Goal: Task Accomplishment & Management: Manage account settings

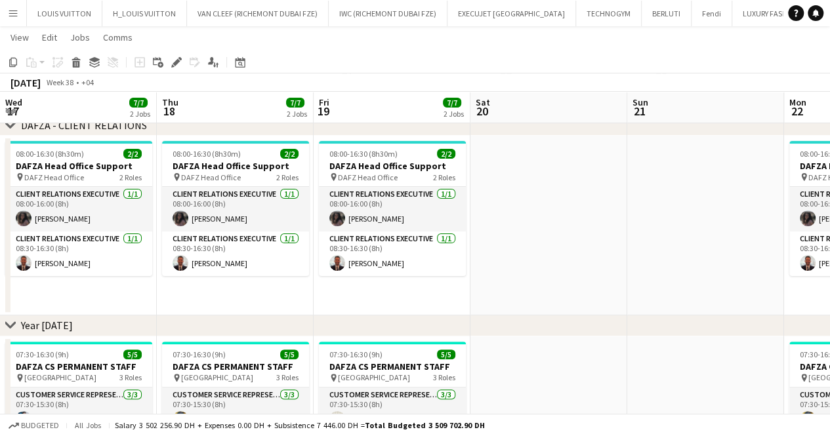
scroll to position [0, 453]
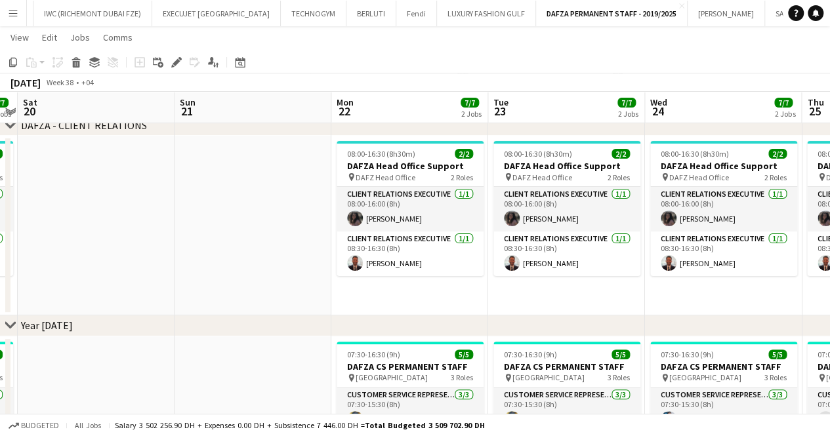
click at [18, 11] on app-icon "Menu" at bounding box center [13, 13] width 10 height 10
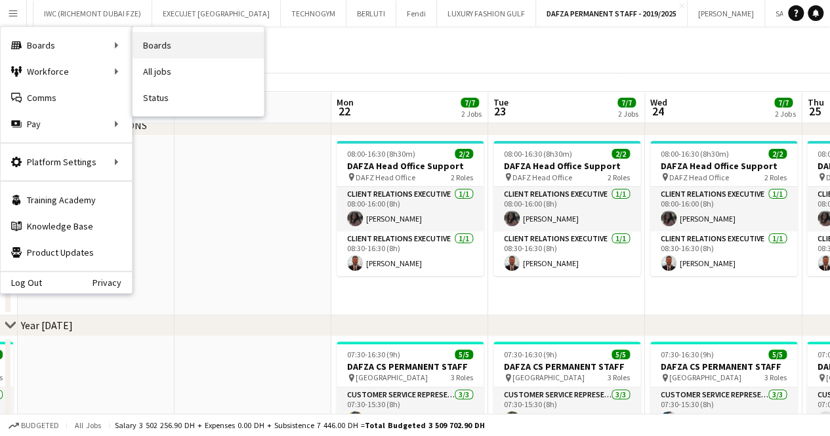
click at [157, 42] on link "Boards" at bounding box center [198, 45] width 131 height 26
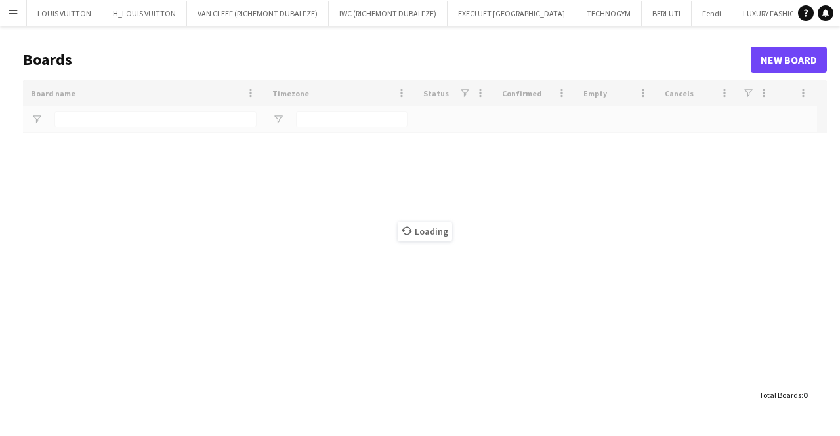
type input "***"
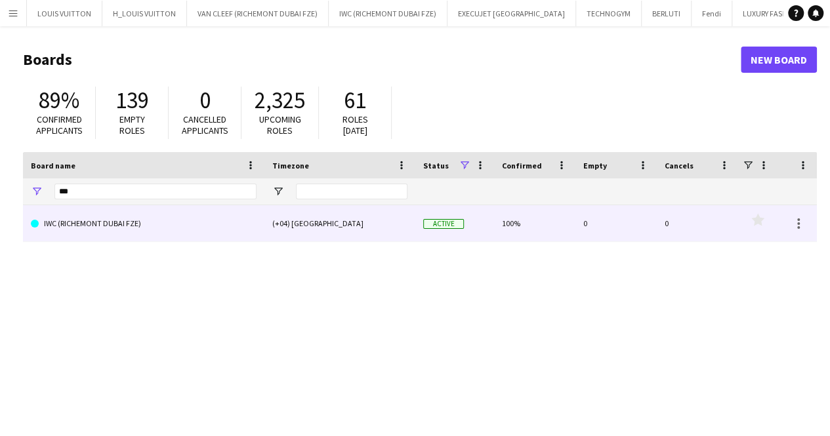
click at [77, 229] on link "IWC (RICHEMONT DUBAI FZE)" at bounding box center [144, 223] width 226 height 37
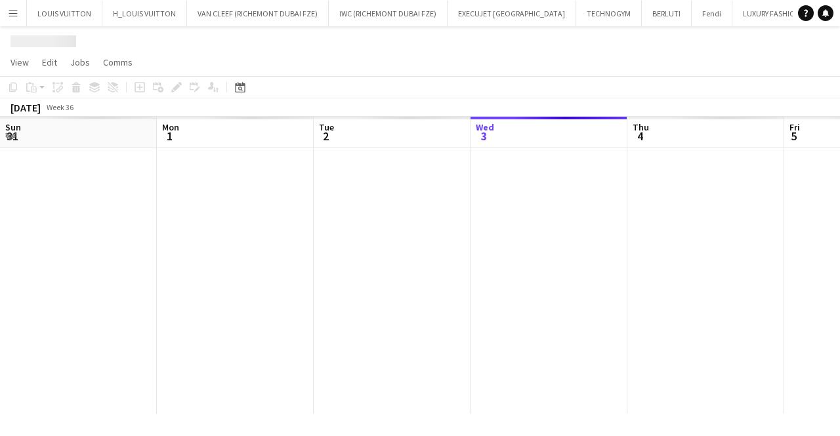
scroll to position [0, 314]
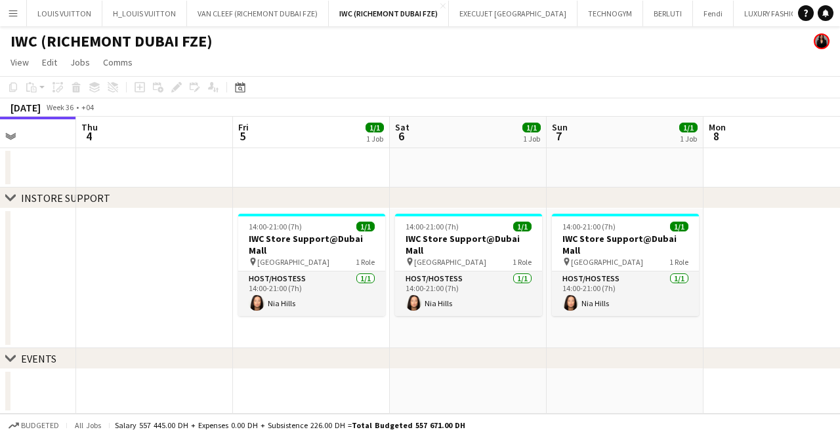
click at [345, 323] on app-calendar-viewport "Sun 31 1/1 1 Job Mon 1 Tue 2 Wed 3 Thu 4 Fri 5 1/1 1 Job Sat 6 1/1 1 Job Sun 7 …" at bounding box center [420, 265] width 840 height 297
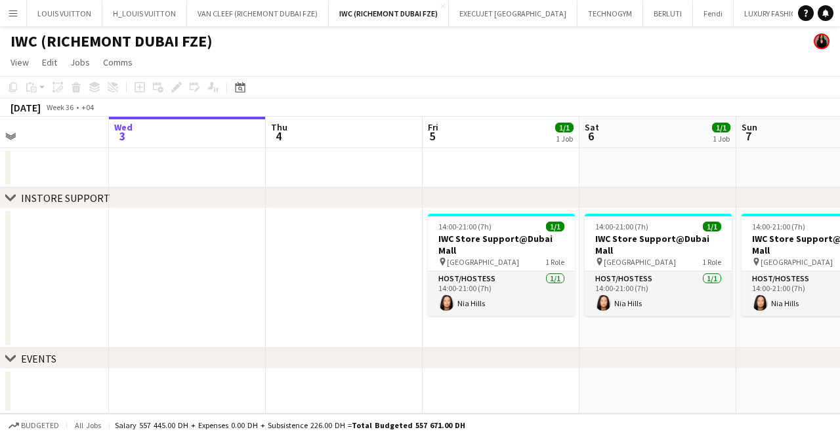
drag, startPoint x: 512, startPoint y: 324, endPoint x: 414, endPoint y: 323, distance: 98.4
click at [414, 323] on app-calendar-viewport "Sun 31 1/1 1 Job Mon 1 Tue 2 Wed 3 Thu 4 Fri 5 1/1 1 Job Sat 6 1/1 1 Job Sun 7 …" at bounding box center [420, 265] width 840 height 297
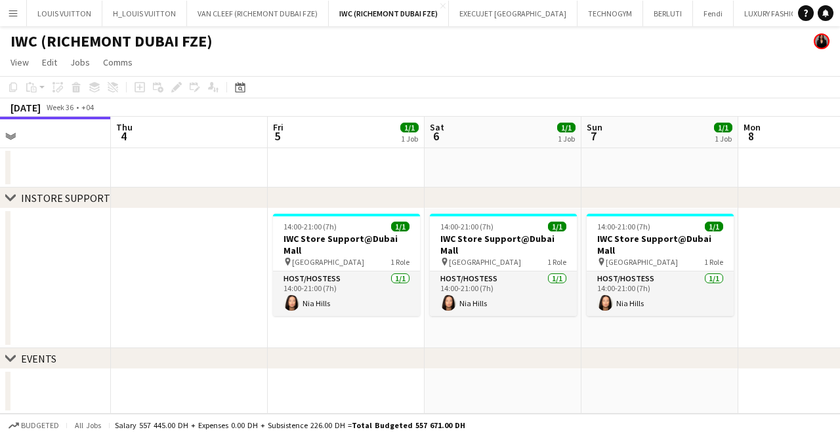
drag, startPoint x: 268, startPoint y: 258, endPoint x: 594, endPoint y: 264, distance: 325.5
click at [594, 264] on app-calendar-viewport "Mon 1 Tue 2 Wed 3 Thu 4 Fri 5 1/1 1 Job Sat 6 1/1 1 Job Sun 7 1/1 1 Job Mon 8 T…" at bounding box center [420, 265] width 840 height 297
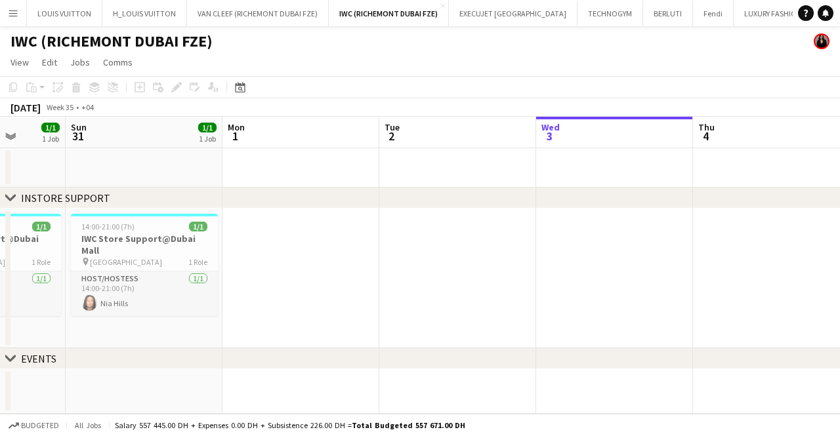
drag, startPoint x: 413, startPoint y: 257, endPoint x: 839, endPoint y: 217, distance: 427.7
click at [839, 217] on app-calendar-viewport "Thu 28 Fri 29 1/1 1 Job Sat 30 1/1 1 Job Sun 31 1/1 1 Job Mon 1 Tue 2 Wed 3 Thu…" at bounding box center [420, 265] width 840 height 297
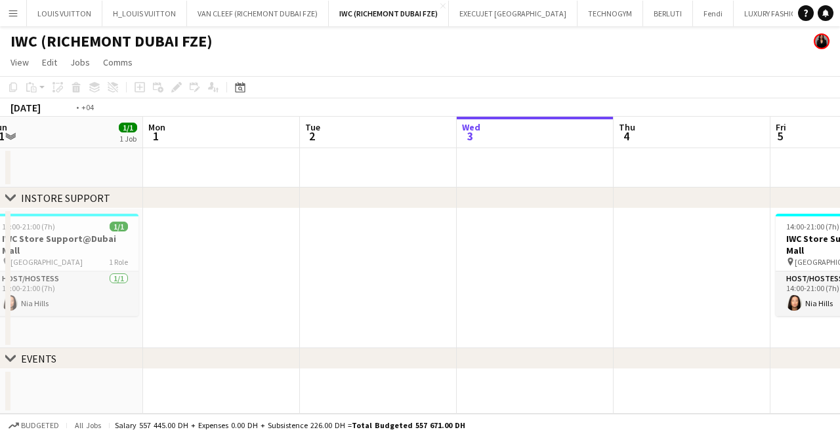
drag, startPoint x: 337, startPoint y: 249, endPoint x: 181, endPoint y: 249, distance: 156.2
click at [194, 249] on app-calendar-viewport "Thu 28 Fri 29 1/1 1 Job Sat 30 1/1 1 Job Sun 31 1/1 1 Job Mon 1 Tue 2 Wed 3 Thu…" at bounding box center [420, 265] width 840 height 297
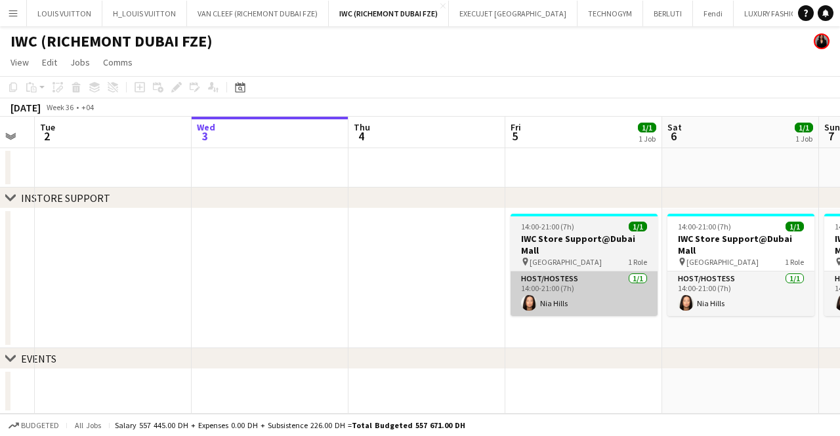
drag, startPoint x: 324, startPoint y: 267, endPoint x: 276, endPoint y: 269, distance: 48.6
click at [276, 268] on app-calendar-viewport "Sat 30 1/1 1 Job Sun 31 1/1 1 Job Mon 1 Tue 2 Wed 3 Thu 4 Fri 5 1/1 1 Job Sat 6…" at bounding box center [420, 265] width 840 height 297
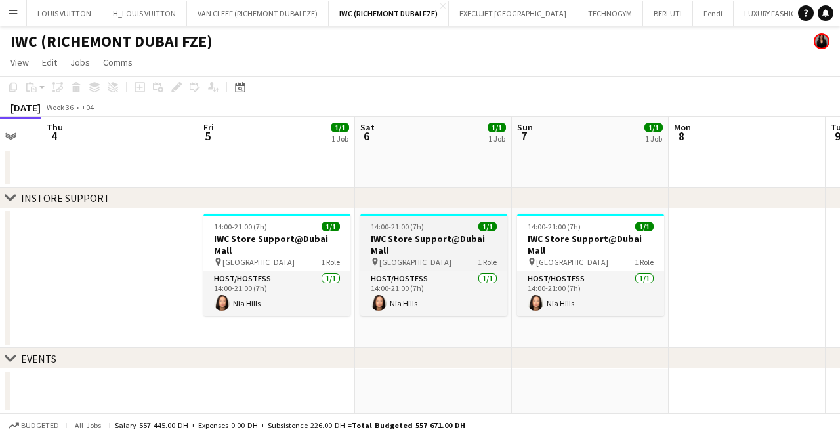
drag, startPoint x: 510, startPoint y: 253, endPoint x: 149, endPoint y: 250, distance: 360.9
click at [192, 255] on app-calendar-viewport "Mon 1 Tue 2 Wed 3 Thu 4 Fri 5 1/1 1 Job Sat 6 1/1 1 Job Sun 7 1/1 1 Job Mon 8 T…" at bounding box center [420, 265] width 840 height 297
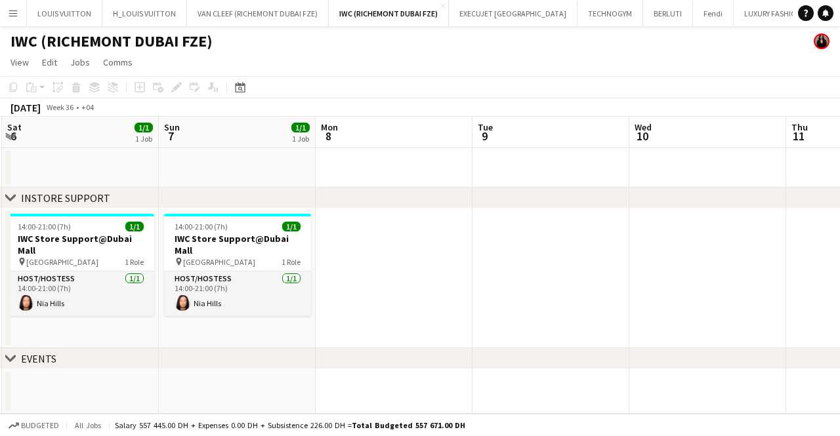
click at [482, 258] on app-date-cell at bounding box center [550, 279] width 157 height 140
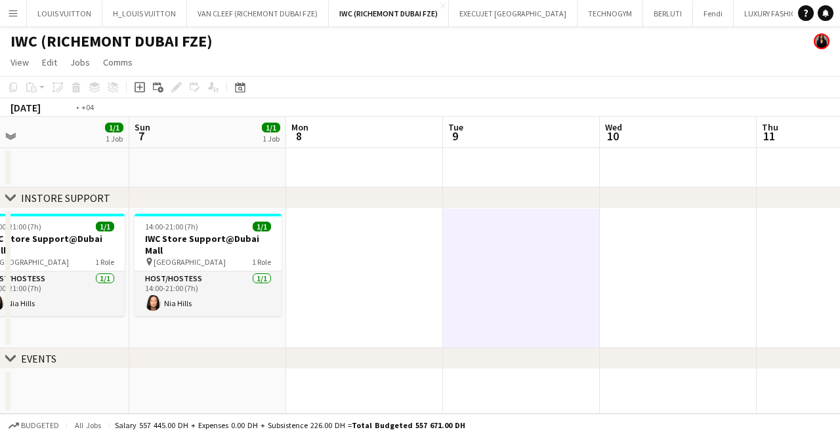
drag, startPoint x: 428, startPoint y: 276, endPoint x: 60, endPoint y: 277, distance: 367.5
click at [94, 277] on app-calendar-viewport "Wed 3 Thu 4 Fri 5 1/1 1 Job Sat 6 1/1 1 Job Sun 7 1/1 1 Job Mon 8 Tue 9 Wed 10 …" at bounding box center [420, 265] width 840 height 297
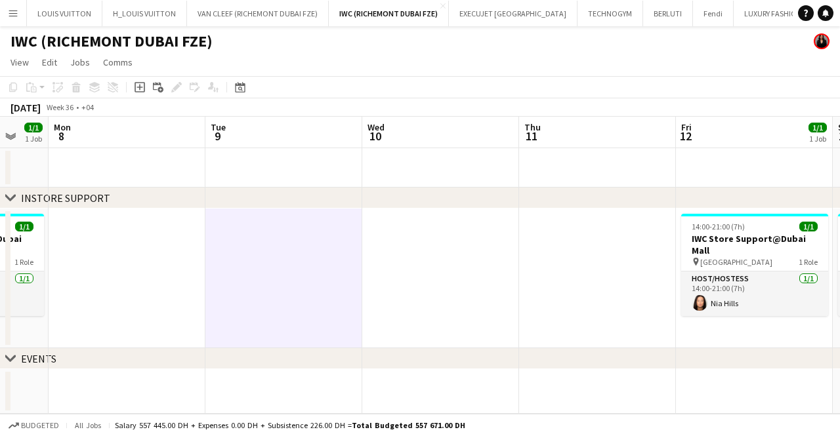
click at [213, 265] on app-calendar-viewport "Fri 5 1/1 1 Job Sat 6 1/1 1 Job Sun 7 1/1 1 Job Mon 8 Tue 9 Wed 10 Thu 11 Fri 1…" at bounding box center [420, 265] width 840 height 297
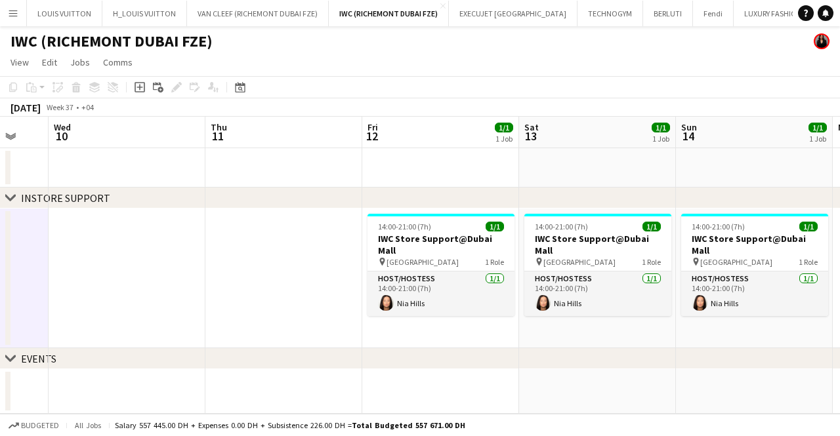
scroll to position [0, 446]
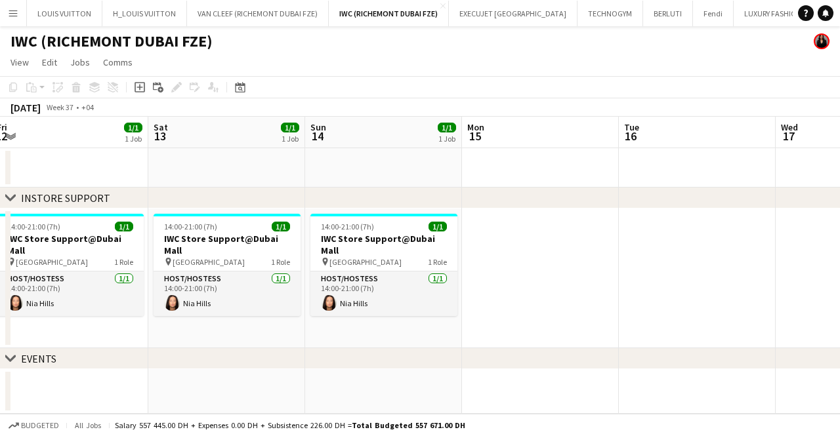
drag, startPoint x: 497, startPoint y: 294, endPoint x: 278, endPoint y: 307, distance: 220.2
click at [236, 312] on app-calendar-viewport "Tue 9 Wed 10 Thu 11 Fri 12 1/1 1 Job Sat 13 1/1 1 Job Sun 14 1/1 1 Job Mon 15 T…" at bounding box center [420, 265] width 840 height 297
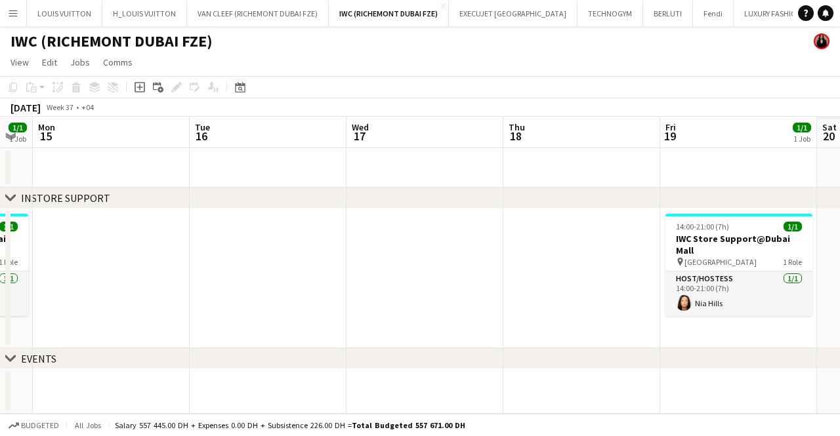
drag, startPoint x: 334, startPoint y: 295, endPoint x: 119, endPoint y: 298, distance: 214.6
click at [123, 298] on app-calendar-viewport "Thu 11 Fri 12 1/1 1 Job Sat 13 1/1 1 Job Sun 14 1/1 1 Job Mon 15 Tue 16 Wed 17 …" at bounding box center [420, 265] width 840 height 297
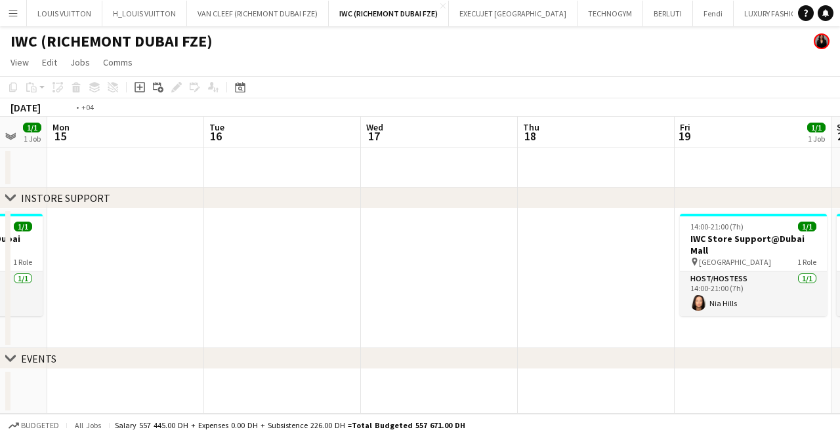
drag, startPoint x: 499, startPoint y: 282, endPoint x: 211, endPoint y: 285, distance: 287.4
click at [212, 285] on app-calendar-viewport "Thu 11 Fri 12 1/1 1 Job Sat 13 1/1 1 Job Sun 14 1/1 1 Job Mon 15 Tue 16 Wed 17 …" at bounding box center [420, 265] width 840 height 297
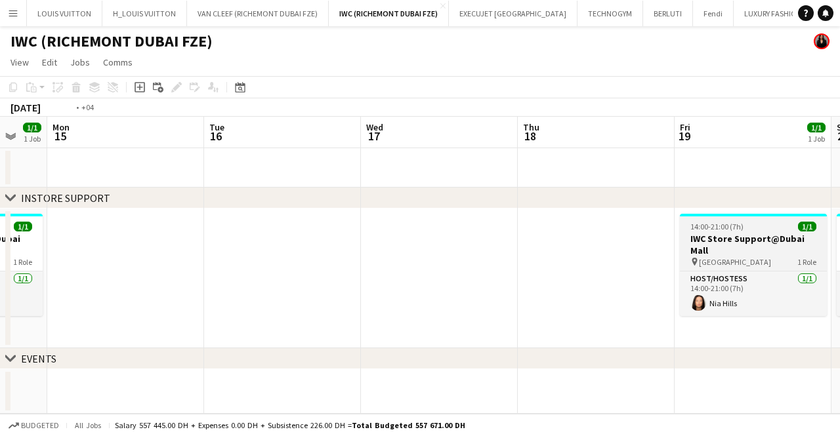
scroll to position [0, 625]
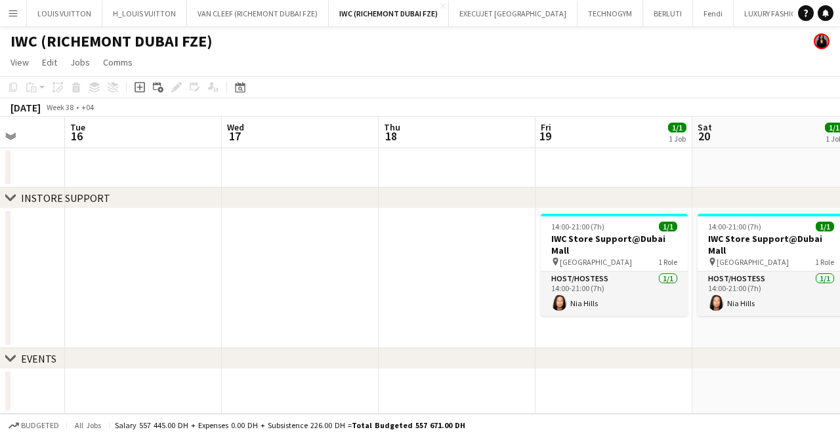
drag, startPoint x: 72, startPoint y: 249, endPoint x: -4, endPoint y: 249, distance: 76.1
click at [0, 249] on html "Menu Boards Boards Boards All jobs Status Workforce Workforce My Workforce Recr…" at bounding box center [420, 218] width 840 height 436
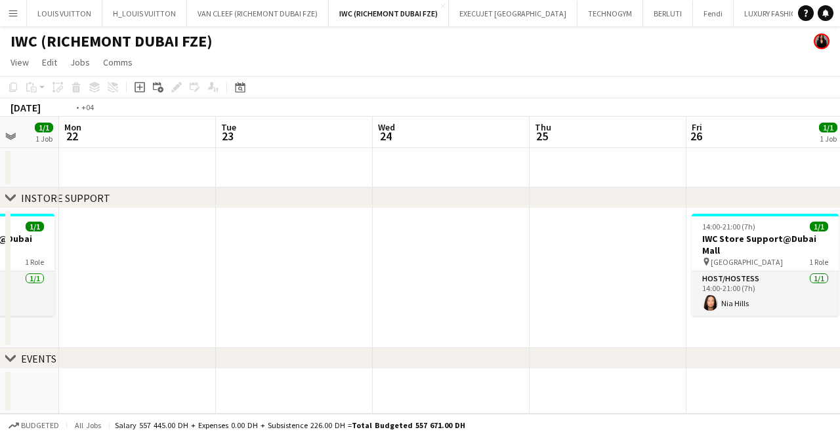
drag, startPoint x: 379, startPoint y: 249, endPoint x: -24, endPoint y: 258, distance: 403.0
click at [0, 258] on html "Menu Boards Boards Boards All jobs Status Workforce Workforce My Workforce Recr…" at bounding box center [420, 218] width 840 height 436
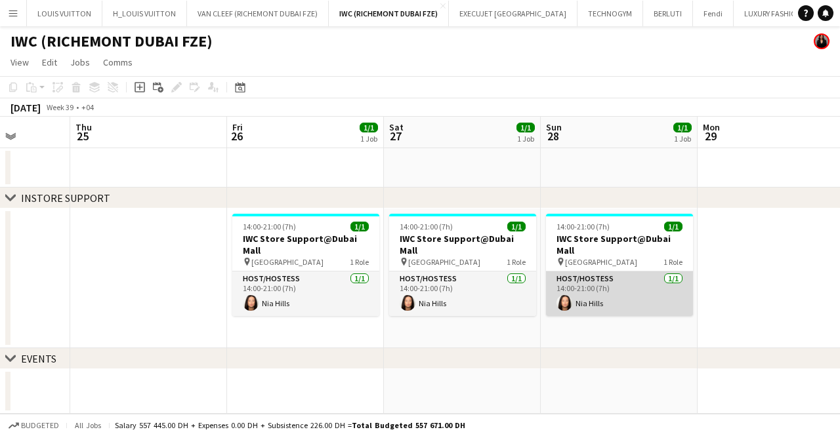
drag, startPoint x: 749, startPoint y: 289, endPoint x: 203, endPoint y: 289, distance: 545.3
click at [203, 289] on app-calendar-viewport "Mon 22 Tue 23 Wed 24 Thu 25 Fri 26 1/1 1 Job Sat 27 1/1 1 Job Sun 28 1/1 1 Job …" at bounding box center [420, 265] width 840 height 297
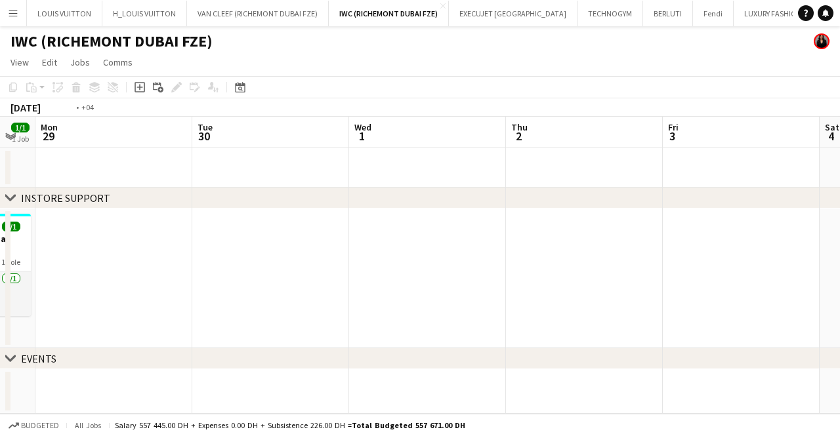
drag, startPoint x: 255, startPoint y: 266, endPoint x: 60, endPoint y: 267, distance: 194.2
click at [59, 267] on app-calendar-viewport "Fri 26 1/1 1 Job Sat 27 1/1 1 Job Sun 28 1/1 1 Job Mon 29 Tue 30 Wed 1 Thu 2 Fr…" at bounding box center [420, 265] width 840 height 297
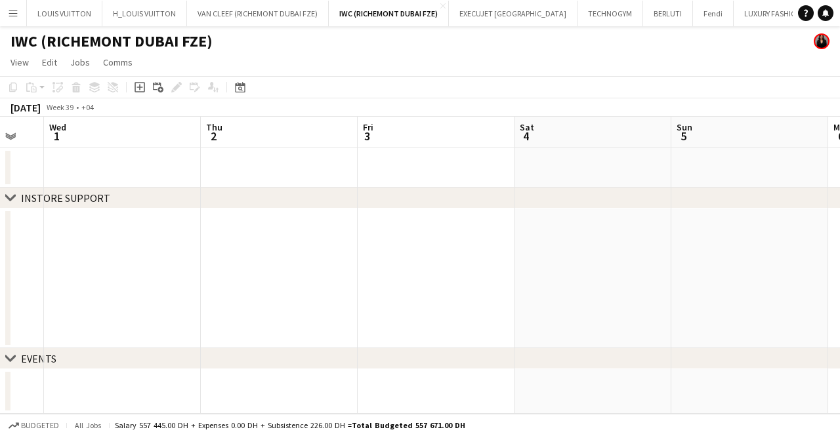
drag, startPoint x: 274, startPoint y: 275, endPoint x: 184, endPoint y: 276, distance: 89.3
click at [184, 276] on app-calendar-viewport "Sun 28 1/1 1 Job Mon 29 Tue 30 Wed 1 Thu 2 Fri 3 Sat 4 Sun 5 Mon 6 Tue 7 Wed 8 …" at bounding box center [420, 265] width 840 height 297
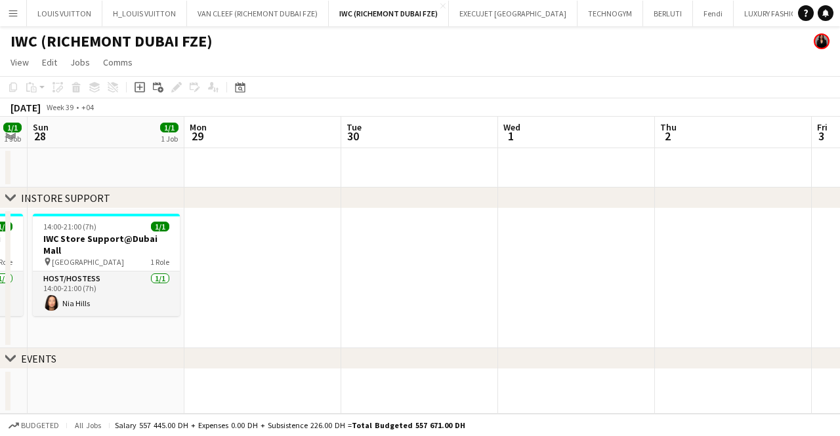
drag, startPoint x: 184, startPoint y: 276, endPoint x: 644, endPoint y: 274, distance: 460.0
click at [644, 274] on app-calendar-viewport "Fri 26 1/1 1 Job Sat 27 1/1 1 Job Sun 28 1/1 1 Job Mon 29 Tue 30 Wed 1 Thu 2 Fr…" at bounding box center [420, 265] width 840 height 297
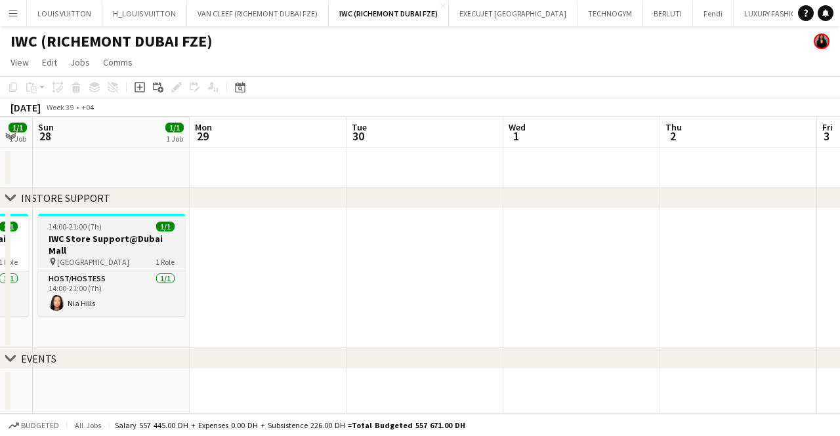
click at [113, 234] on h3 "IWC Store Support@Dubai Mall" at bounding box center [111, 245] width 147 height 24
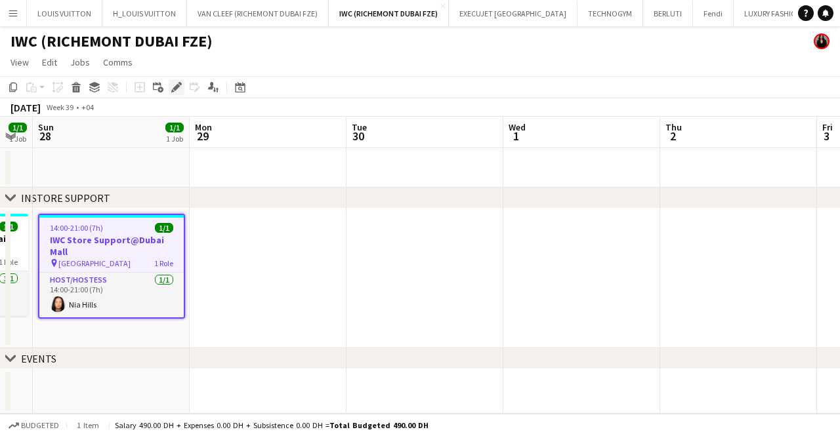
click at [176, 84] on icon "Edit" at bounding box center [176, 87] width 10 height 10
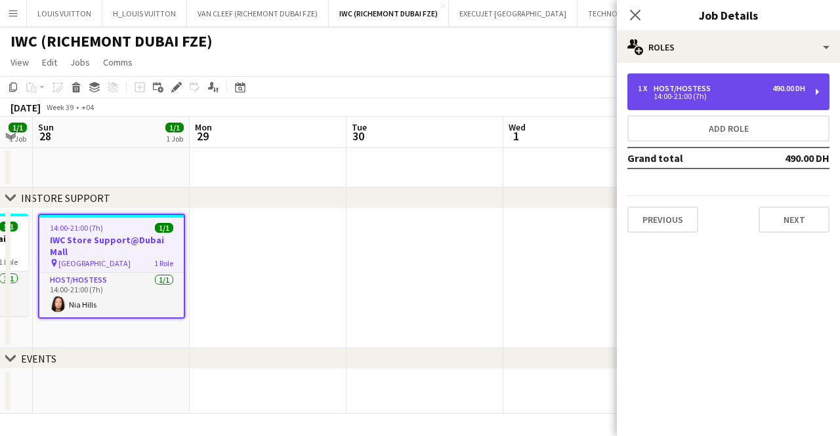
click at [730, 98] on div "14:00-21:00 (7h)" at bounding box center [721, 96] width 167 height 7
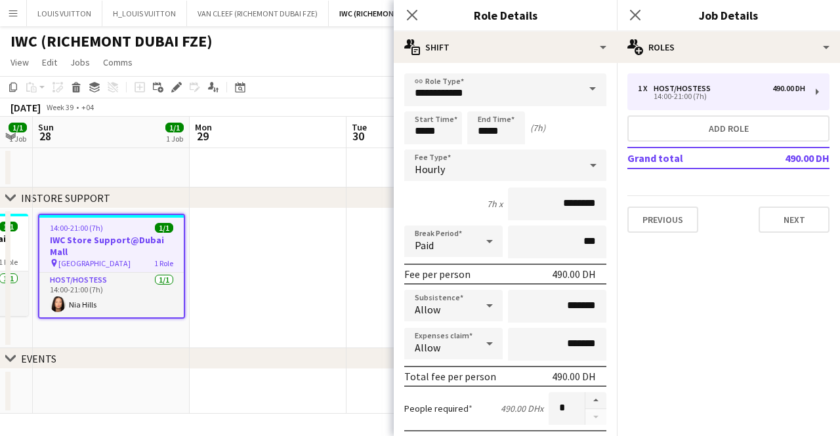
click at [333, 61] on app-page-menu "View Day view expanded Day view collapsed Month view Date picker Jump to [DATE]…" at bounding box center [420, 63] width 840 height 25
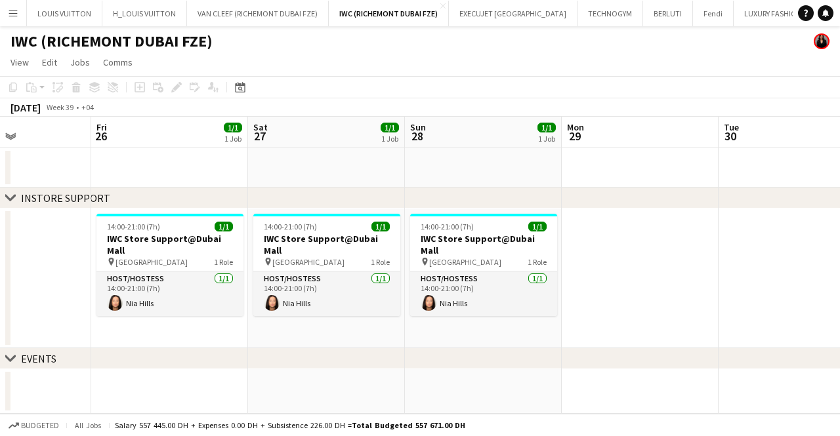
scroll to position [0, 331]
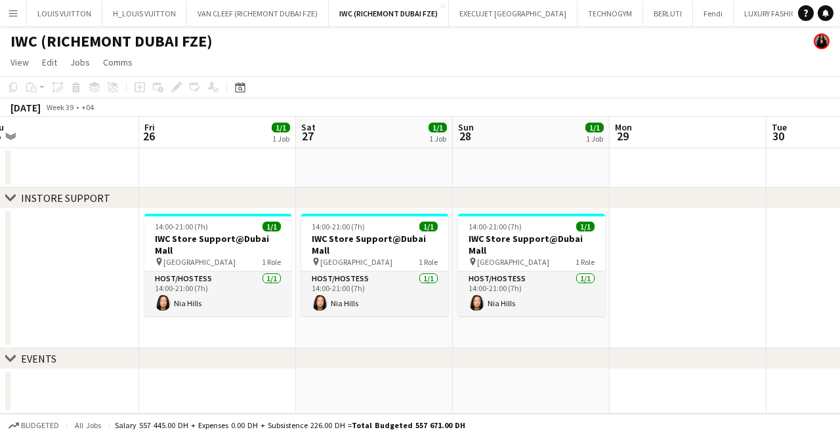
drag, startPoint x: 104, startPoint y: 267, endPoint x: 524, endPoint y: 219, distance: 422.7
click at [524, 219] on app-calendar-viewport "Tue 23 Wed 24 Thu 25 Fri 26 1/1 1 Job Sat 27 1/1 1 Job Sun 28 1/1 1 Job Mon 29 …" at bounding box center [420, 265] width 840 height 297
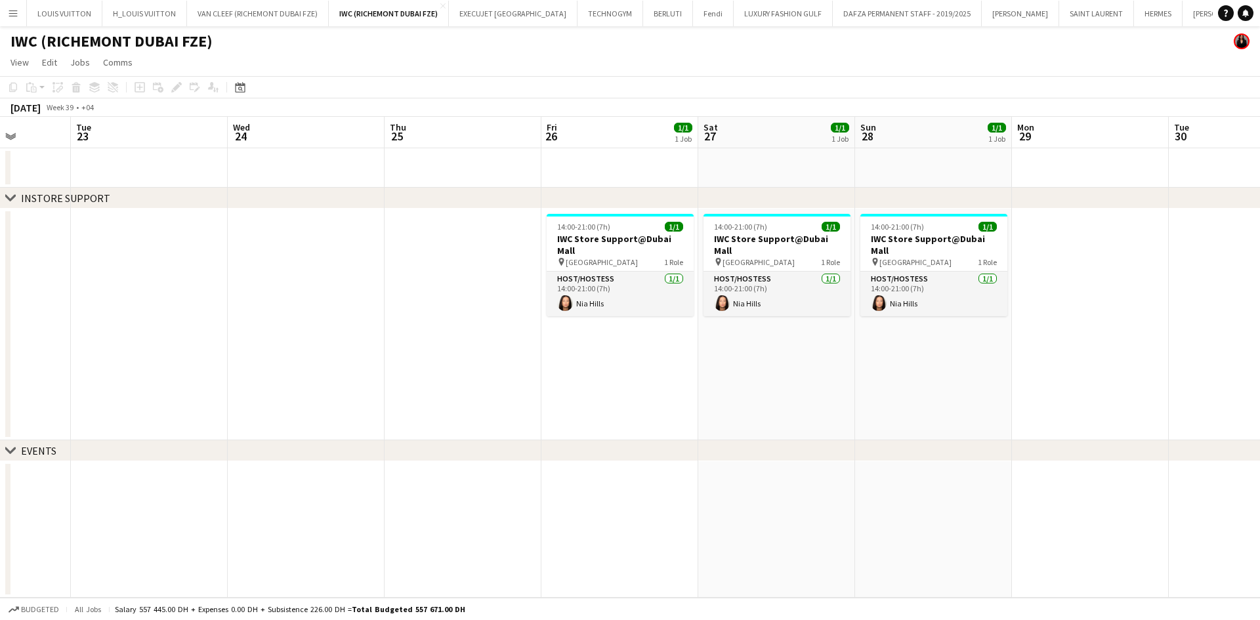
drag, startPoint x: 461, startPoint y: 252, endPoint x: 684, endPoint y: 245, distance: 223.2
click at [684, 245] on app-calendar-viewport "Sun 21 1/1 1 Job Mon 22 Tue 23 Wed 24 Thu 25 Fri 26 1/1 1 Job Sat 27 1/1 1 Job …" at bounding box center [630, 357] width 1260 height 481
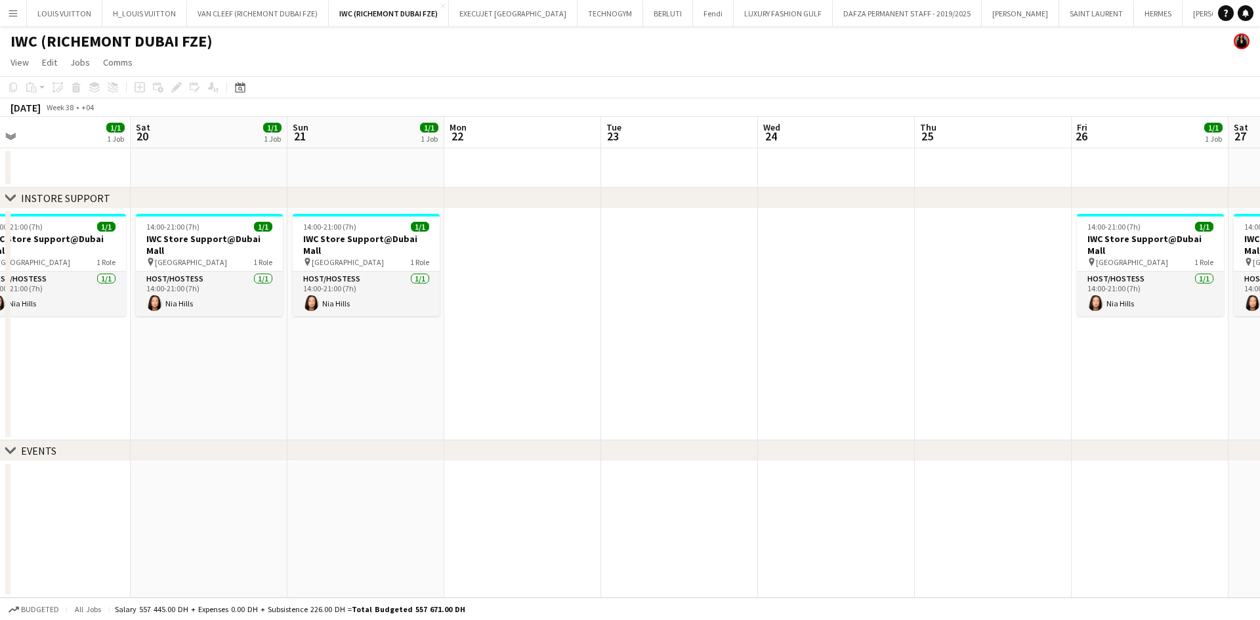
drag, startPoint x: 580, startPoint y: 227, endPoint x: 799, endPoint y: 222, distance: 218.6
click at [799, 222] on app-calendar-viewport "Wed 17 Thu 18 Fri 19 1/1 1 Job Sat 20 1/1 1 Job Sun 21 1/1 1 Job Mon 22 Tue 23 …" at bounding box center [630, 357] width 1260 height 481
drag, startPoint x: 443, startPoint y: 278, endPoint x: 871, endPoint y: 247, distance: 429.6
click at [839, 247] on app-calendar-viewport "Wed 17 Thu 18 Fri 19 1/1 1 Job Sat 20 1/1 1 Job Sun 21 1/1 1 Job Mon 22 Tue 23 …" at bounding box center [630, 357] width 1260 height 481
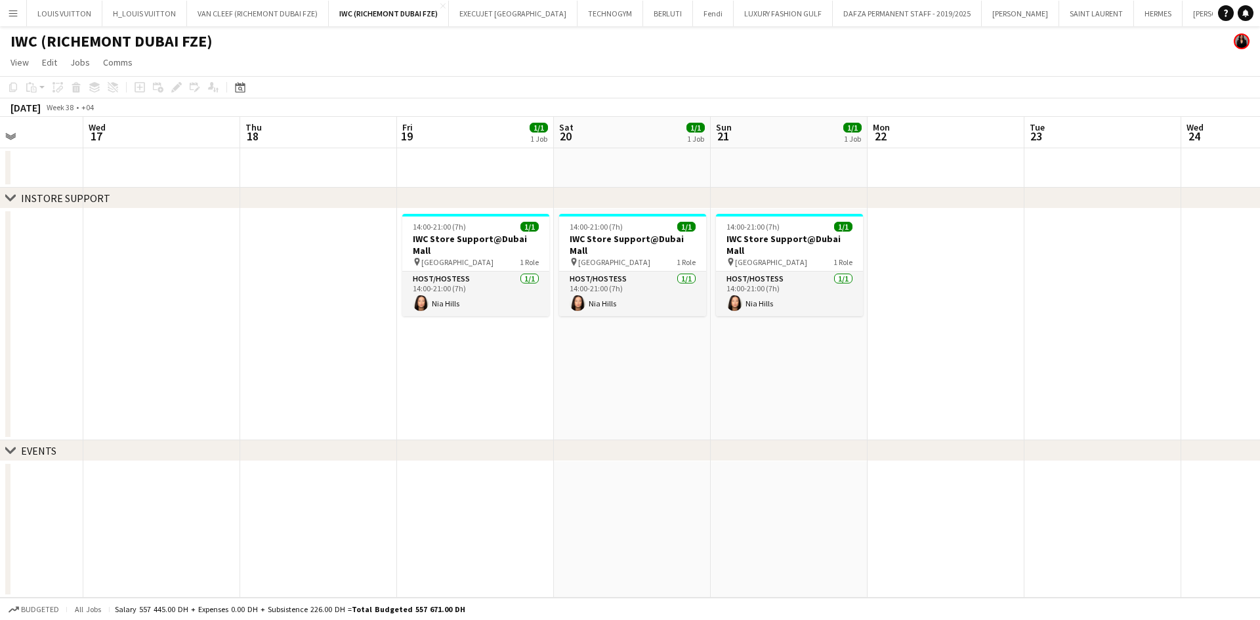
drag, startPoint x: 453, startPoint y: 253, endPoint x: 764, endPoint y: 237, distance: 311.4
click at [764, 237] on app-calendar-viewport "Sun 14 1/1 1 Job Mon 15 Tue 16 Wed 17 Thu 18 Fri 19 1/1 1 Job Sat 20 1/1 1 Job …" at bounding box center [630, 357] width 1260 height 481
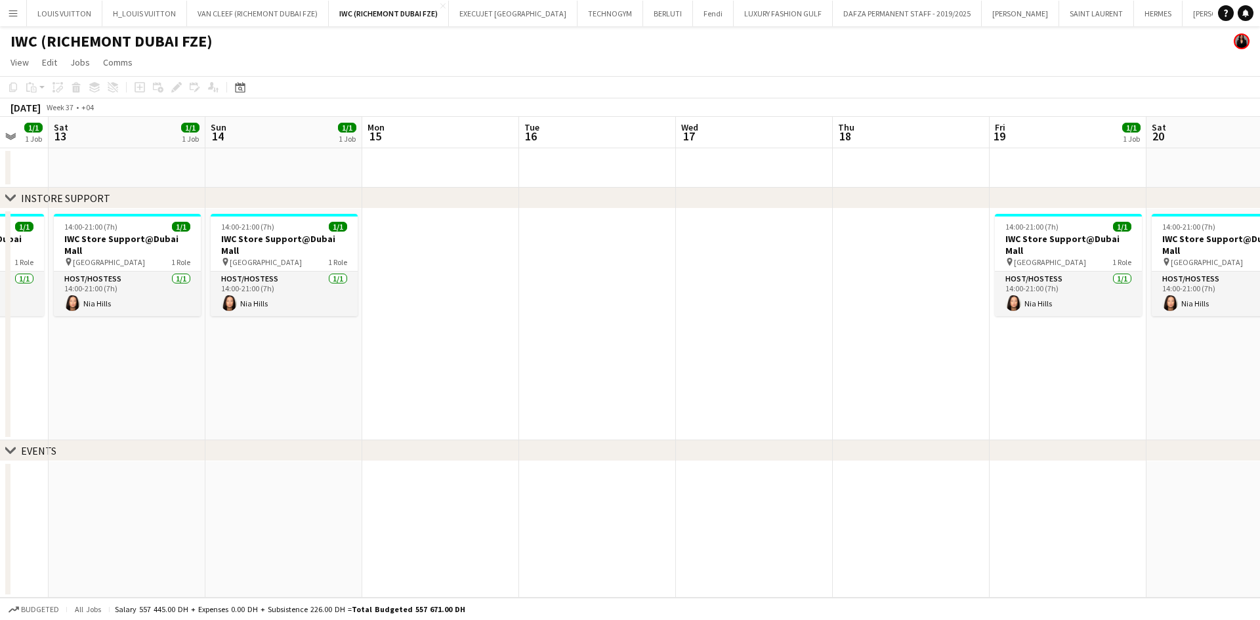
drag, startPoint x: 402, startPoint y: 268, endPoint x: 663, endPoint y: 268, distance: 261.8
click at [663, 268] on app-calendar-viewport "Thu 11 Fri 12 1/1 1 Job Sat 13 1/1 1 Job Sun 14 1/1 1 Job Mon 15 Tue 16 Wed 17 …" at bounding box center [630, 357] width 1260 height 481
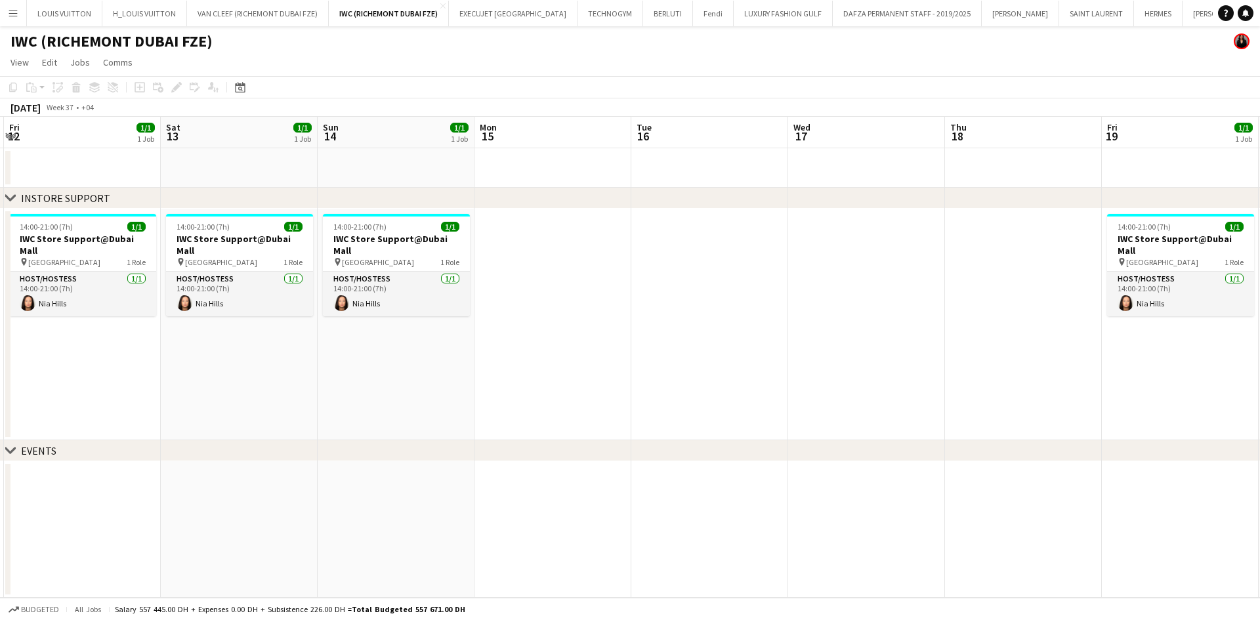
click at [654, 234] on app-calendar-viewport "Wed 10 Thu 11 Fri 12 1/1 1 Job Sat 13 1/1 1 Job Sun 14 1/1 1 Job Mon 15 Tue 16 …" at bounding box center [630, 357] width 1260 height 481
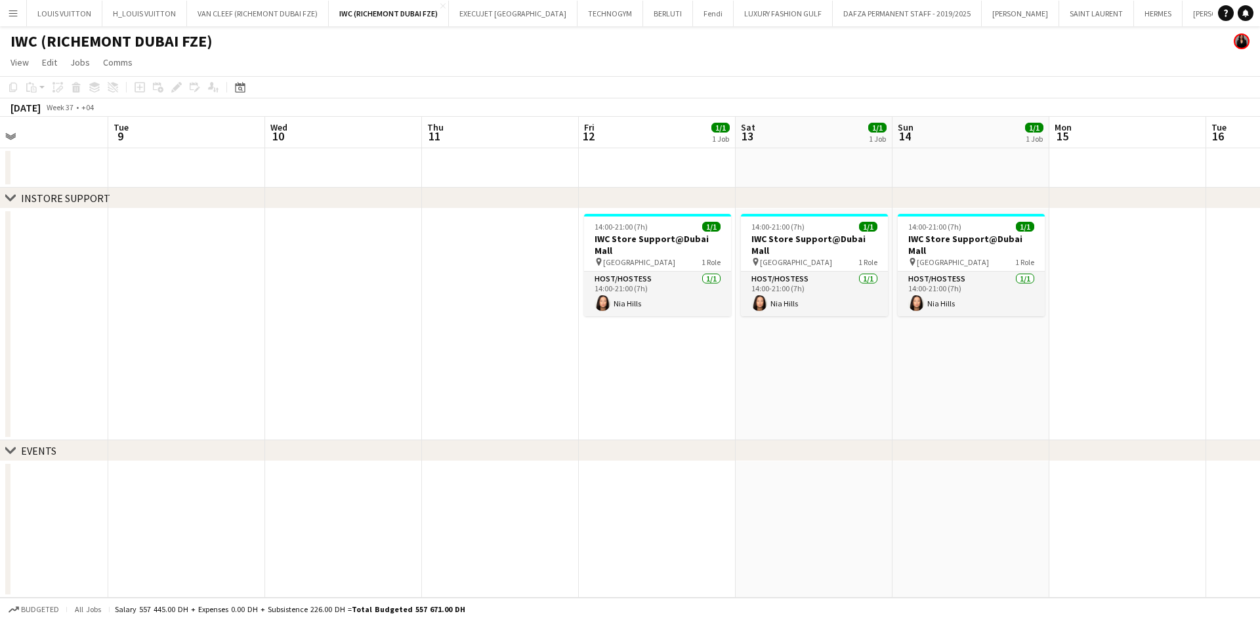
click at [839, 241] on app-calendar-viewport "Sat 6 1/1 1 Job Sun 7 1/1 1 Job Mon 8 Tue 9 Wed 10 Thu 11 Fri 12 1/1 1 Job Sat …" at bounding box center [630, 357] width 1260 height 481
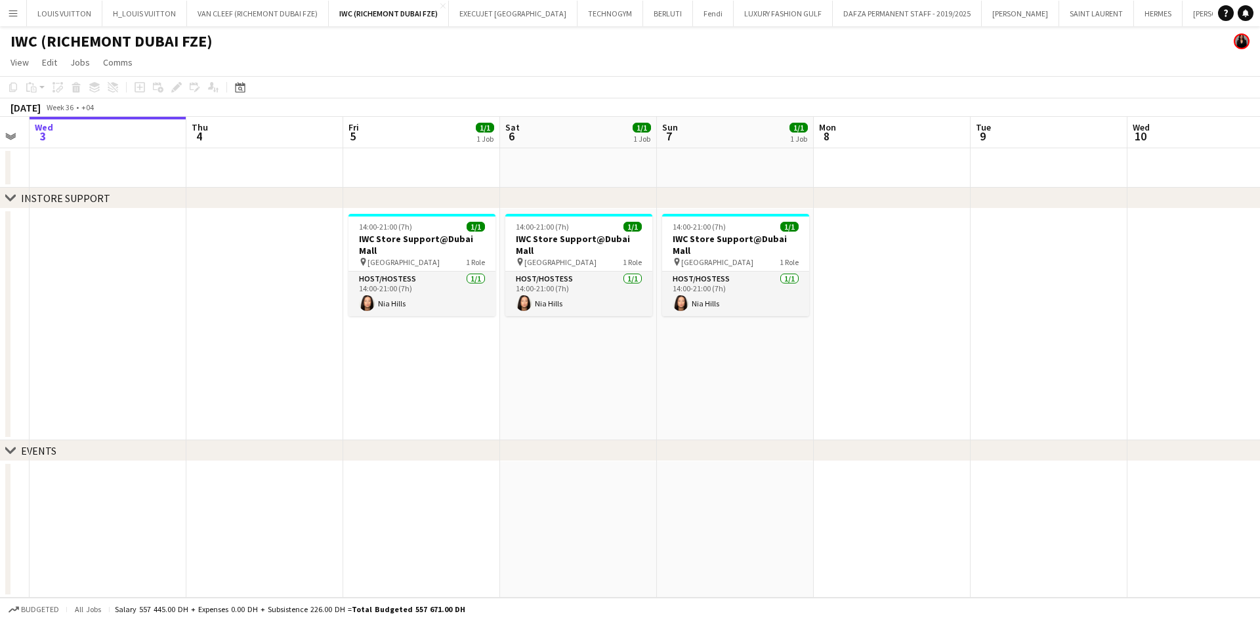
drag, startPoint x: 482, startPoint y: 274, endPoint x: 906, endPoint y: 274, distance: 423.2
click at [839, 274] on app-calendar-viewport "Sun 31 1/1 1 Job Mon 1 Tue 2 Wed 3 Thu 4 Fri 5 1/1 1 Job Sat 6 1/1 1 Job Sun 7 …" at bounding box center [630, 357] width 1260 height 481
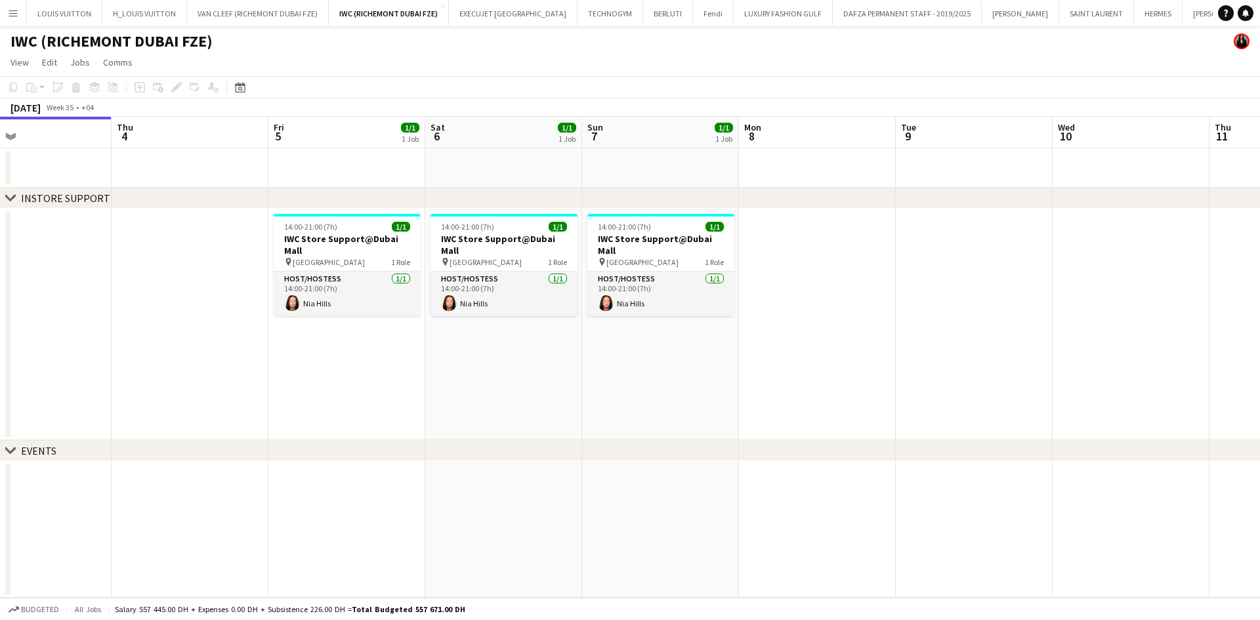
drag, startPoint x: 612, startPoint y: 285, endPoint x: 243, endPoint y: 309, distance: 369.5
click at [161, 319] on app-calendar-viewport "Sat 30 1/1 1 Job Sun 31 1/1 1 Job Mon 1 Tue 2 Wed 3 Thu 4 Fri 5 1/1 1 Job Sat 6…" at bounding box center [630, 357] width 1260 height 481
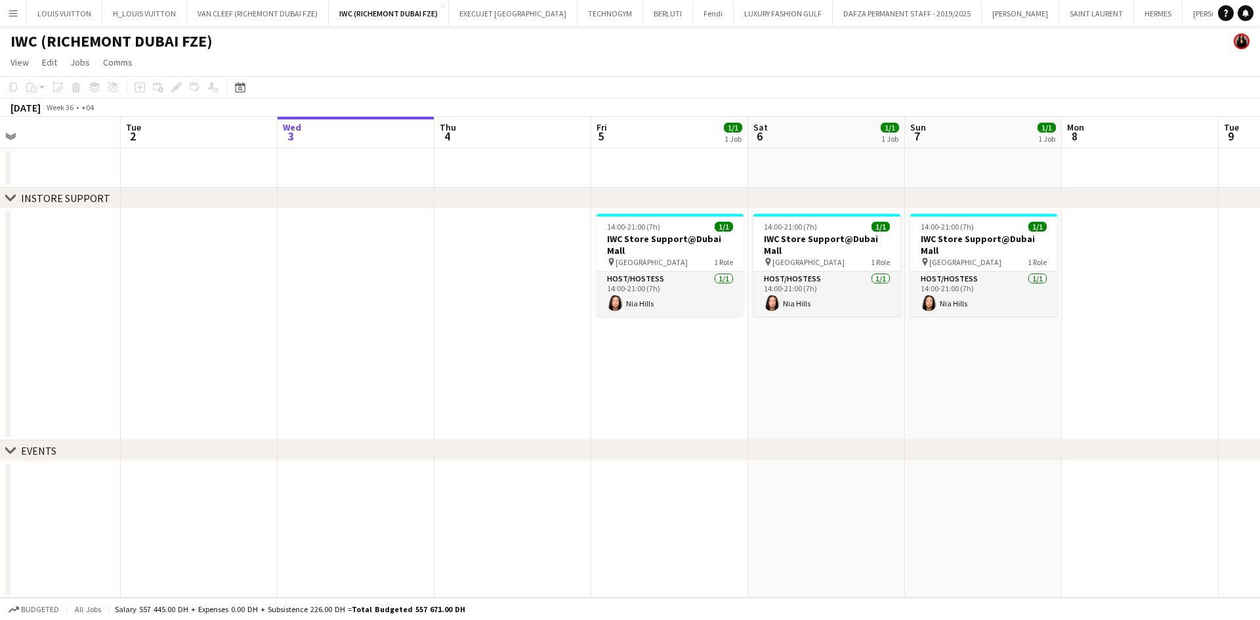
scroll to position [0, 386]
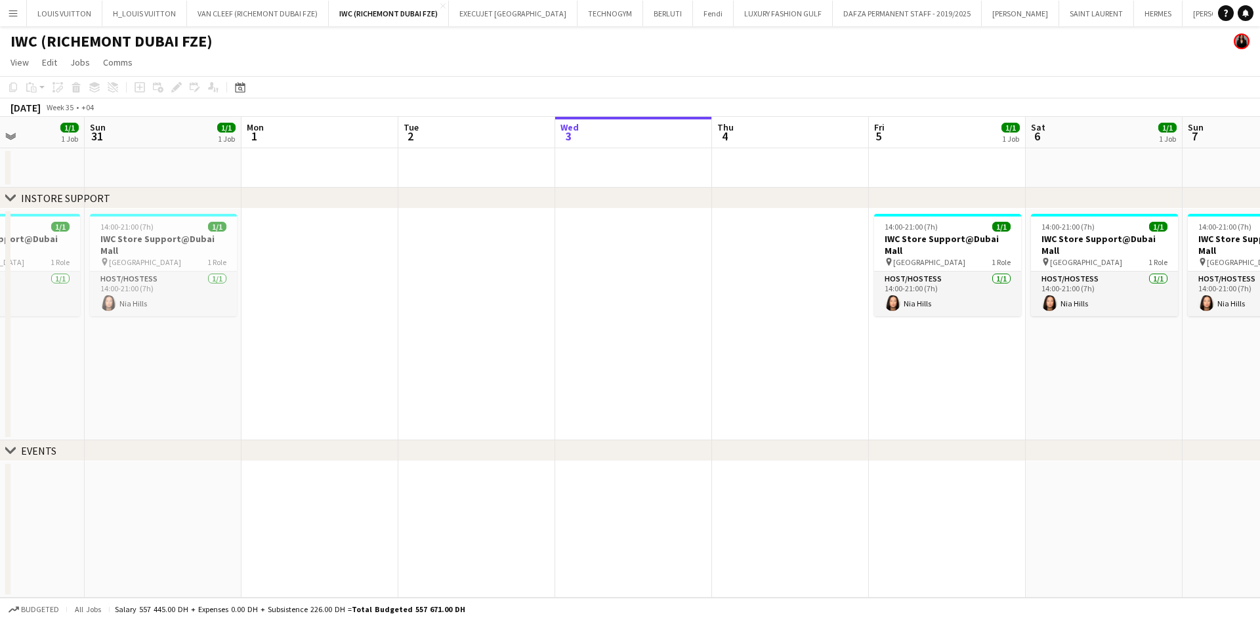
drag, startPoint x: 372, startPoint y: 283, endPoint x: 765, endPoint y: 283, distance: 393.1
click at [765, 283] on app-calendar-viewport "Thu 28 Fri 29 1/1 1 Job Sat 30 1/1 1 Job Sun 31 1/1 1 Job Mon 1 Tue 2 Wed 3 Thu…" at bounding box center [630, 357] width 1260 height 481
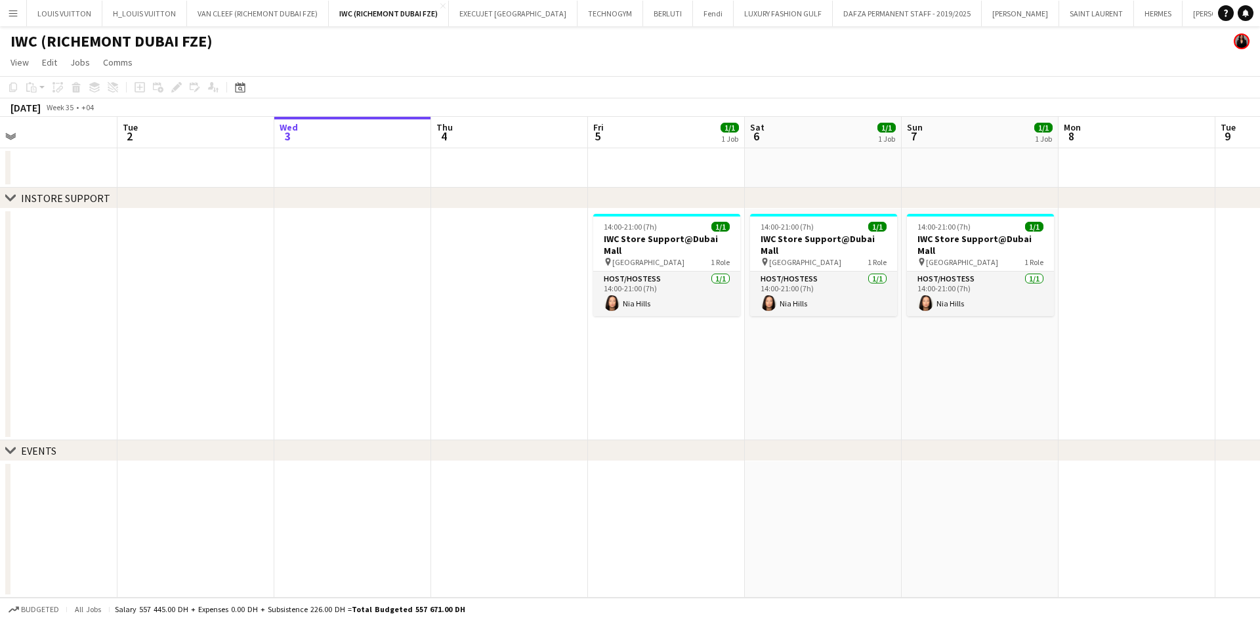
scroll to position [0, 466]
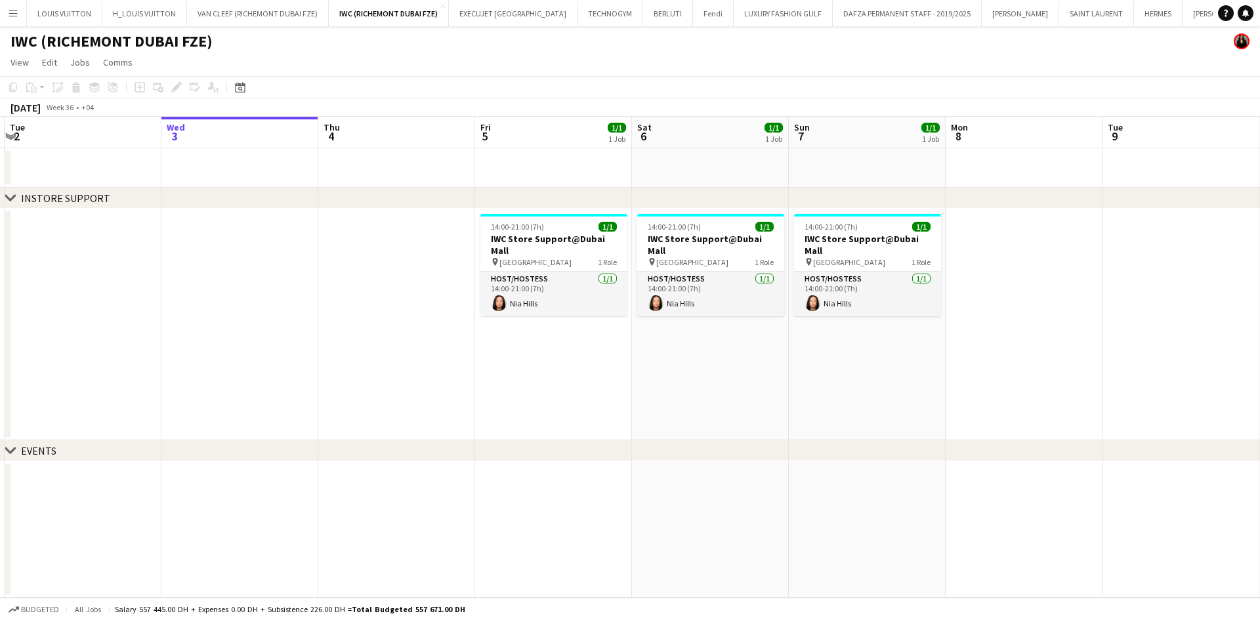
drag, startPoint x: 765, startPoint y: 283, endPoint x: 371, endPoint y: 310, distance: 394.6
click at [371, 310] on app-calendar-viewport "Sat 30 1/1 1 Job Sun 31 1/1 1 Job Mon 1 Tue 2 Wed 3 Thu 4 Fri 5 1/1 1 Job Sat 6…" at bounding box center [630, 357] width 1260 height 481
click at [405, 241] on app-date-cell at bounding box center [396, 325] width 157 height 232
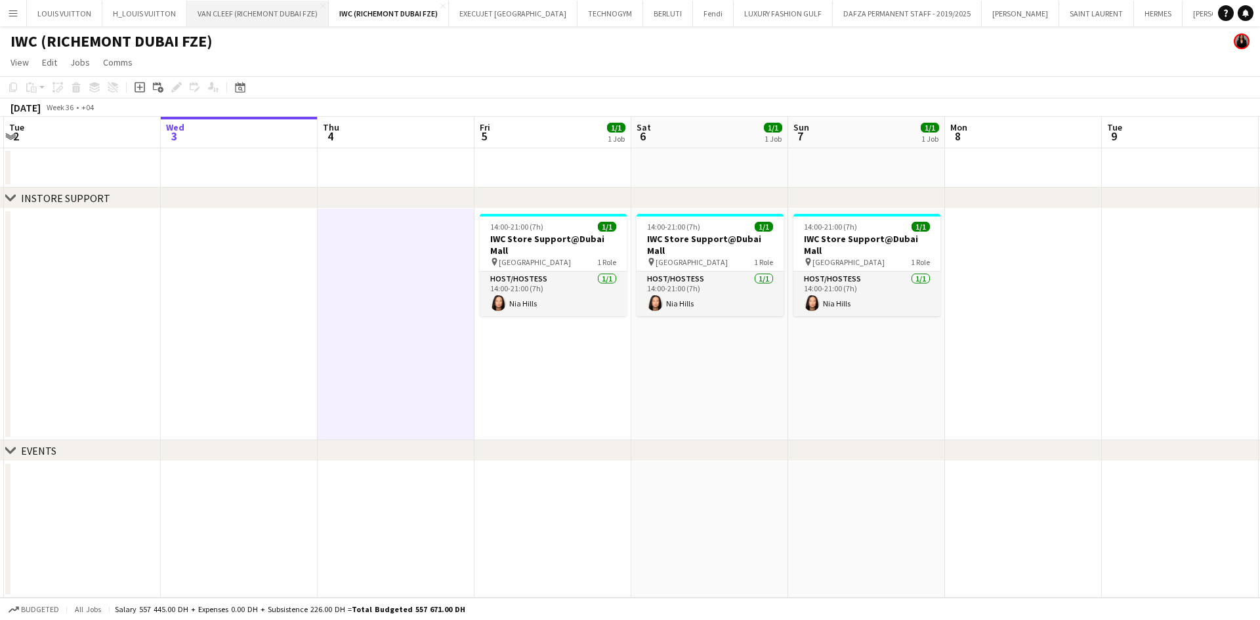
click at [250, 7] on button "VAN CLEEF (RICHEMONT DUBAI FZE) Close" at bounding box center [258, 14] width 142 height 26
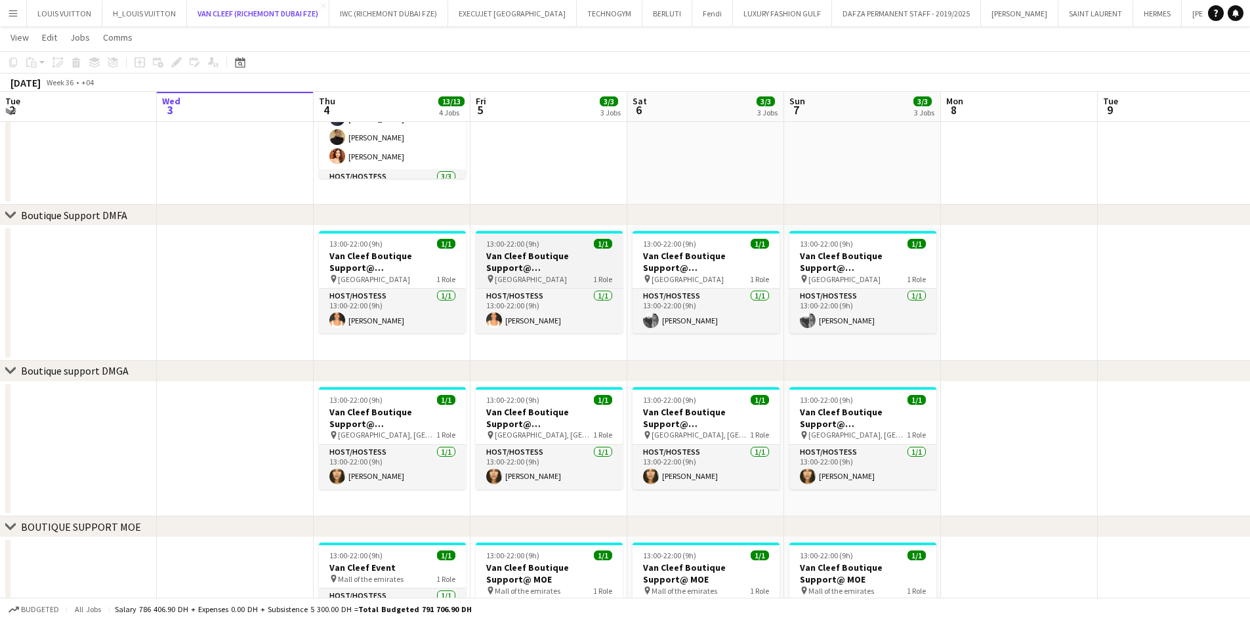
scroll to position [227, 0]
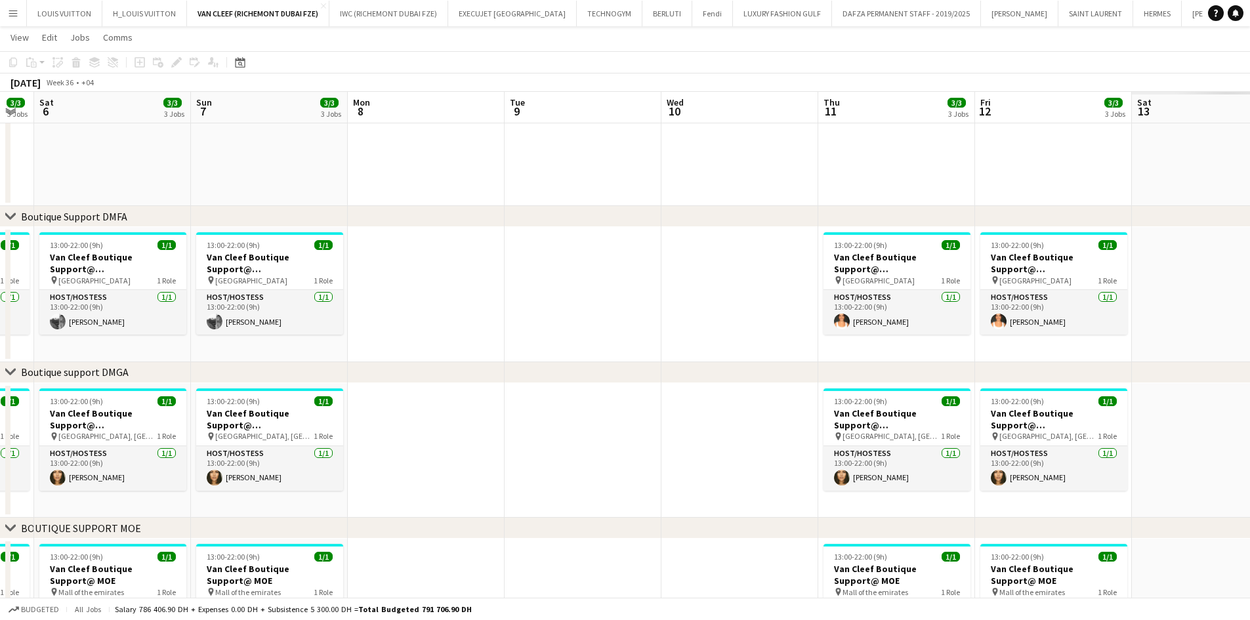
drag, startPoint x: 1021, startPoint y: 314, endPoint x: 490, endPoint y: 325, distance: 531.0
click at [490, 325] on app-calendar-viewport "Wed 3 Thu 4 13/13 4 Jobs Fri 5 3/3 3 Jobs Sat 6 3/3 3 Jobs Sun 7 3/3 3 Jobs Mon…" at bounding box center [625, 309] width 1250 height 970
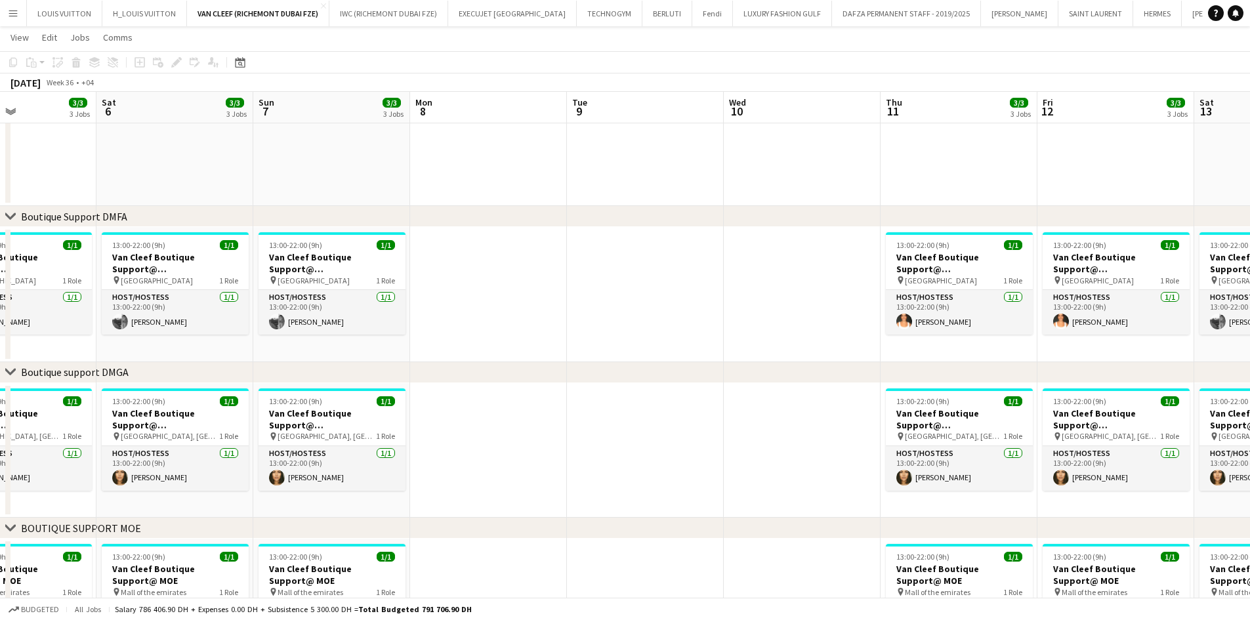
scroll to position [0, 398]
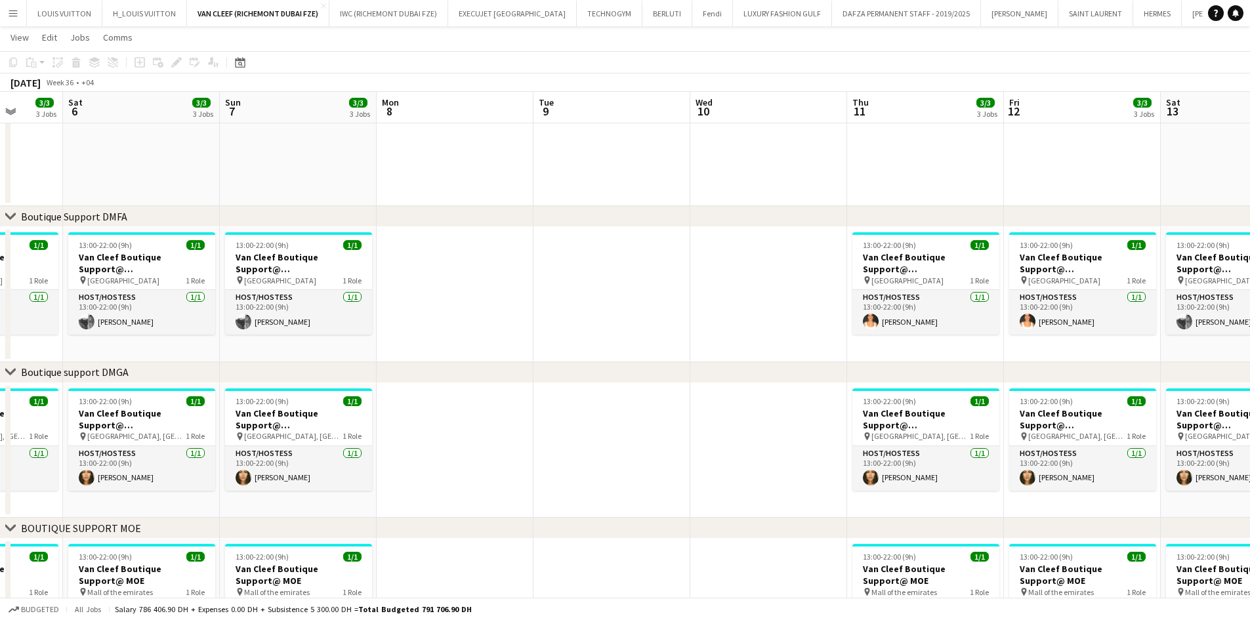
drag, startPoint x: 686, startPoint y: 310, endPoint x: 375, endPoint y: 320, distance: 311.2
click at [377, 320] on app-calendar-viewport "Wed 3 Thu 4 13/13 4 Jobs Fri 5 3/3 3 Jobs Sat 6 3/3 3 Jobs Sun 7 3/3 3 Jobs Mon…" at bounding box center [625, 309] width 1250 height 970
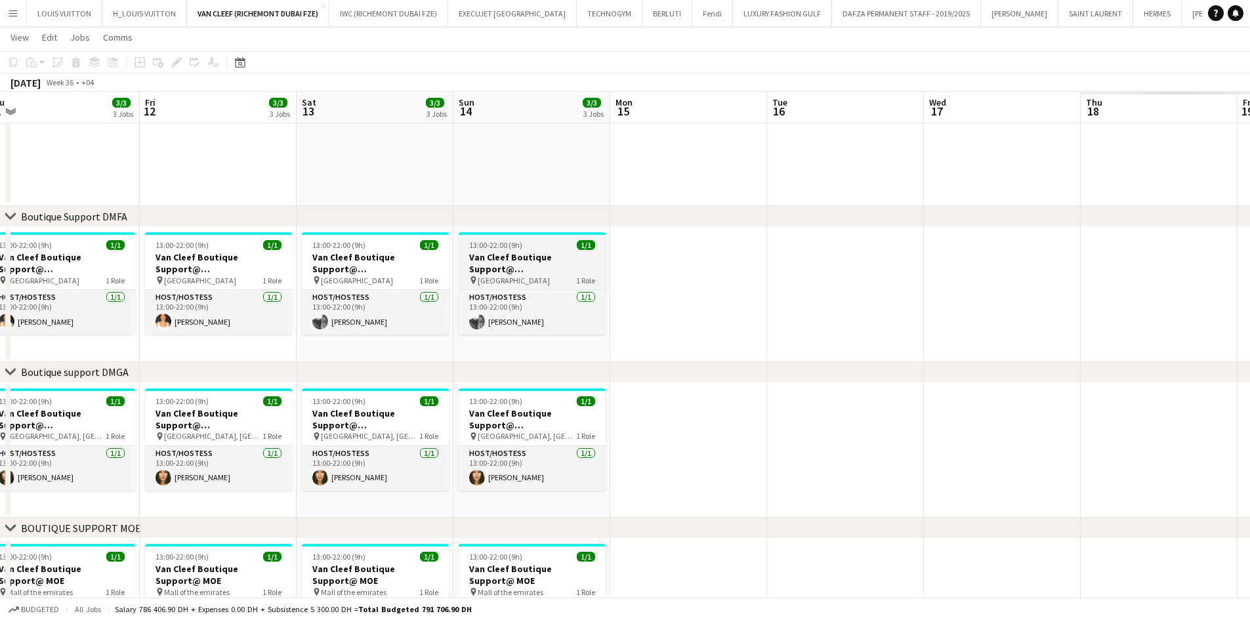
drag, startPoint x: 1136, startPoint y: 276, endPoint x: 585, endPoint y: 285, distance: 551.3
click at [574, 284] on app-calendar-viewport "Mon 8 Tue 9 Wed 10 Thu 11 3/3 3 Jobs Fri 12 3/3 3 Jobs Sat 13 3/3 3 Jobs Sun 14…" at bounding box center [625, 309] width 1250 height 970
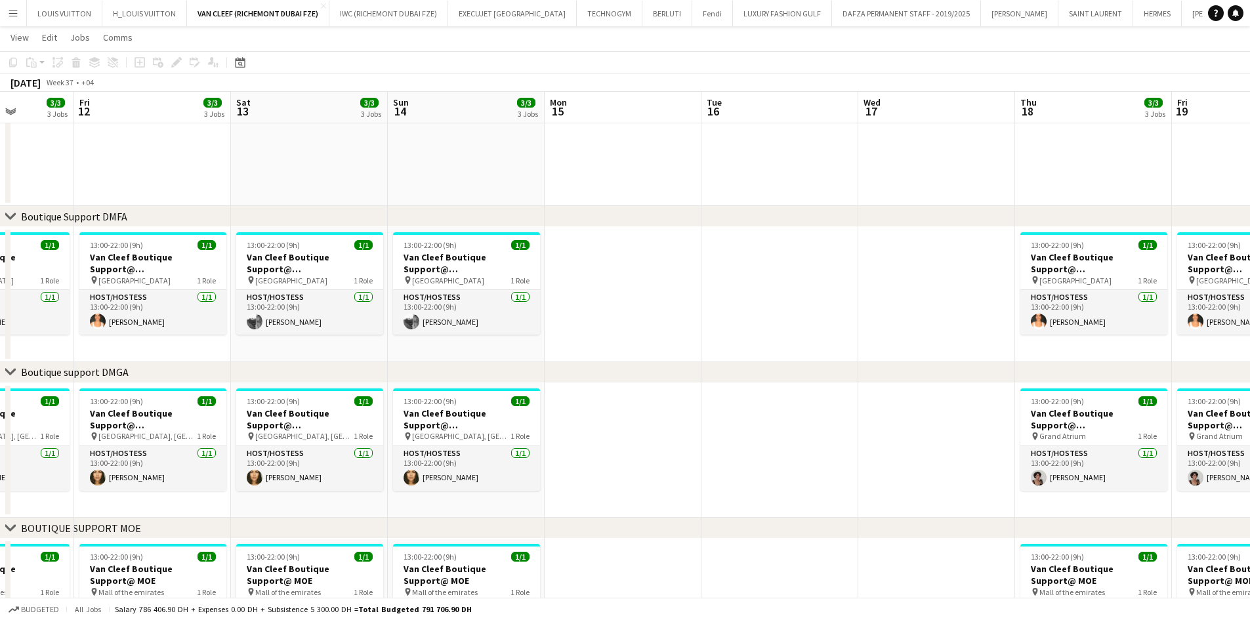
click at [315, 304] on app-calendar-viewport "Mon 8 Tue 9 Wed 10 Thu 11 3/3 3 Jobs Fri 12 3/3 3 Jobs Sat 13 3/3 3 Jobs Sun 14…" at bounding box center [625, 309] width 1250 height 970
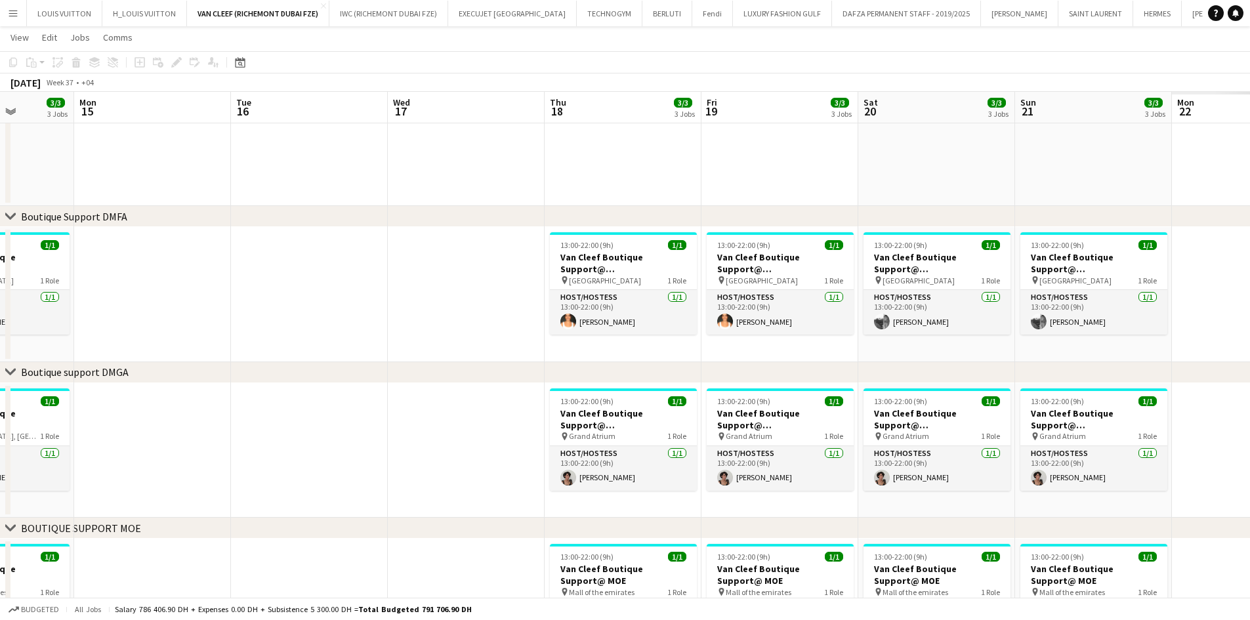
scroll to position [0, 434]
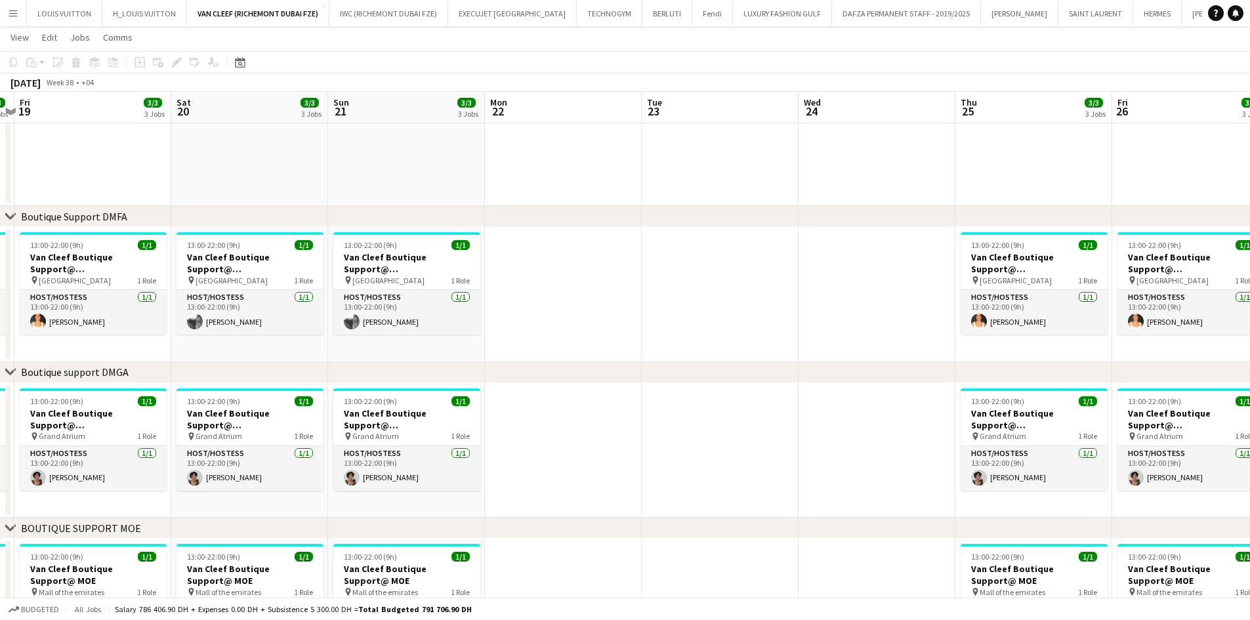
drag, startPoint x: 1214, startPoint y: 310, endPoint x: 374, endPoint y: 320, distance: 840.0
click at [374, 320] on app-calendar-viewport "Tue 16 Wed 17 Thu 18 3/3 3 Jobs Fri 19 3/3 3 Jobs Sat 20 3/3 3 Jobs Sun 21 3/3 …" at bounding box center [625, 309] width 1250 height 970
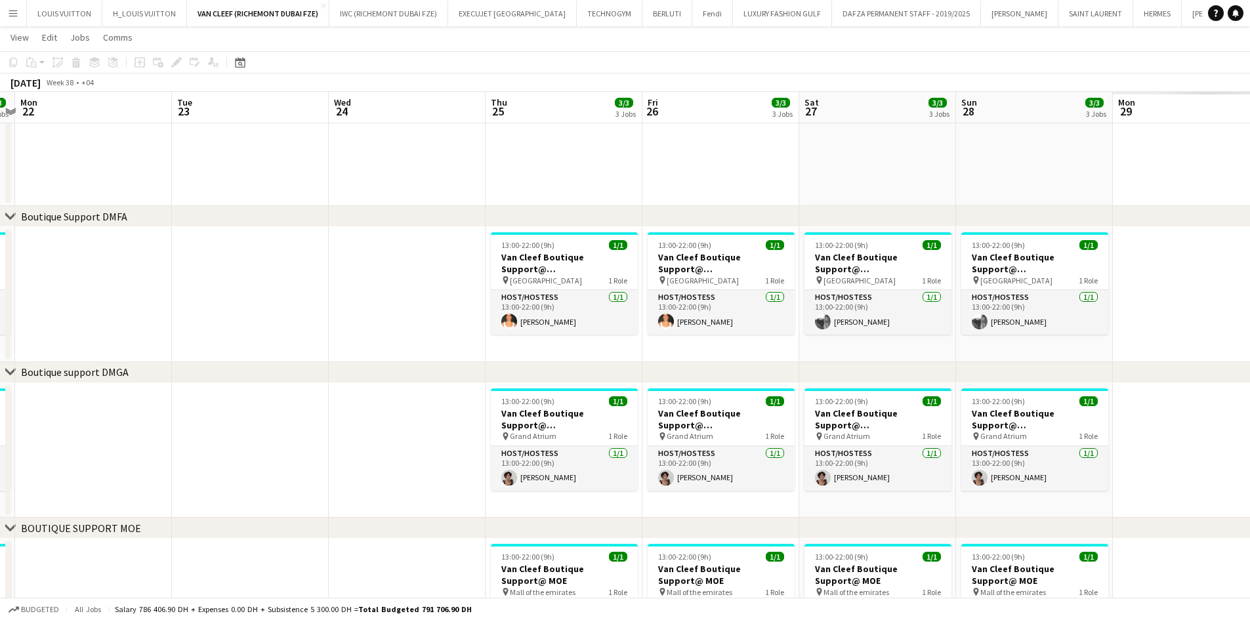
drag, startPoint x: 762, startPoint y: 295, endPoint x: 358, endPoint y: 302, distance: 404.3
click at [358, 302] on app-calendar-viewport "Fri 19 3/3 3 Jobs Sat 20 3/3 3 Jobs Sun 21 3/3 3 Jobs Mon 22 Tue 23 Wed 24 Thu …" at bounding box center [625, 309] width 1250 height 970
click at [15, 16] on app-icon "Menu" at bounding box center [13, 13] width 10 height 10
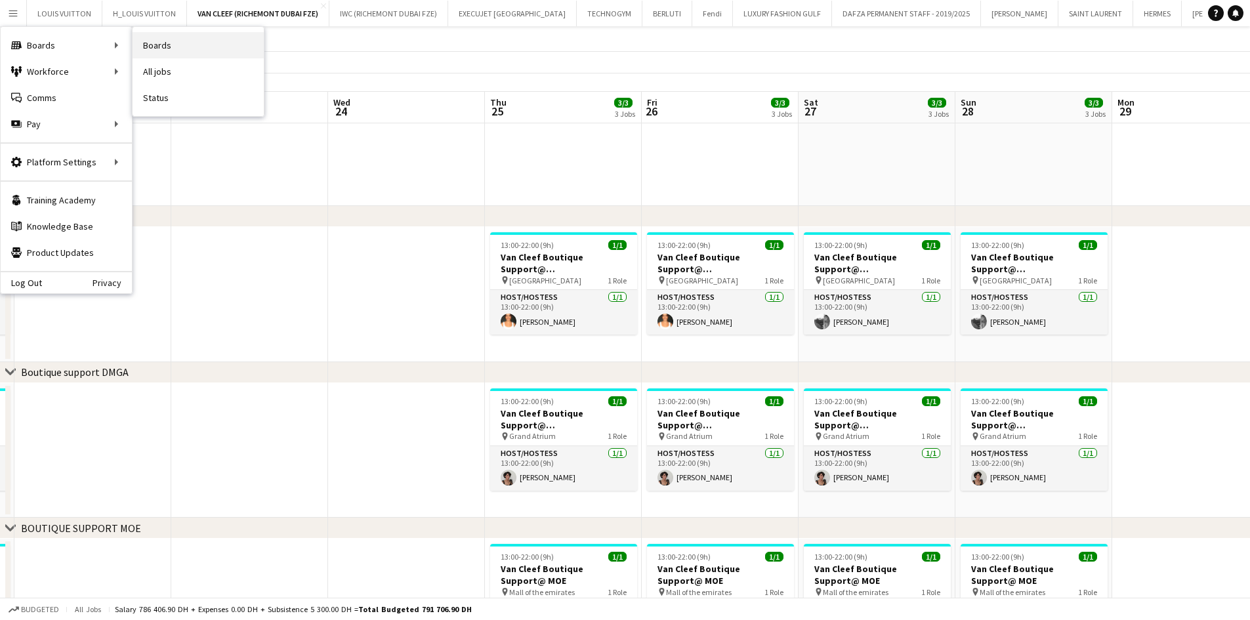
click at [173, 43] on link "Boards" at bounding box center [198, 45] width 131 height 26
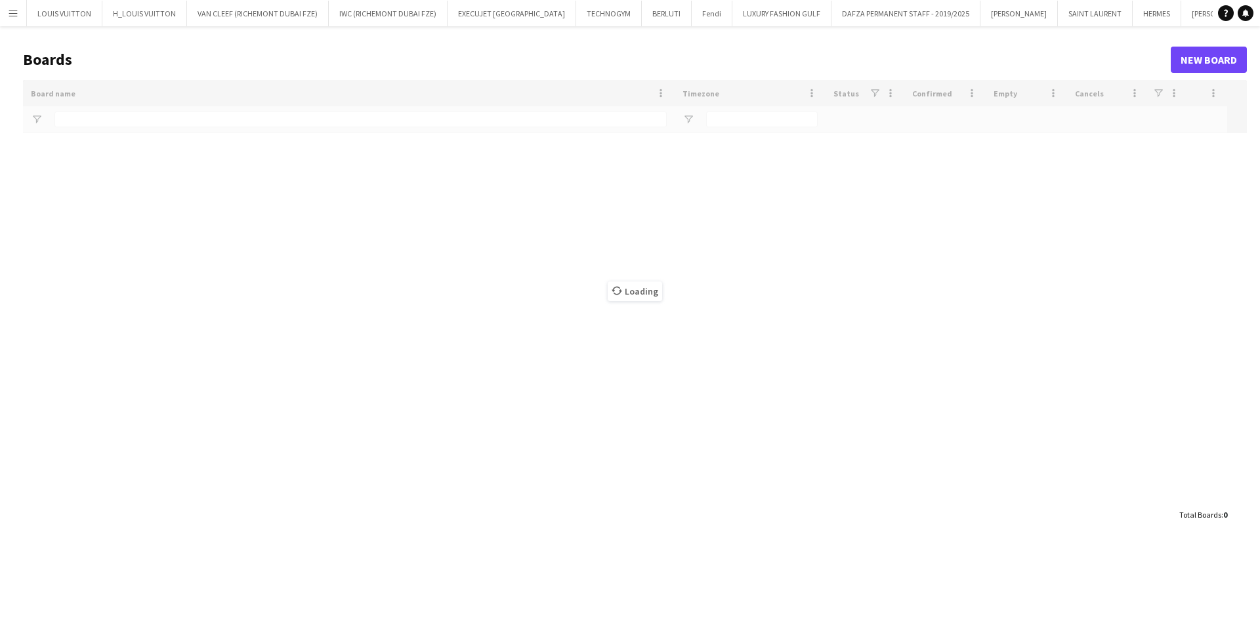
type input "***"
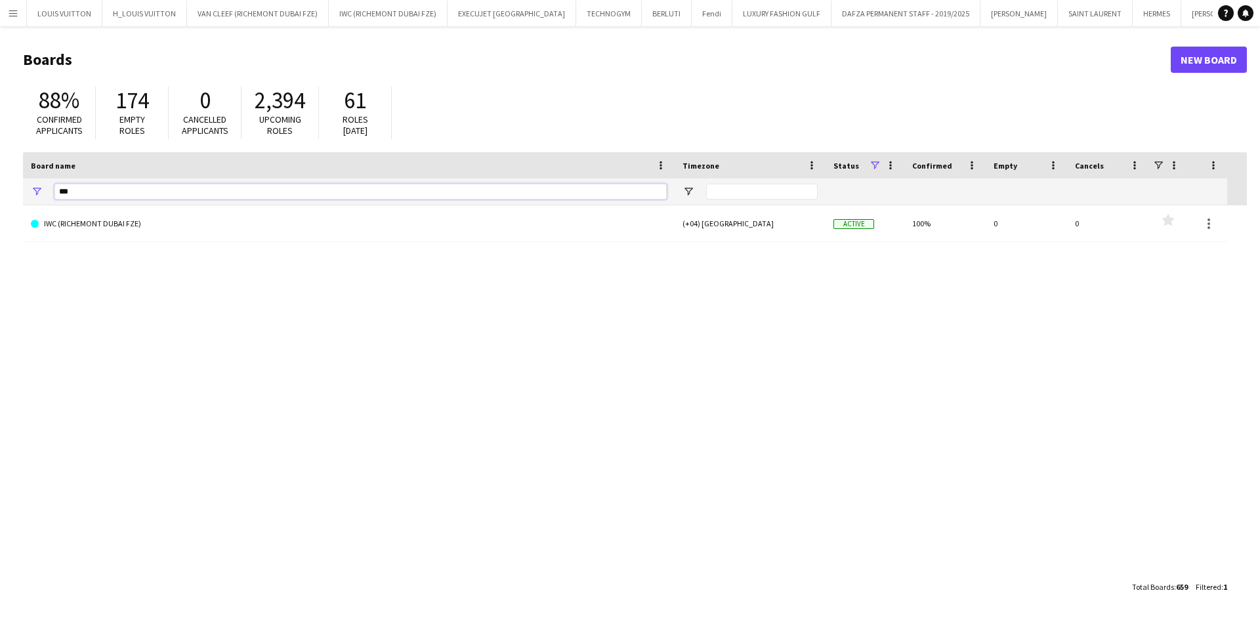
drag, startPoint x: 69, startPoint y: 195, endPoint x: 39, endPoint y: 177, distance: 34.8
click at [22, 192] on main "Boards New Board 88% Confirmed applicants 174 Empty roles 0 Cancelled applicant…" at bounding box center [630, 322] width 1260 height 593
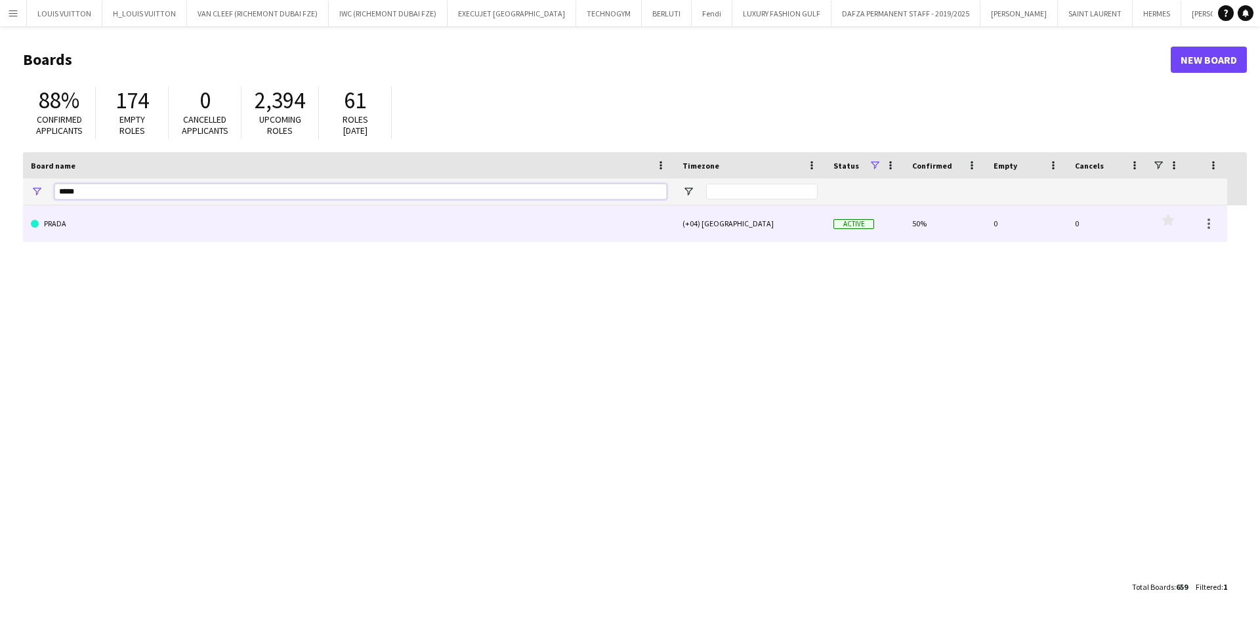
type input "*****"
click at [153, 224] on link "PRADA" at bounding box center [349, 223] width 636 height 37
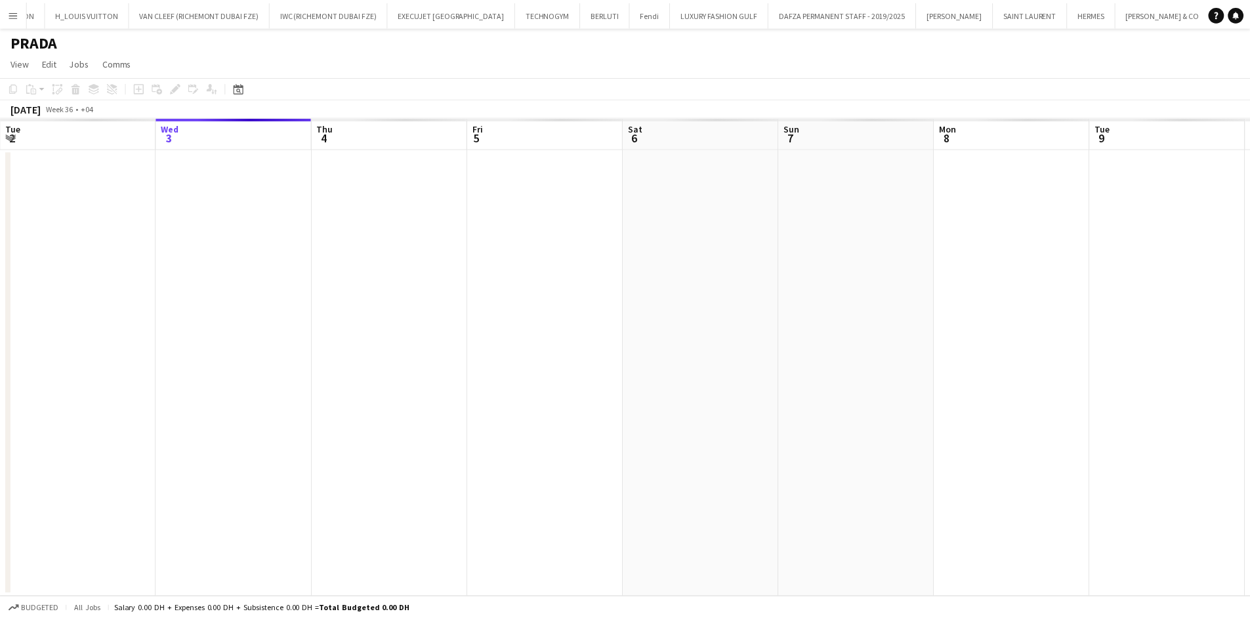
scroll to position [0, 78]
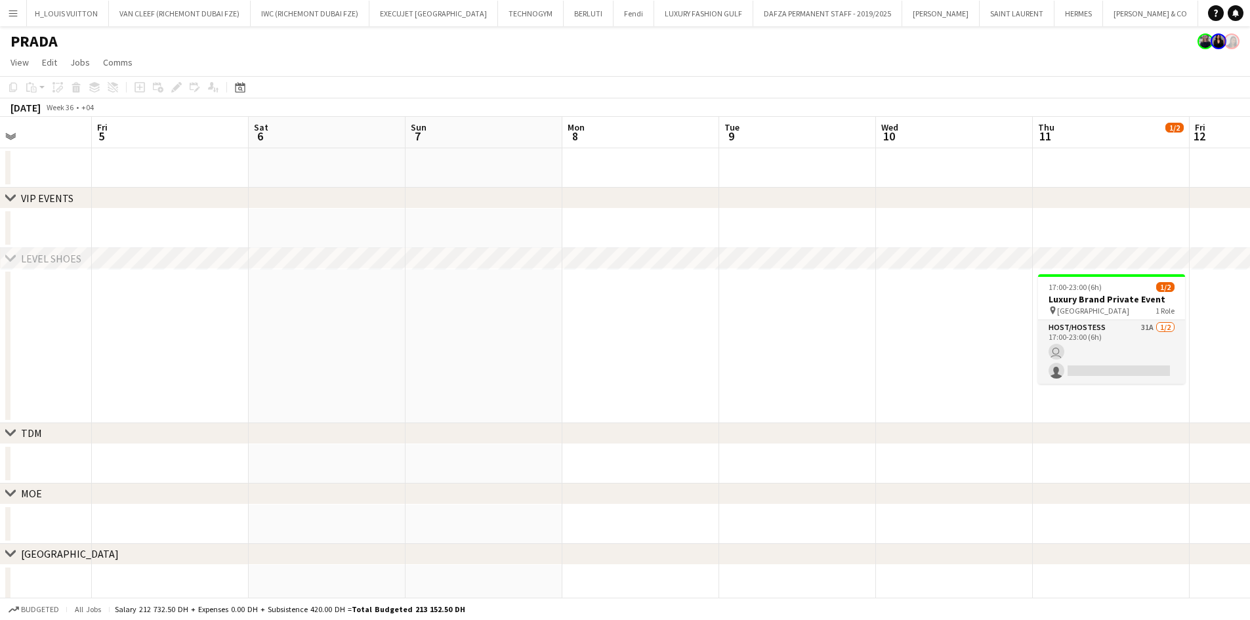
drag, startPoint x: 925, startPoint y: 328, endPoint x: 247, endPoint y: 386, distance: 680.3
click at [247, 386] on app-calendar-viewport "Tue 2 Wed 3 Thu 4 Fri 5 Sat 6 Sun 7 Mon 8 Tue 9 Wed 10 Thu 11 1/2 1 Job Fri 12 …" at bounding box center [625, 361] width 1250 height 488
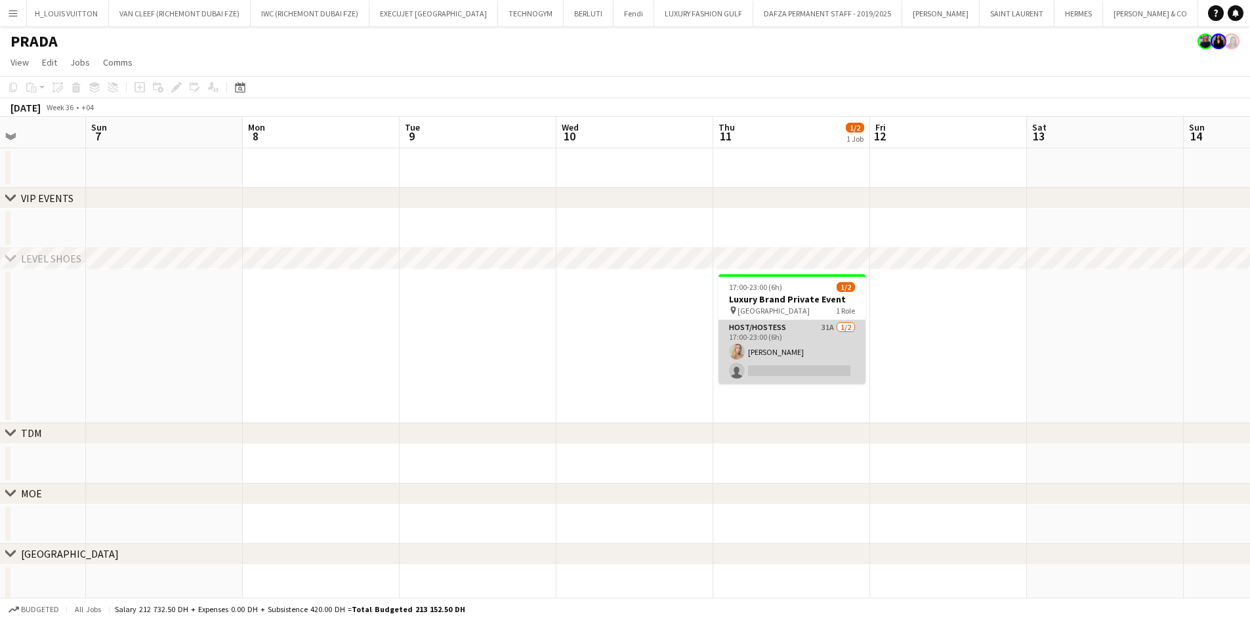
click at [774, 352] on app-card-role "Host/Hostess 31A 1/2 17:00-23:00 (6h) Kateryna Yukhno single-neutral-actions" at bounding box center [792, 352] width 147 height 64
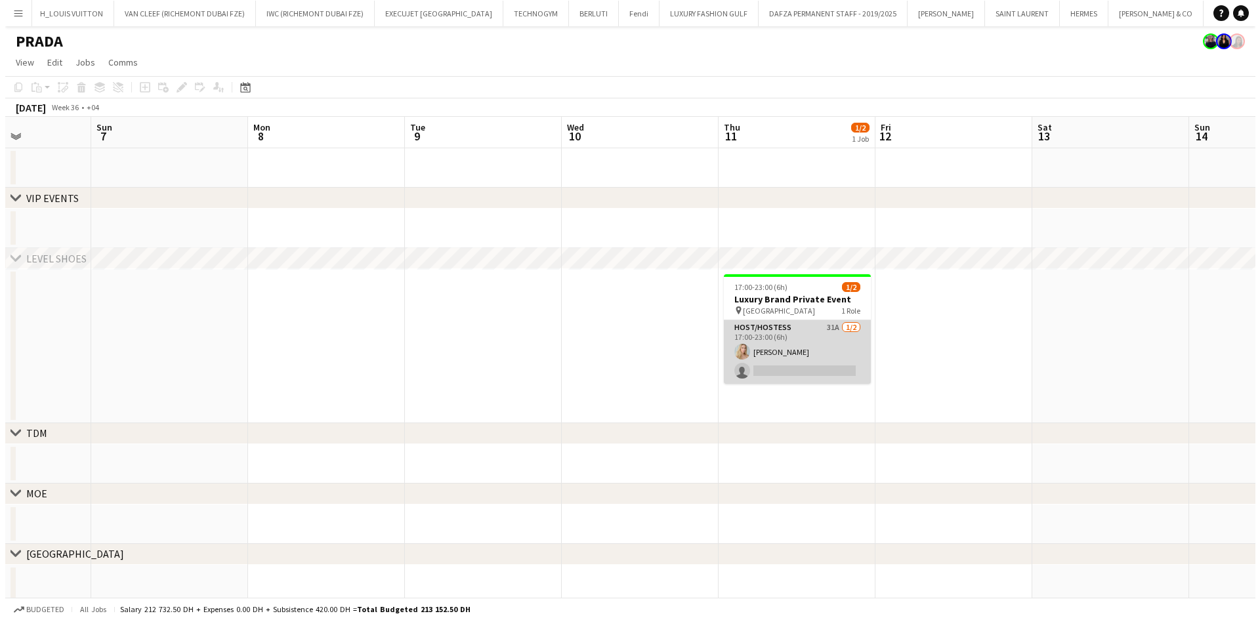
scroll to position [0, 385]
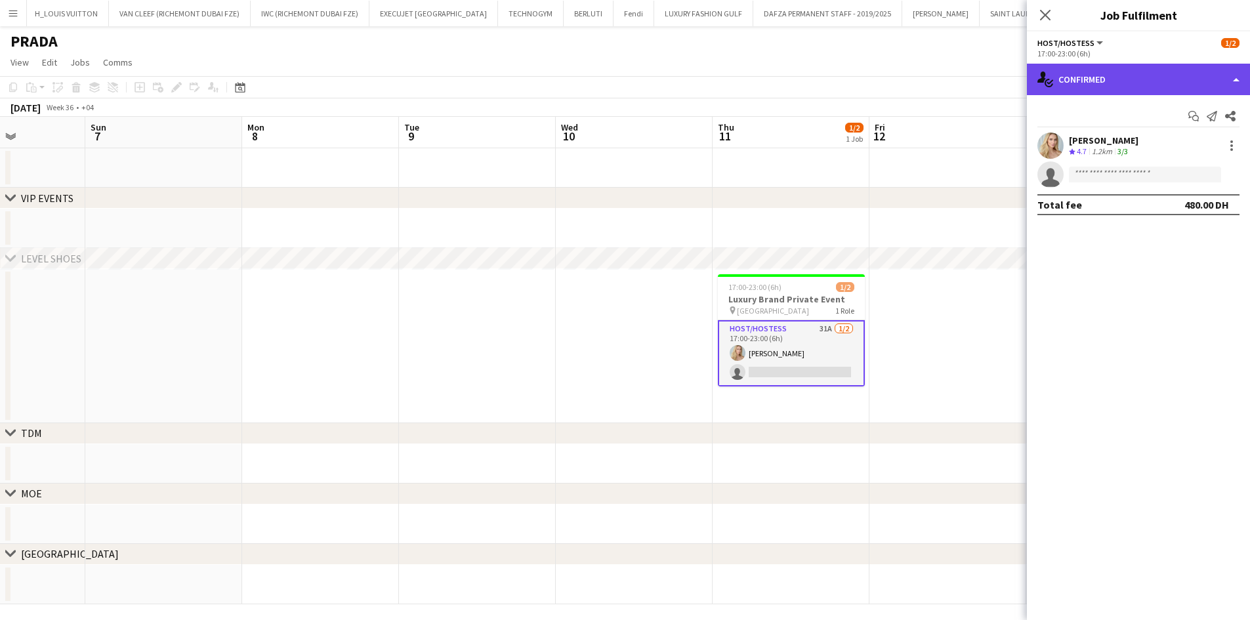
click at [839, 85] on div "single-neutral-actions-check-2 Confirmed" at bounding box center [1138, 79] width 223 height 31
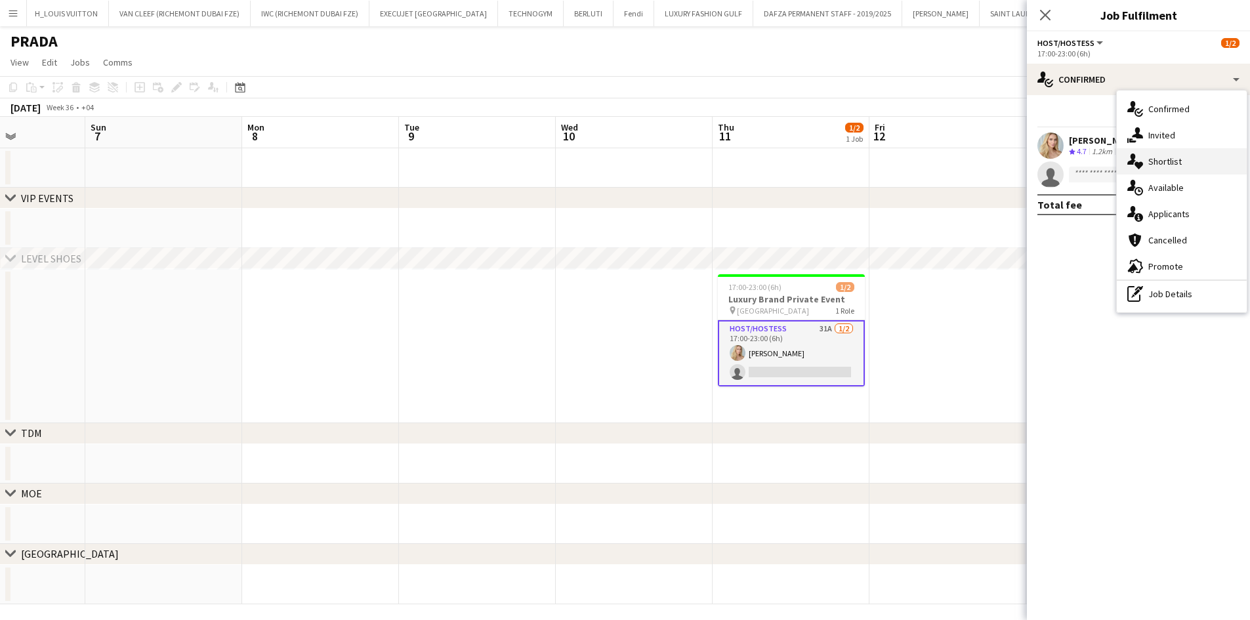
click at [839, 166] on span "Shortlist" at bounding box center [1164, 162] width 33 height 12
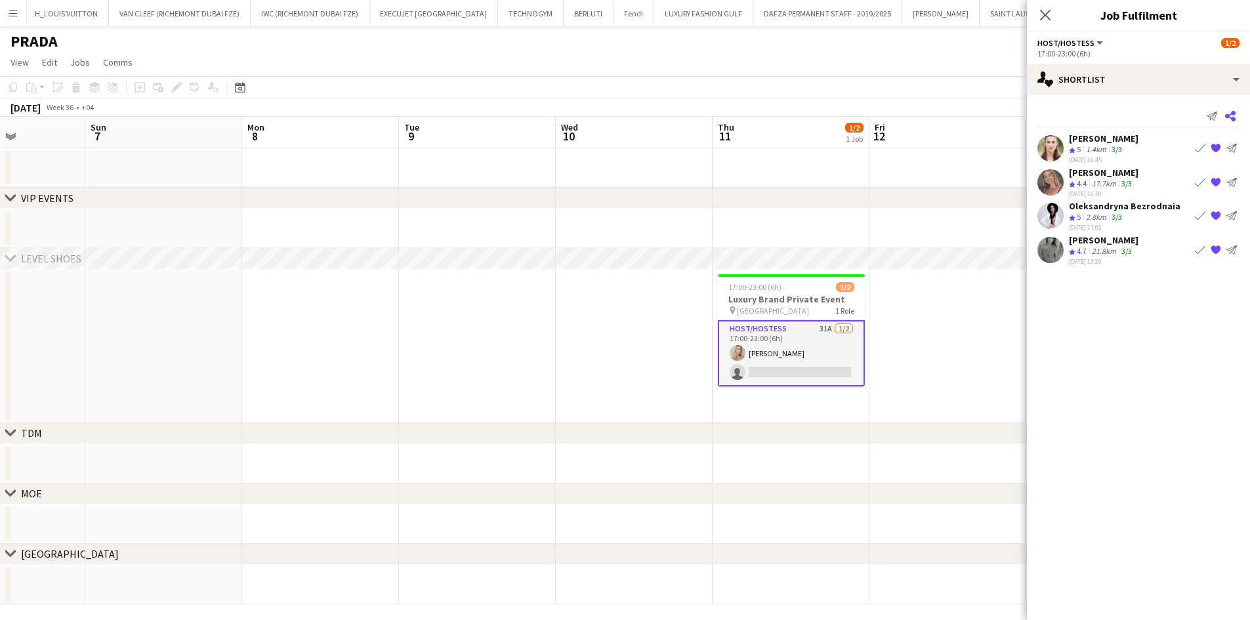
click at [839, 115] on icon at bounding box center [1230, 116] width 10 height 10
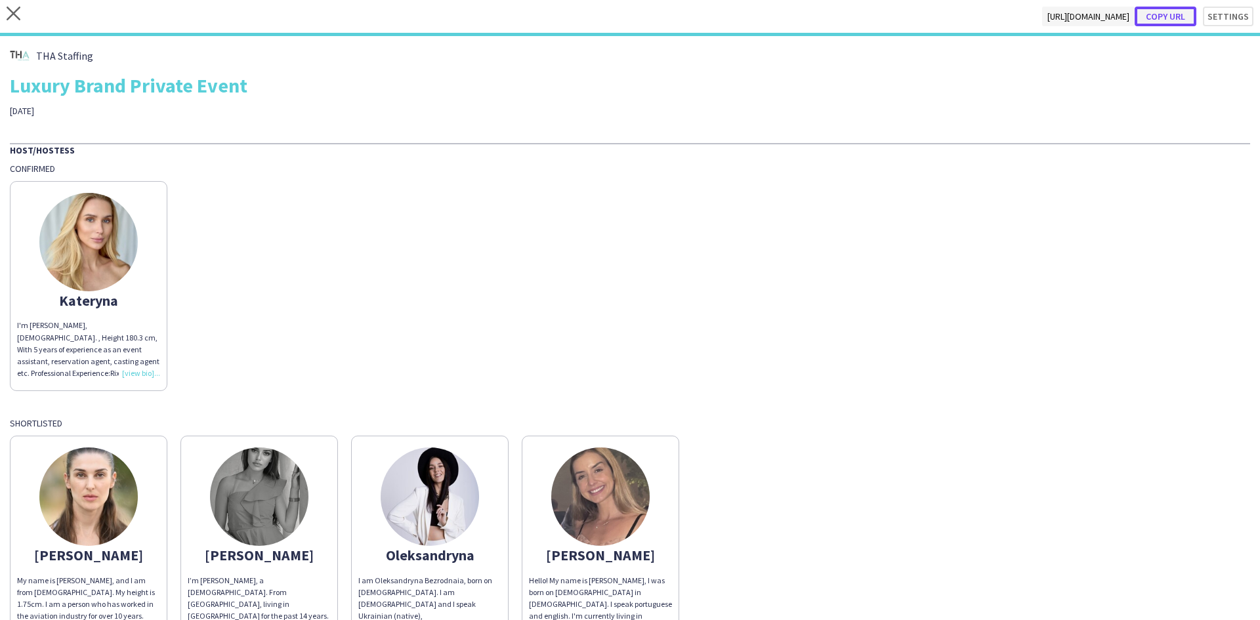
click at [839, 12] on button "Copy url" at bounding box center [1166, 17] width 62 height 20
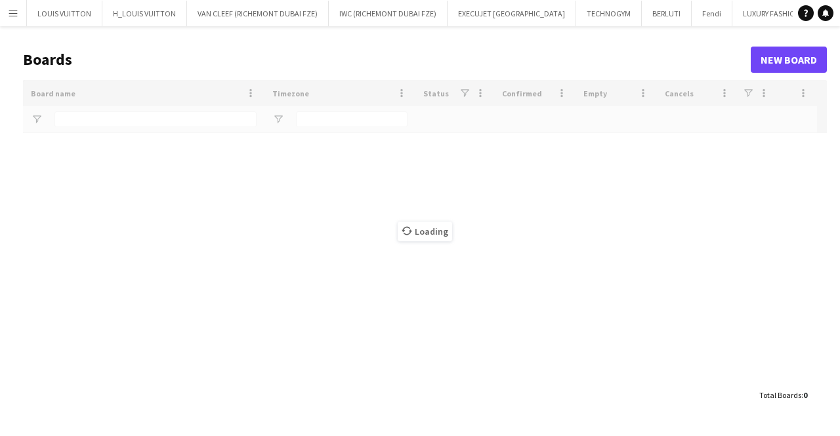
type input "*****"
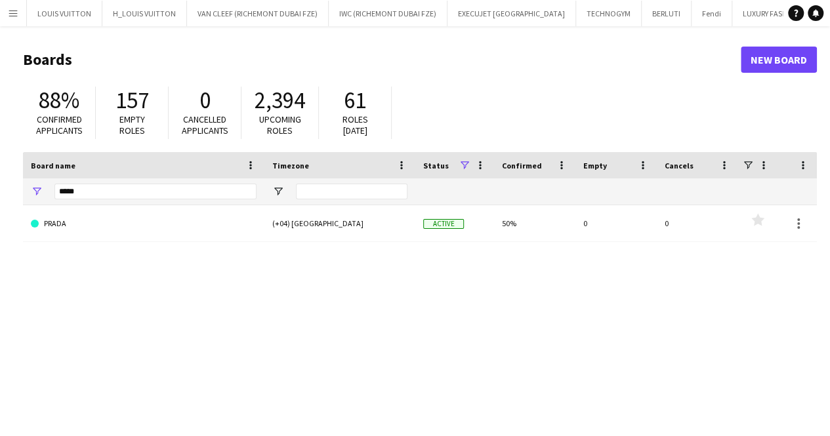
drag, startPoint x: 87, startPoint y: 199, endPoint x: 24, endPoint y: 194, distance: 63.9
click at [24, 194] on div "*****" at bounding box center [143, 191] width 241 height 26
drag, startPoint x: 98, startPoint y: 191, endPoint x: 8, endPoint y: 191, distance: 90.6
click at [8, 191] on main "Boards New Board 88% Confirmed applicants 157 Empty roles 0 Cancelled applicant…" at bounding box center [415, 263] width 830 height 474
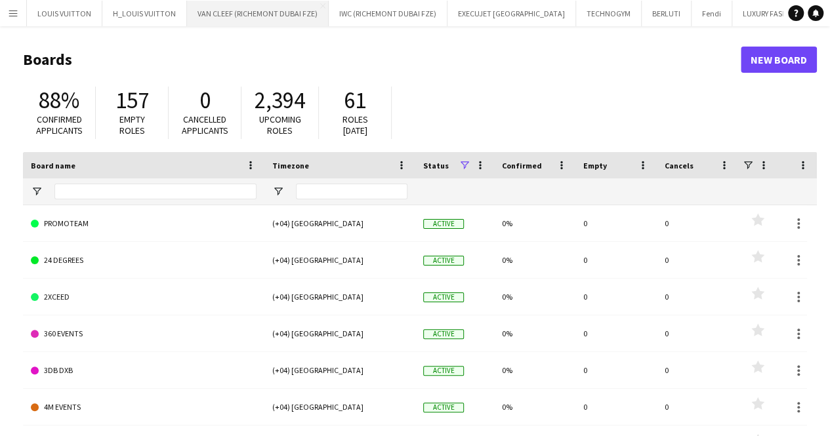
click at [282, 14] on button "VAN CLEEF (RICHEMONT DUBAI FZE) Close" at bounding box center [258, 14] width 142 height 26
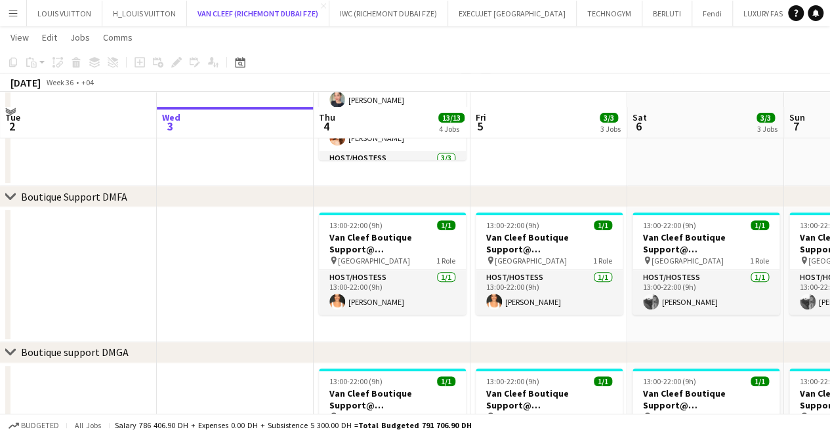
scroll to position [262, 0]
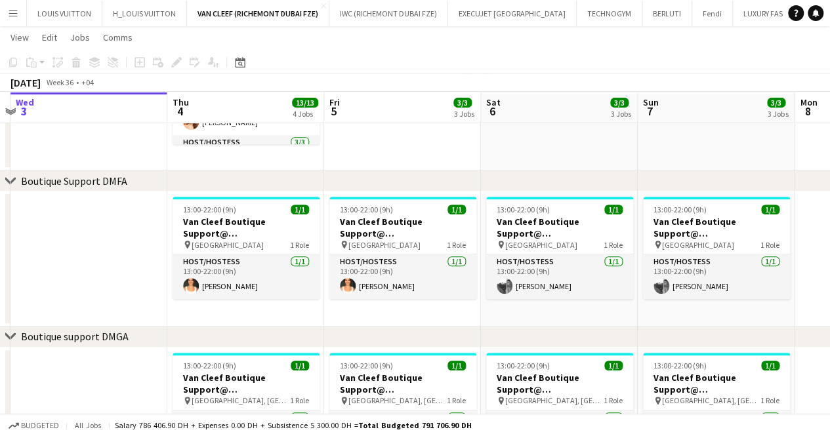
drag, startPoint x: 406, startPoint y: 251, endPoint x: 256, endPoint y: 262, distance: 150.6
click at [256, 262] on app-calendar-viewport "Sun 31 Mon 1 Tue 2 Wed 3 Thu 4 13/13 4 Jobs Fri 5 3/3 3 Jobs Sat 6 3/3 3 Jobs S…" at bounding box center [415, 274] width 830 height 970
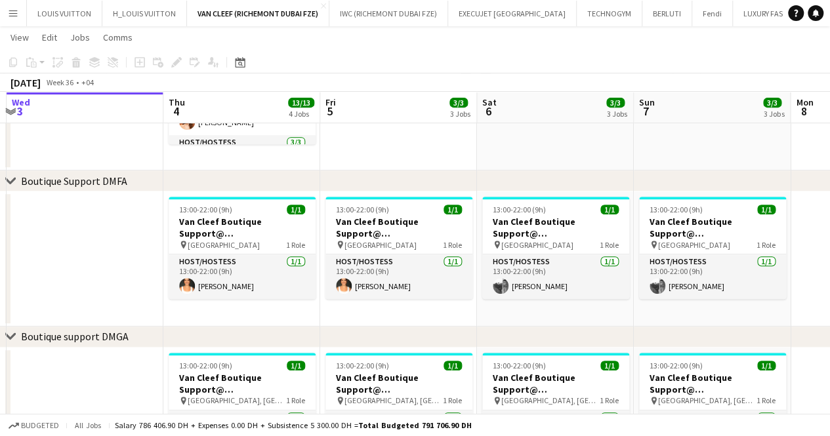
drag, startPoint x: 413, startPoint y: 238, endPoint x: 254, endPoint y: 248, distance: 159.1
click at [255, 248] on app-calendar-viewport "Sun 31 Mon 1 Tue 2 Wed 3 Thu 4 13/13 4 Jobs Fri 5 3/3 3 Jobs Sat 6 3/3 3 Jobs S…" at bounding box center [415, 274] width 830 height 970
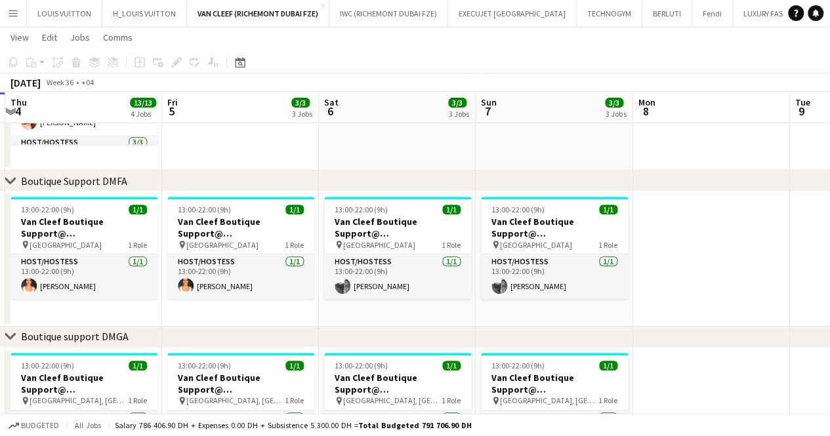
drag, startPoint x: 403, startPoint y: 234, endPoint x: 372, endPoint y: 244, distance: 32.4
click at [373, 244] on app-calendar-viewport "Sun 31 Mon 1 Tue 2 Wed 3 Thu 4 13/13 4 Jobs Fri 5 3/3 3 Jobs Sat 6 3/3 3 Jobs S…" at bounding box center [415, 274] width 830 height 970
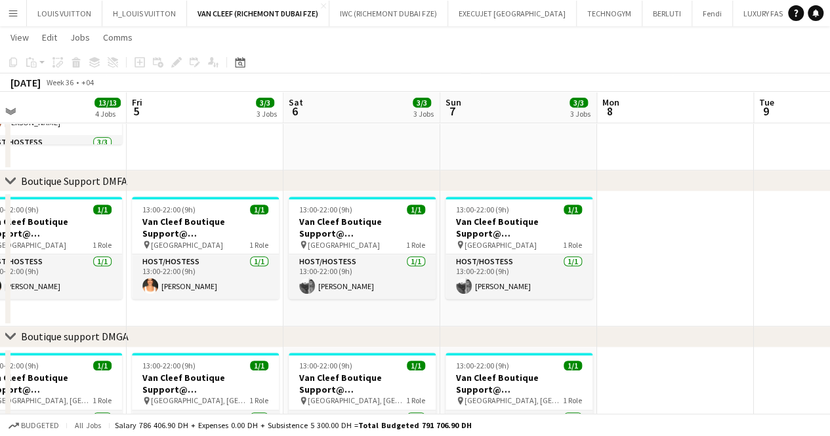
drag, startPoint x: 500, startPoint y: 231, endPoint x: 287, endPoint y: 232, distance: 213.3
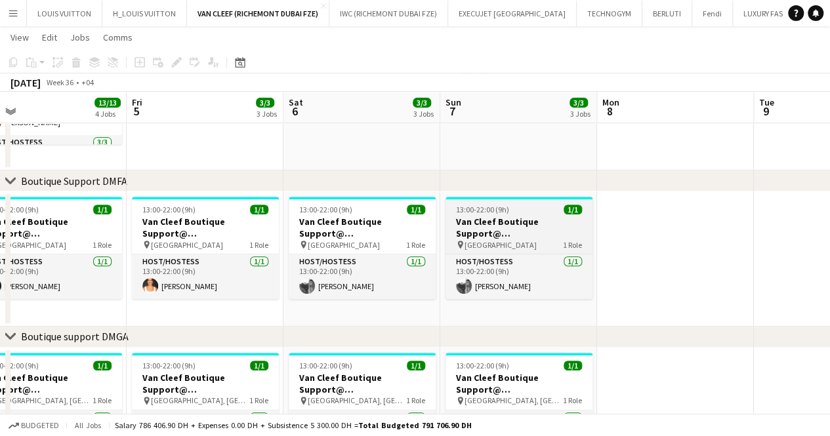
click at [306, 232] on app-calendar-viewport "Tue 2 Wed 3 Thu 4 13/13 4 Jobs Fri 5 3/3 3 Jobs Sat 6 3/3 3 Jobs Sun 7 3/3 3 Jo…" at bounding box center [415, 274] width 830 height 970
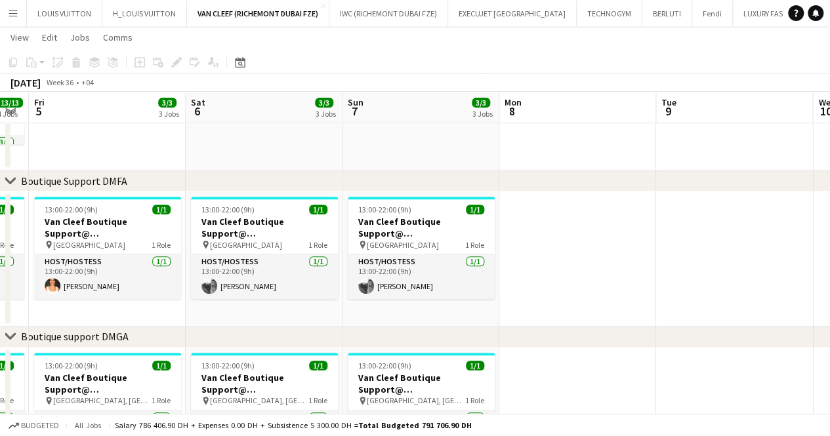
click at [308, 261] on app-calendar-viewport "Tue 2 Wed 3 Thu 4 13/13 4 Jobs Fri 5 3/3 3 Jobs Sat 6 3/3 3 Jobs Sun 7 3/3 3 Jo…" at bounding box center [415, 274] width 830 height 970
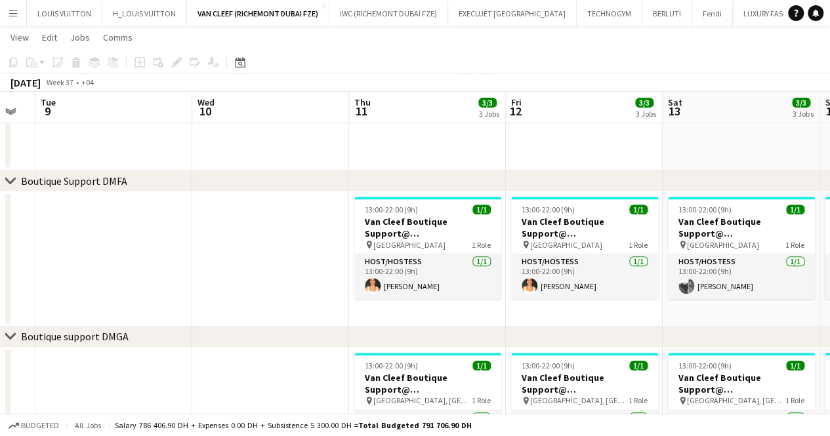
drag, startPoint x: 391, startPoint y: 274, endPoint x: 304, endPoint y: 270, distance: 86.7
click at [270, 276] on app-calendar-viewport "Sat 6 3/3 3 Jobs Sun 7 3/3 3 Jobs Mon 8 Tue 9 Wed 10 Thu 11 3/3 3 Jobs Fri 12 3…" at bounding box center [415, 274] width 830 height 970
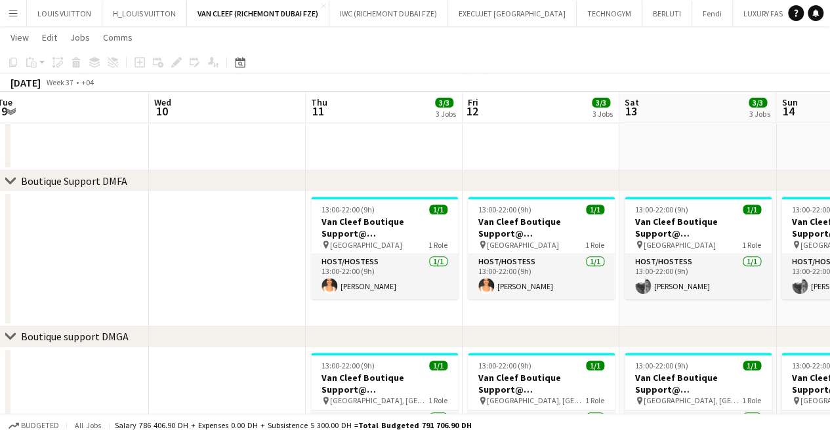
drag, startPoint x: 367, startPoint y: 255, endPoint x: 263, endPoint y: 274, distance: 105.9
click at [264, 274] on app-calendar-viewport "Sat 6 3/3 3 Jobs Sun 7 3/3 3 Jobs Mon 8 Tue 9 Wed 10 Thu 11 3/3 3 Jobs Fri 12 3…" at bounding box center [415, 274] width 830 height 970
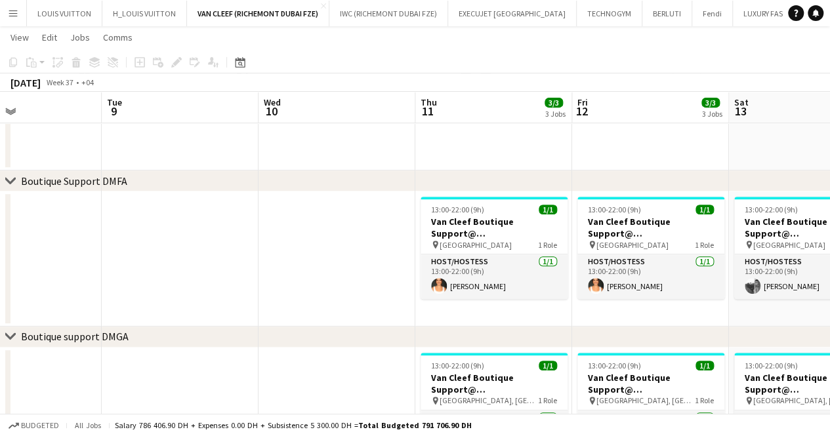
drag, startPoint x: 456, startPoint y: 250, endPoint x: 330, endPoint y: 258, distance: 126.2
click at [330, 258] on app-calendar-viewport "Sat 6 3/3 3 Jobs Sun 7 3/3 3 Jobs Mon 8 Tue 9 Wed 10 Thu 11 3/3 3 Jobs Fri 12 3…" at bounding box center [415, 274] width 830 height 970
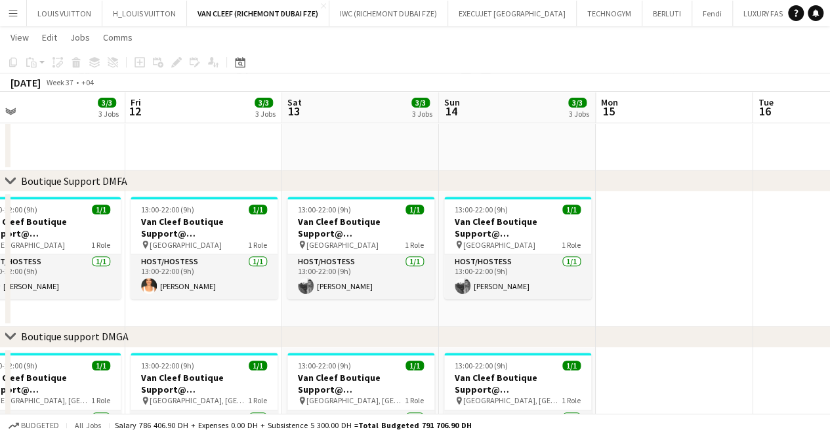
click at [365, 247] on app-calendar-viewport "Mon 8 Tue 9 Wed 10 Thu 11 3/3 3 Jobs Fri 12 3/3 3 Jobs Sat 13 3/3 3 Jobs Sun 14…" at bounding box center [415, 274] width 830 height 970
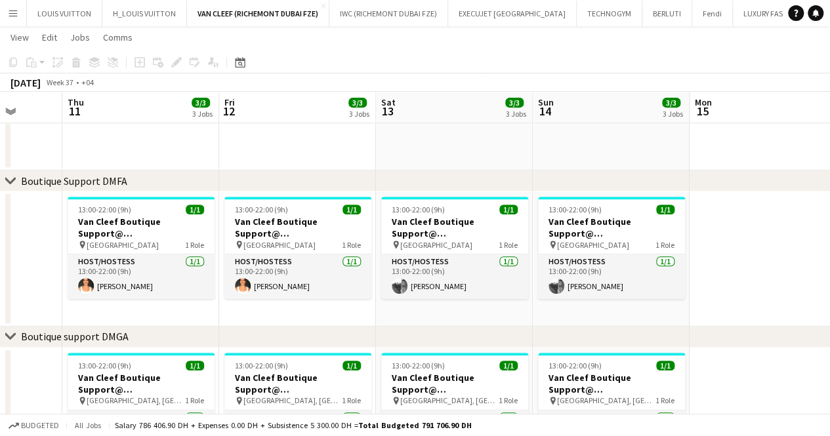
drag, startPoint x: 469, startPoint y: 233, endPoint x: 317, endPoint y: 247, distance: 152.2
click at [317, 247] on app-calendar-viewport "Mon 8 Tue 9 Wed 10 Thu 11 3/3 3 Jobs Fri 12 3/3 3 Jobs Sat 13 3/3 3 Jobs Sun 14…" at bounding box center [415, 274] width 830 height 970
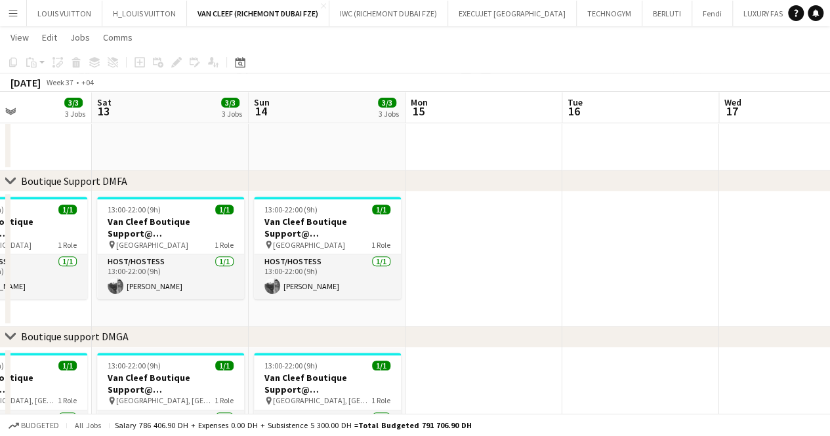
drag, startPoint x: 526, startPoint y: 245, endPoint x: 446, endPoint y: 246, distance: 80.1
click at [321, 245] on app-calendar-viewport "Wed 10 Thu 11 3/3 3 Jobs Fri 12 3/3 3 Jobs Sat 13 3/3 3 Jobs Sun 14 3/3 3 Jobs …" at bounding box center [415, 274] width 830 height 970
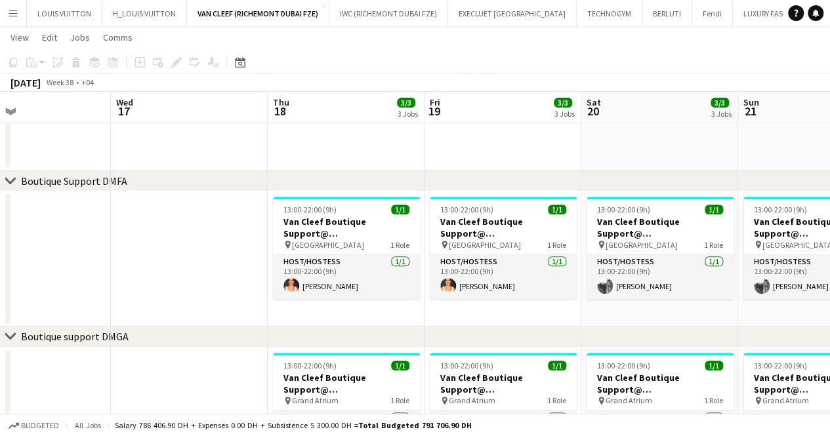
drag, startPoint x: 461, startPoint y: 253, endPoint x: 252, endPoint y: 264, distance: 209.0
click at [253, 264] on app-calendar-viewport "Sun 14 3/3 3 Jobs Mon 15 Tue 16 Wed 17 Thu 18 3/3 3 Jobs Fri 19 3/3 3 Jobs Sat …" at bounding box center [415, 274] width 830 height 970
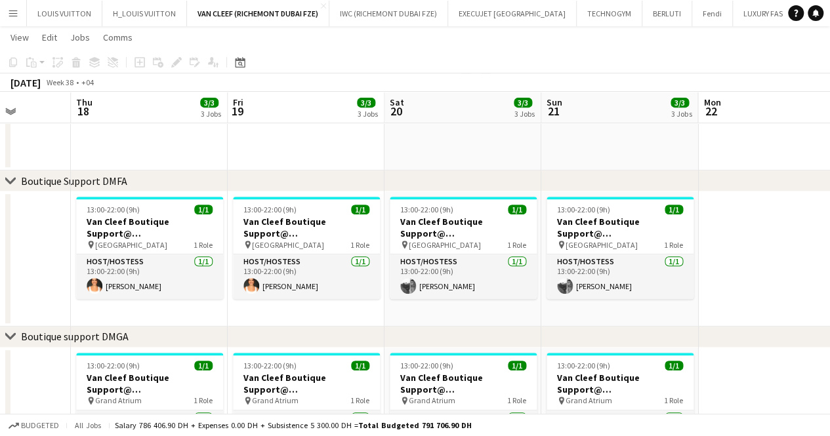
drag, startPoint x: 360, startPoint y: 241, endPoint x: 170, endPoint y: 263, distance: 190.9
click at [171, 263] on app-calendar-viewport "Sun 14 3/3 3 Jobs Mon 15 Tue 16 Wed 17 Thu 18 3/3 3 Jobs Fri 19 3/3 3 Jobs Sat …" at bounding box center [415, 274] width 830 height 970
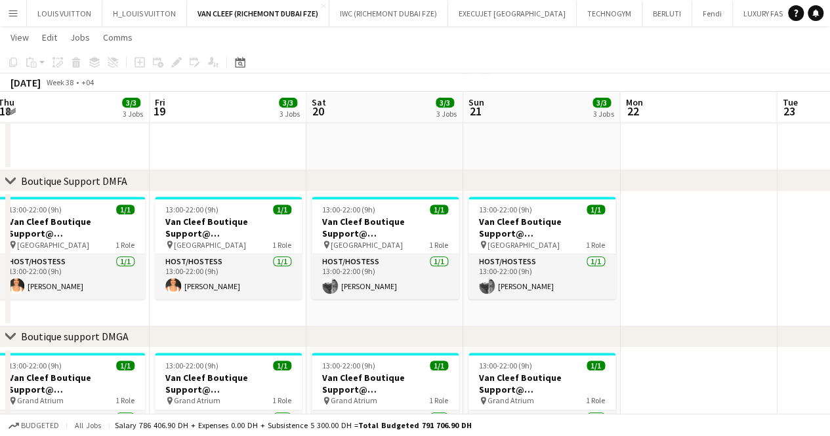
drag, startPoint x: 285, startPoint y: 247, endPoint x: 136, endPoint y: 261, distance: 149.0
click at [136, 261] on app-calendar-viewport "Sun 14 3/3 3 Jobs Mon 15 Tue 16 Wed 17 Thu 18 3/3 3 Jobs Fri 19 3/3 3 Jobs Sat …" at bounding box center [415, 274] width 830 height 970
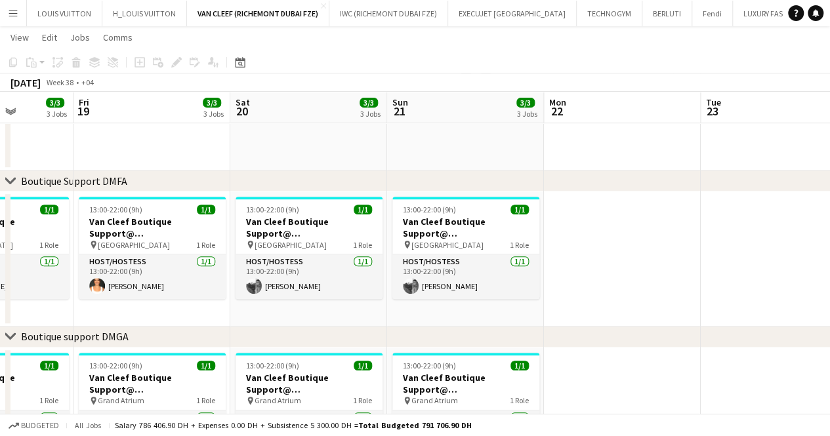
drag, startPoint x: 315, startPoint y: 241, endPoint x: 211, endPoint y: 258, distance: 105.1
click at [211, 258] on app-calendar-viewport "Tue 16 Wed 17 Thu 18 3/3 3 Jobs Fri 19 3/3 3 Jobs Sat 20 3/3 3 Jobs Sun 21 3/3 …" at bounding box center [415, 274] width 830 height 970
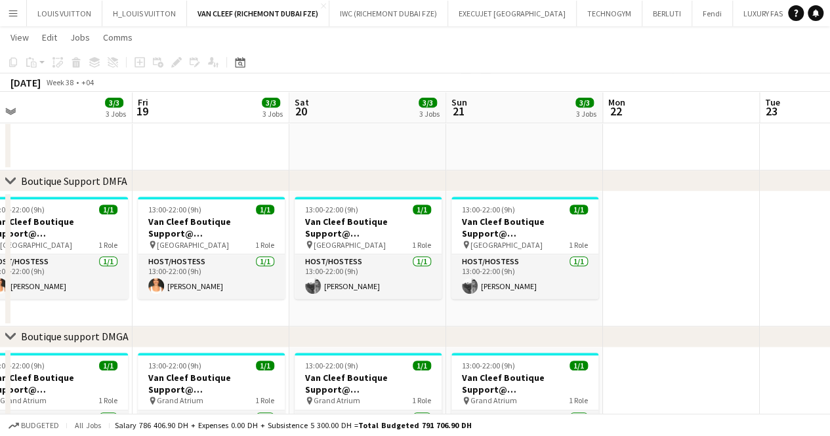
drag, startPoint x: 339, startPoint y: 241, endPoint x: 190, endPoint y: 254, distance: 149.5
click at [190, 254] on app-calendar-viewport "Tue 16 Wed 17 Thu 18 3/3 3 Jobs Fri 19 3/3 3 Jobs Sat 20 3/3 3 Jobs Sun 21 3/3 …" at bounding box center [415, 274] width 830 height 970
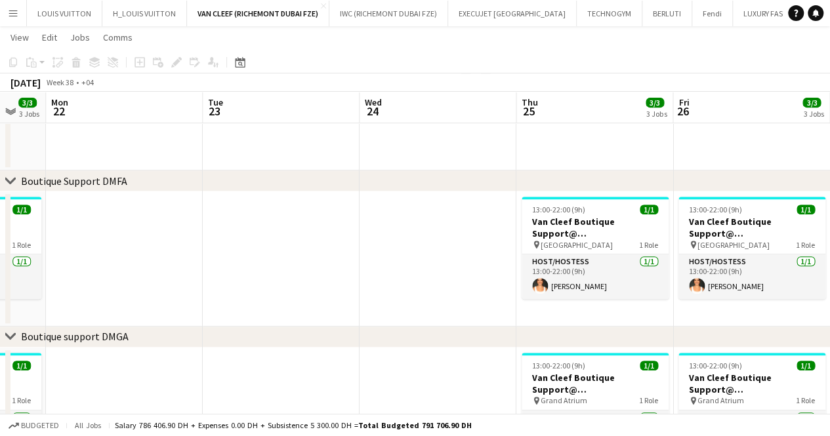
drag, startPoint x: 367, startPoint y: 247, endPoint x: 337, endPoint y: 246, distance: 29.5
click at [332, 247] on app-calendar-viewport "Thu 18 3/3 3 Jobs Fri 19 3/3 3 Jobs Sat 20 3/3 3 Jobs Sun 21 3/3 3 Jobs Mon 22 …" at bounding box center [415, 274] width 830 height 970
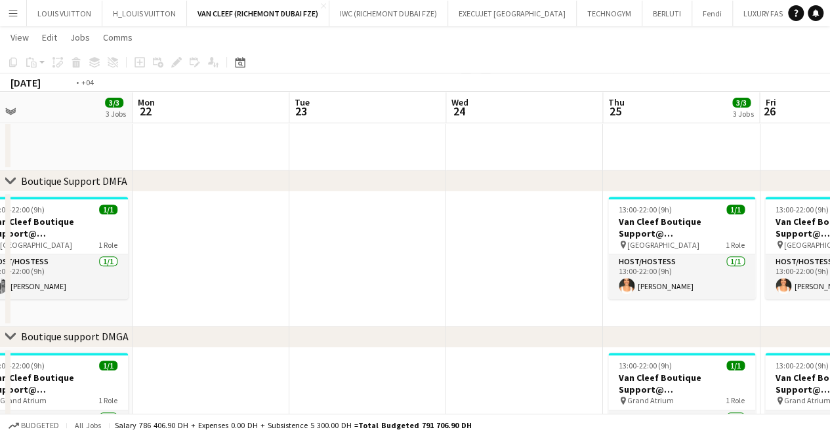
drag, startPoint x: 558, startPoint y: 211, endPoint x: 330, endPoint y: 246, distance: 231.0
click at [331, 246] on app-calendar-viewport "Thu 18 3/3 3 Jobs Fri 19 3/3 3 Jobs Sat 20 3/3 3 Jobs Sun 21 3/3 3 Jobs Mon 22 …" at bounding box center [415, 274] width 830 height 970
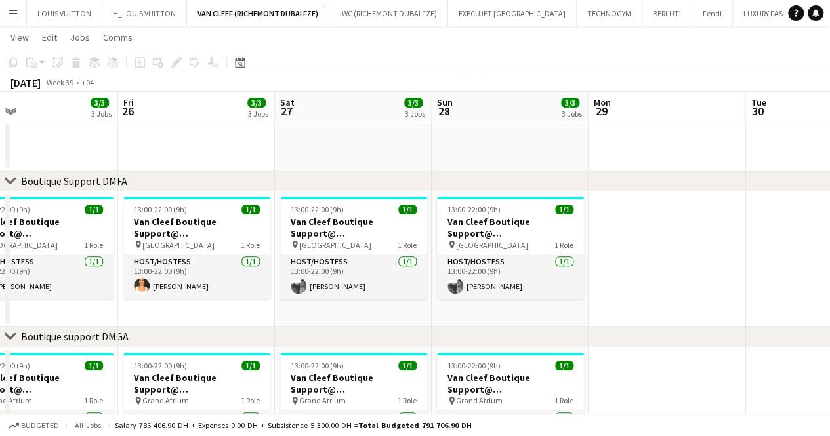
drag, startPoint x: 511, startPoint y: 238, endPoint x: 315, endPoint y: 250, distance: 195.9
click at [319, 250] on app-calendar-viewport "Mon 22 Tue 23 Wed 24 Thu 25 3/3 3 Jobs Fri 26 3/3 3 Jobs Sat 27 3/3 3 Jobs Sun …" at bounding box center [415, 274] width 830 height 970
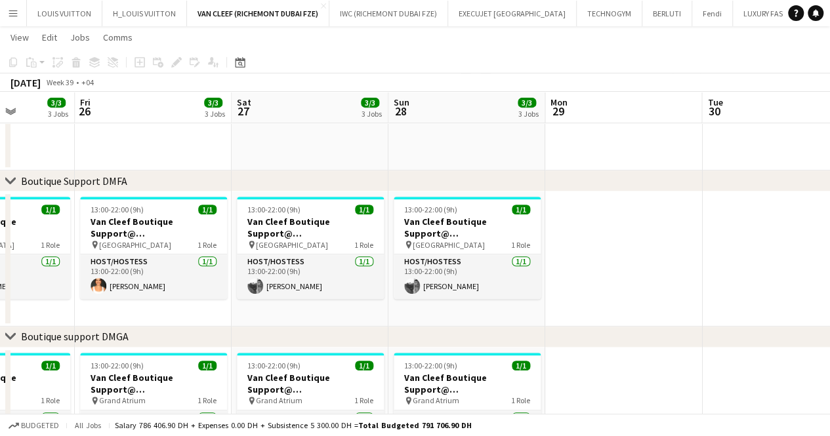
drag, startPoint x: 491, startPoint y: 230, endPoint x: 318, endPoint y: 247, distance: 174.1
click at [320, 247] on app-calendar-viewport "Mon 22 Tue 23 Wed 24 Thu 25 3/3 3 Jobs Fri 26 3/3 3 Jobs Sat 27 3/3 3 Jobs Sun …" at bounding box center [415, 274] width 830 height 970
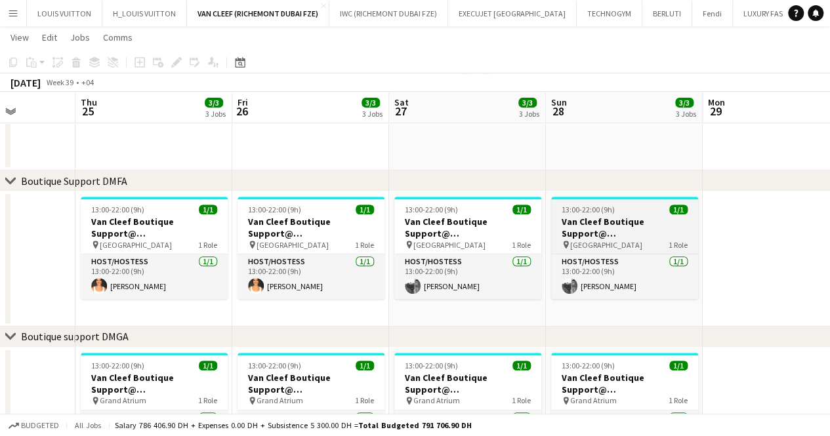
drag, startPoint x: 457, startPoint y: 231, endPoint x: 282, endPoint y: 244, distance: 175.7
click at [289, 243] on app-calendar-viewport "Mon 22 Tue 23 Wed 24 Thu 25 3/3 3 Jobs Fri 26 3/3 3 Jobs Sat 27 3/3 3 Jobs Sun …" at bounding box center [415, 274] width 830 height 970
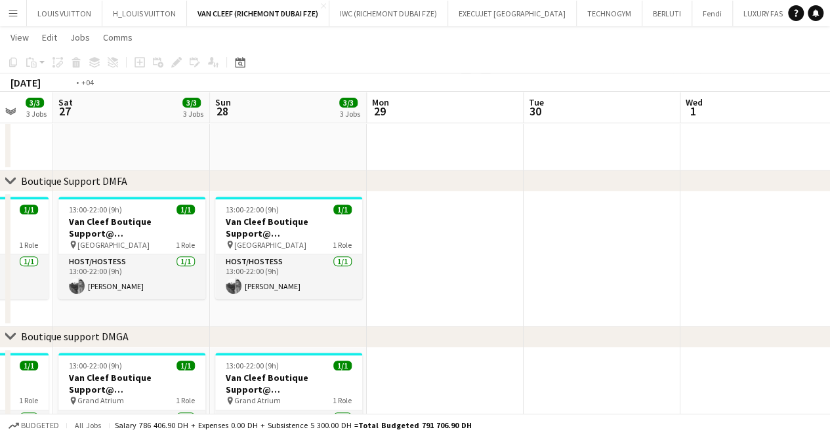
drag, startPoint x: 659, startPoint y: 225, endPoint x: 199, endPoint y: 270, distance: 461.6
click at [213, 270] on app-calendar-viewport "Wed 24 Thu 25 3/3 3 Jobs Fri 26 3/3 3 Jobs Sat 27 3/3 3 Jobs Sun 28 3/3 3 Jobs …" at bounding box center [415, 274] width 830 height 970
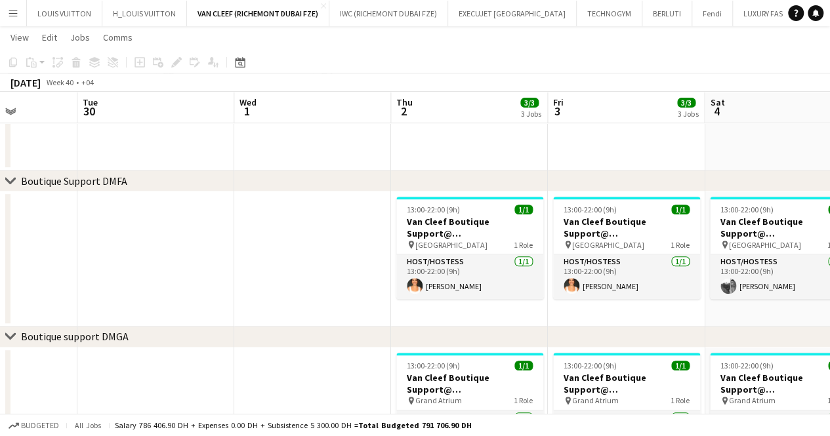
click at [10, 7] on button "Menu" at bounding box center [13, 13] width 26 height 26
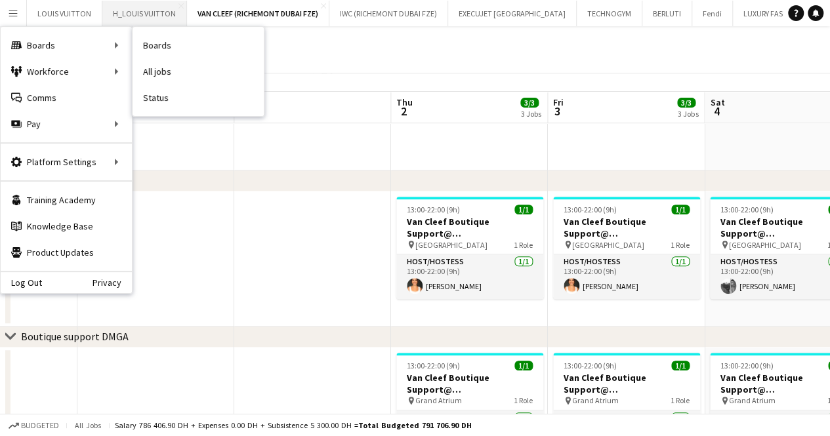
drag, startPoint x: 162, startPoint y: 48, endPoint x: 146, endPoint y: 15, distance: 36.7
click at [162, 48] on link "Boards" at bounding box center [198, 45] width 131 height 26
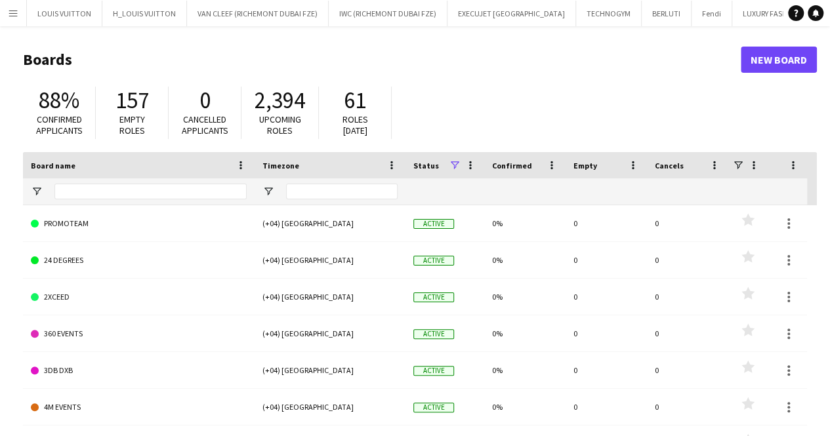
click at [68, 204] on div at bounding box center [150, 191] width 192 height 26
click at [73, 188] on input "Board name Filter Input" at bounding box center [150, 192] width 192 height 16
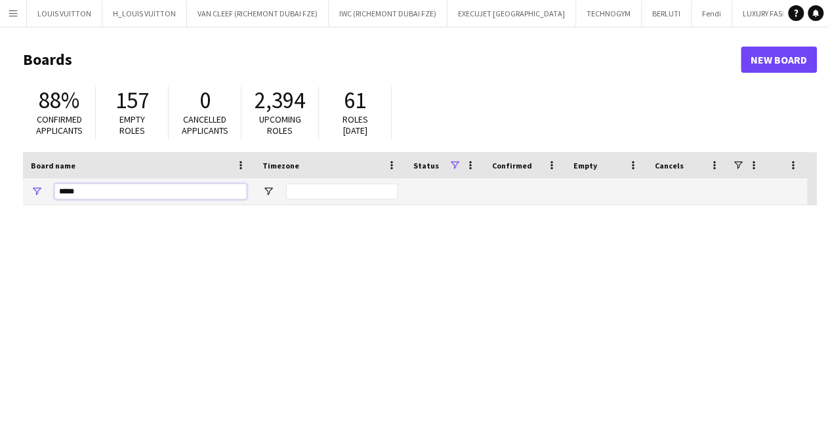
type input "*****"
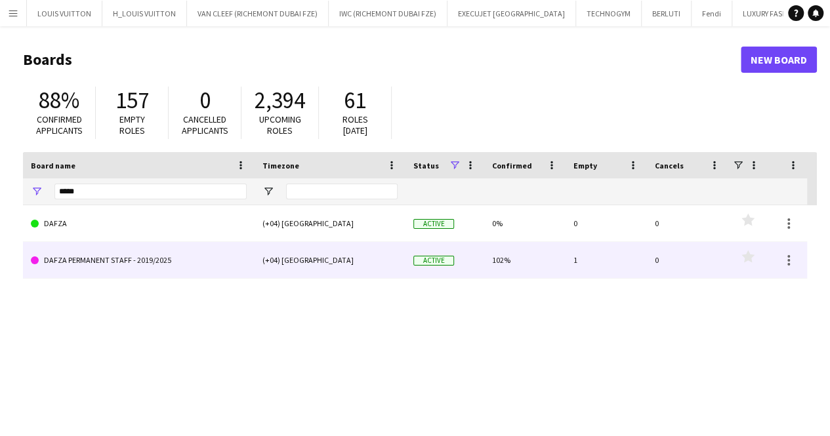
click at [186, 264] on link "DAFZA PERMANENT STAFF - 2019/2025" at bounding box center [139, 260] width 216 height 37
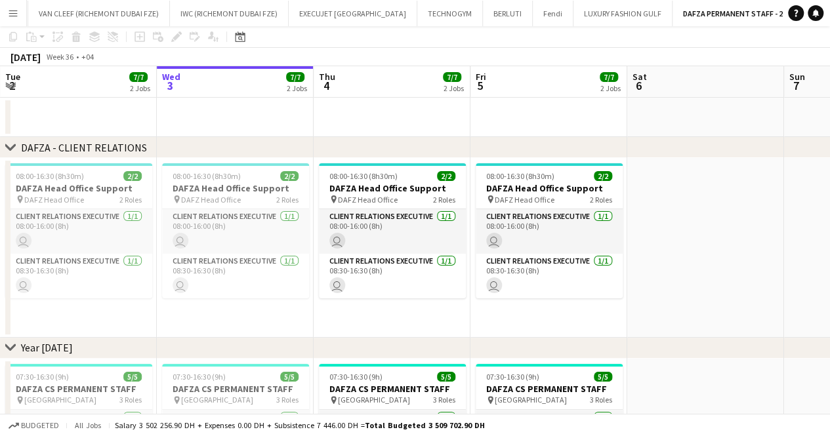
scroll to position [66, 0]
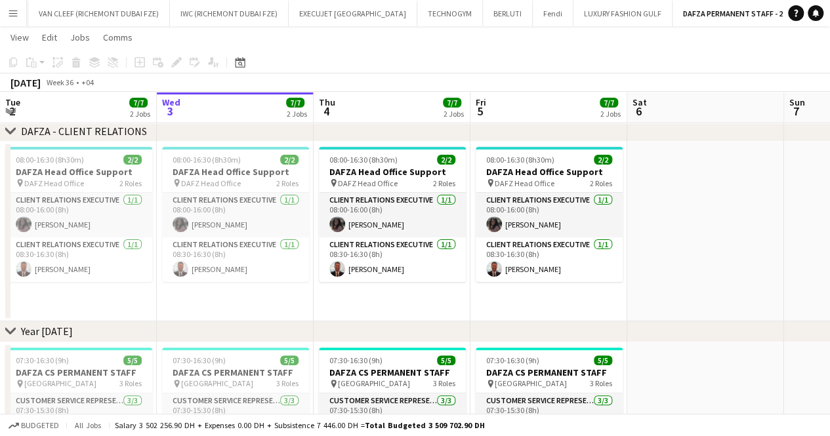
drag, startPoint x: 705, startPoint y: 285, endPoint x: 180, endPoint y: 296, distance: 525.1
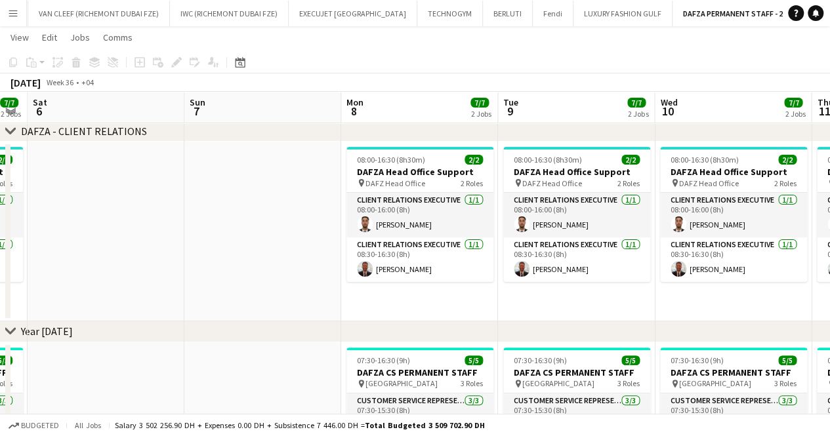
drag, startPoint x: 559, startPoint y: 254, endPoint x: 241, endPoint y: 270, distance: 318.0
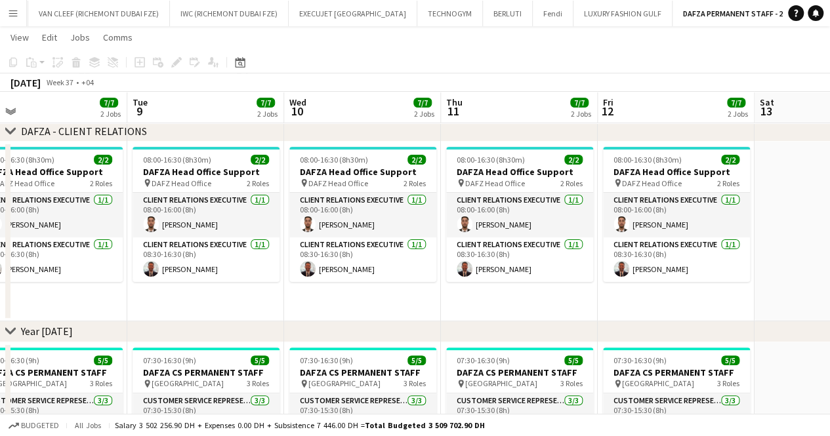
drag, startPoint x: 615, startPoint y: 257, endPoint x: 262, endPoint y: 261, distance: 352.4
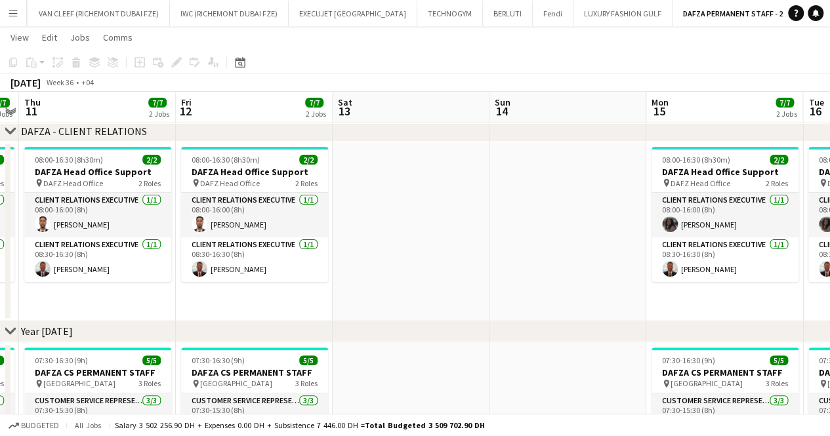
drag, startPoint x: 524, startPoint y: 269, endPoint x: 257, endPoint y: 280, distance: 267.3
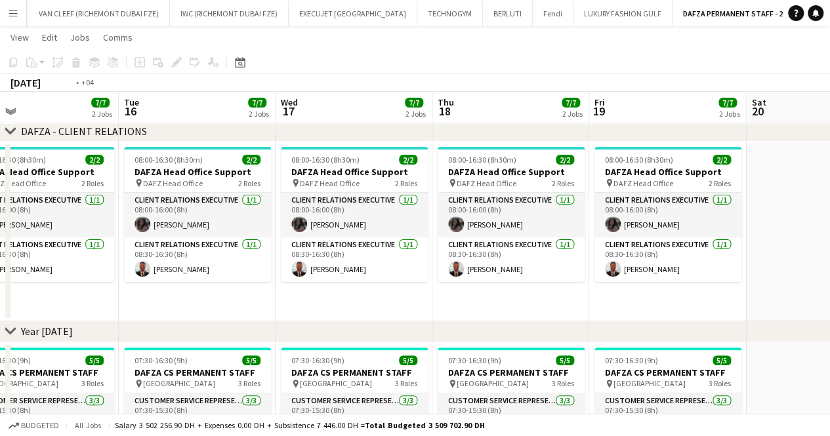
drag, startPoint x: 661, startPoint y: 280, endPoint x: 219, endPoint y: 278, distance: 442.3
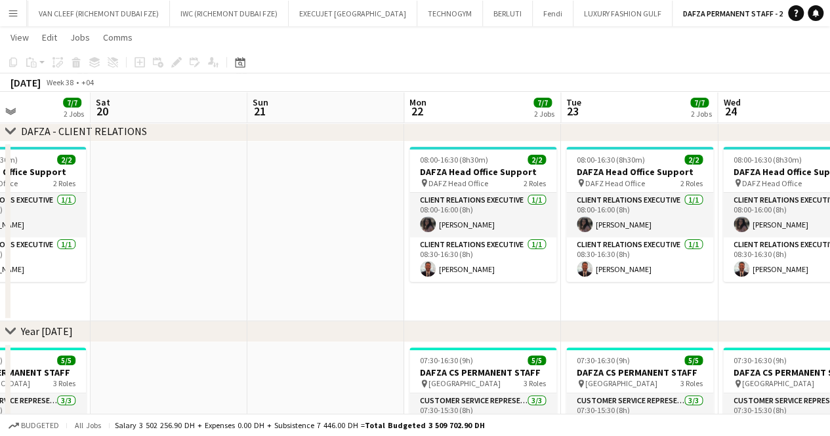
drag, startPoint x: 325, startPoint y: 285, endPoint x: 164, endPoint y: 299, distance: 161.4
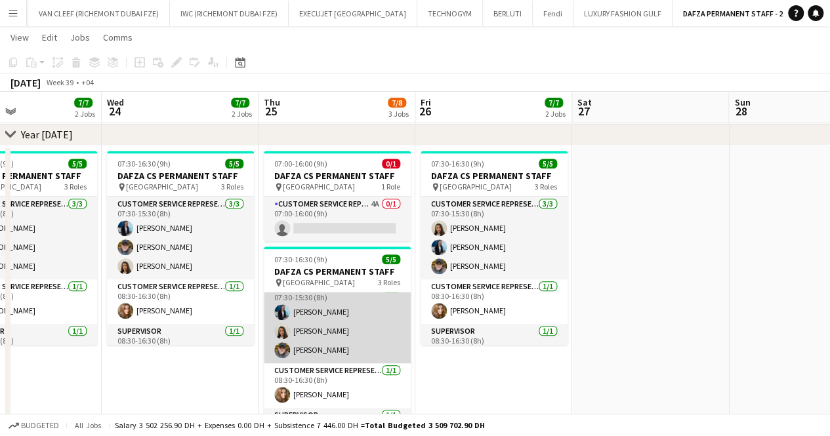
scroll to position [23, 0]
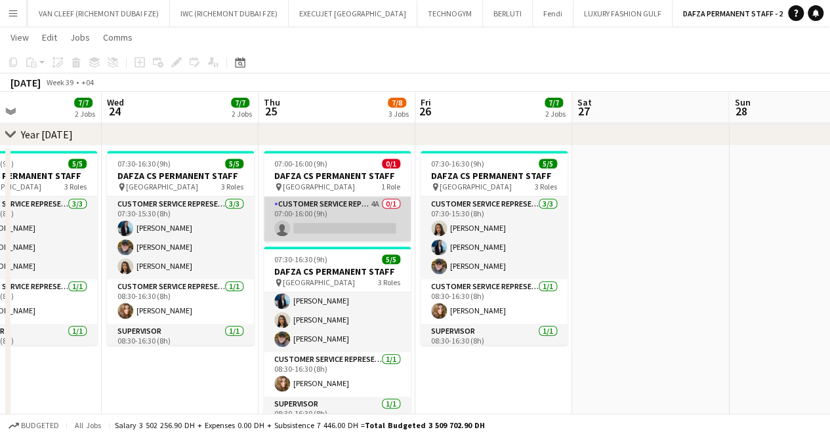
click at [352, 211] on app-card-role "Customer Service Representative 4A 0/1 07:00-16:00 (9h) single-neutral-actions" at bounding box center [337, 219] width 147 height 45
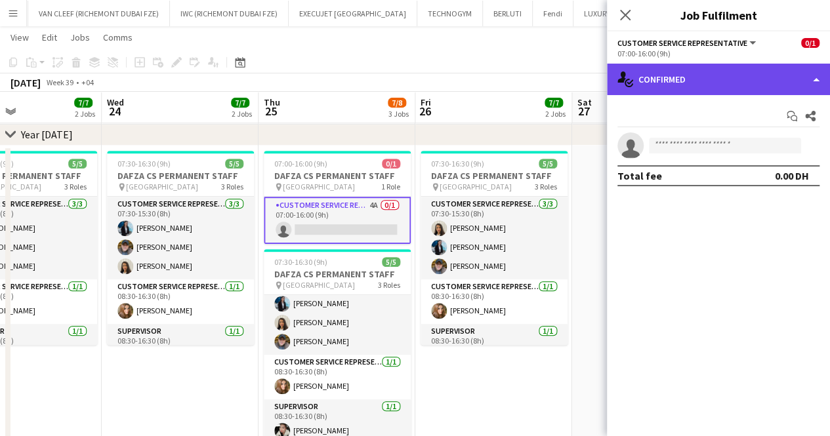
click at [722, 79] on div "single-neutral-actions-check-2 Confirmed" at bounding box center [718, 79] width 223 height 31
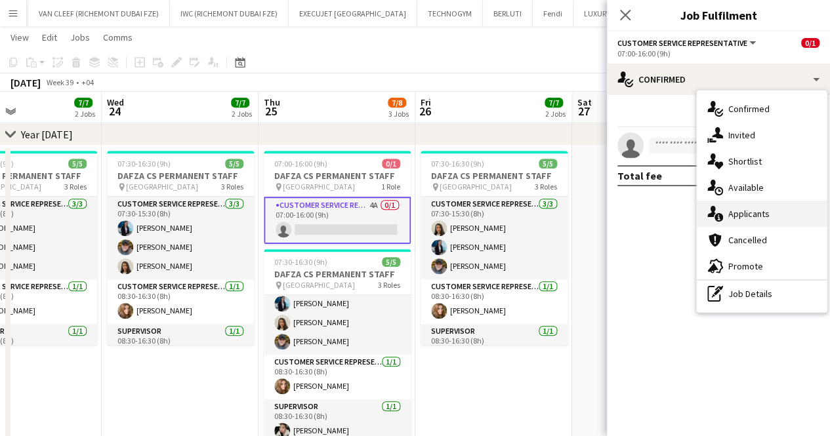
click at [758, 211] on span "Applicants" at bounding box center [748, 214] width 41 height 12
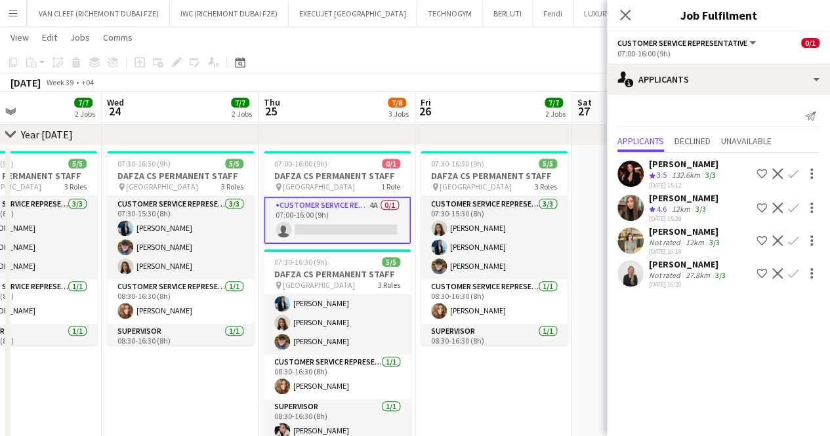
click at [665, 255] on div "[PERSON_NAME] Crew rating 3.5 132.6km 3/3 [DATE] 15:12 Shortlist crew Decline C…" at bounding box center [718, 222] width 223 height 138
click at [668, 270] on div "Not rated" at bounding box center [666, 275] width 34 height 10
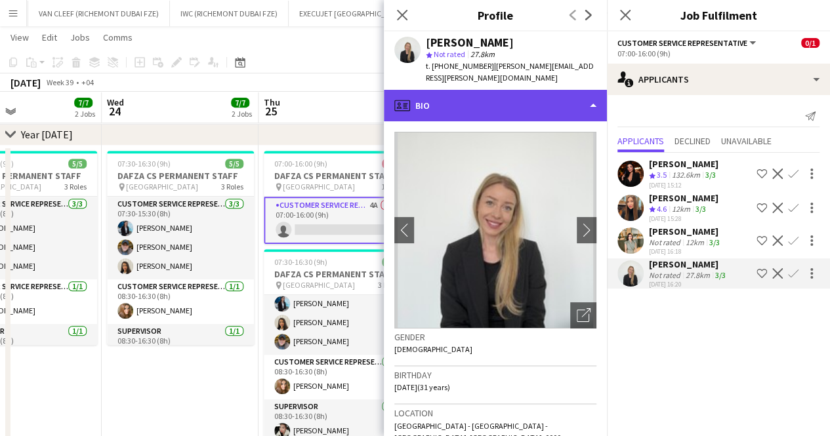
click at [524, 90] on div "profile Bio" at bounding box center [495, 105] width 223 height 31
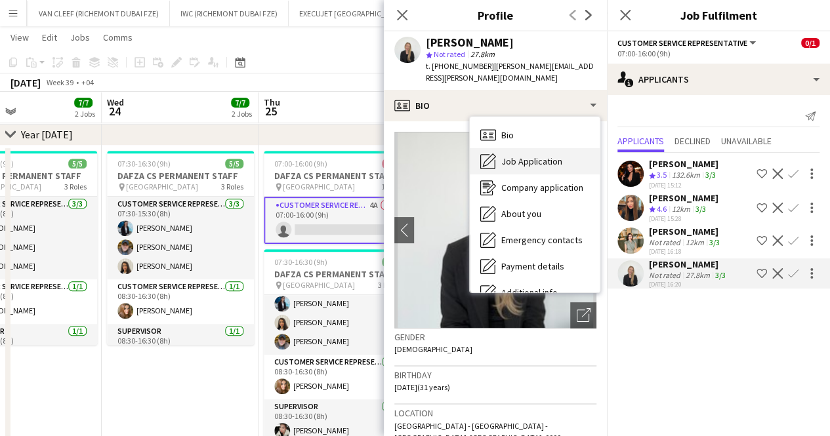
click at [533, 156] on span "Job Application" at bounding box center [531, 162] width 61 height 12
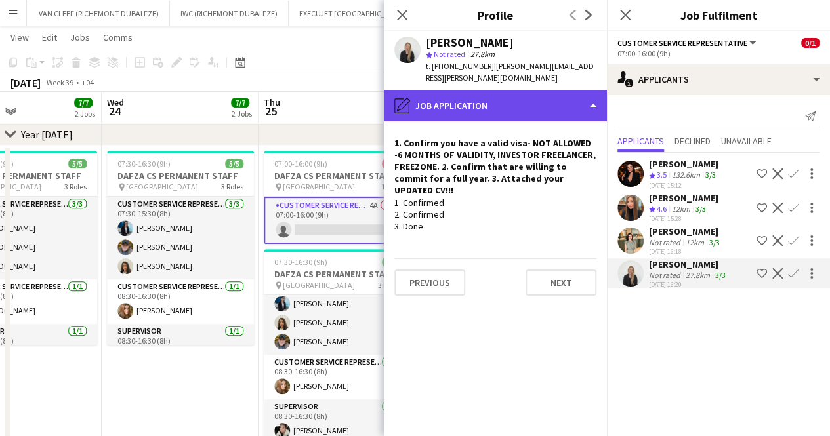
click at [486, 90] on div "pencil4 Job Application" at bounding box center [495, 105] width 223 height 31
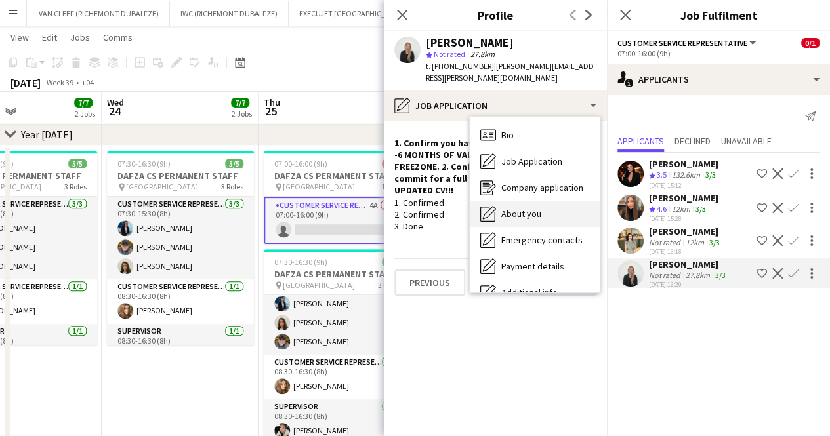
click at [518, 208] on span "About you" at bounding box center [521, 214] width 40 height 12
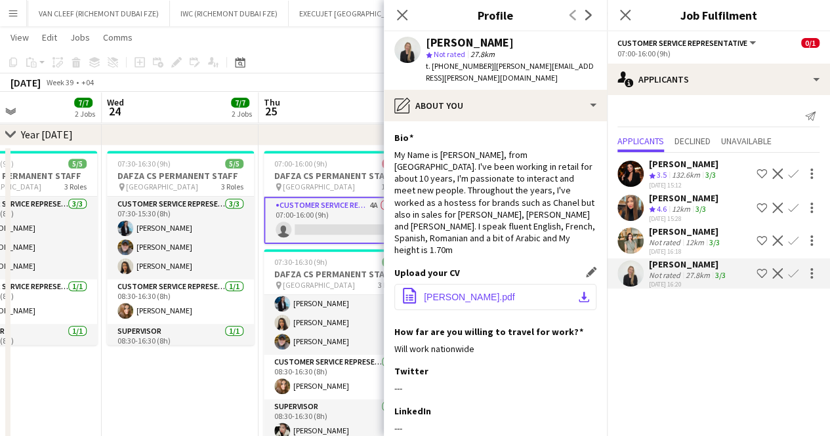
click at [458, 292] on span "[PERSON_NAME].pdf" at bounding box center [469, 297] width 91 height 10
click at [316, 41] on app-page-menu "View Day view expanded Day view collapsed Month view Date picker Jump to [DATE]…" at bounding box center [415, 38] width 830 height 25
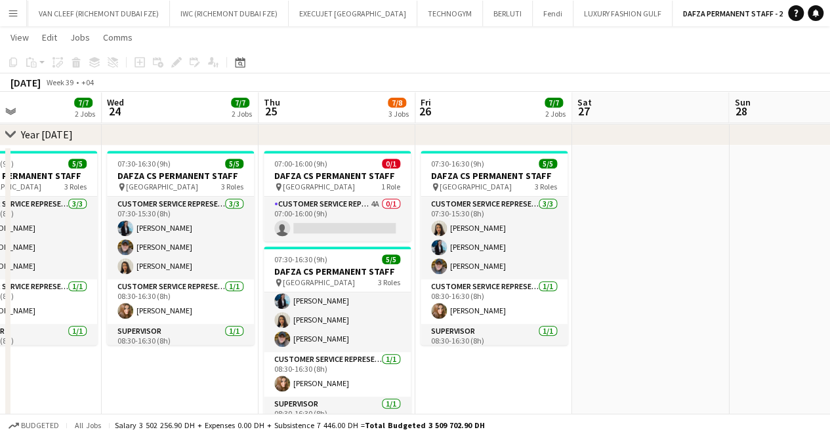
click at [16, 12] on app-icon "Menu" at bounding box center [13, 13] width 10 height 10
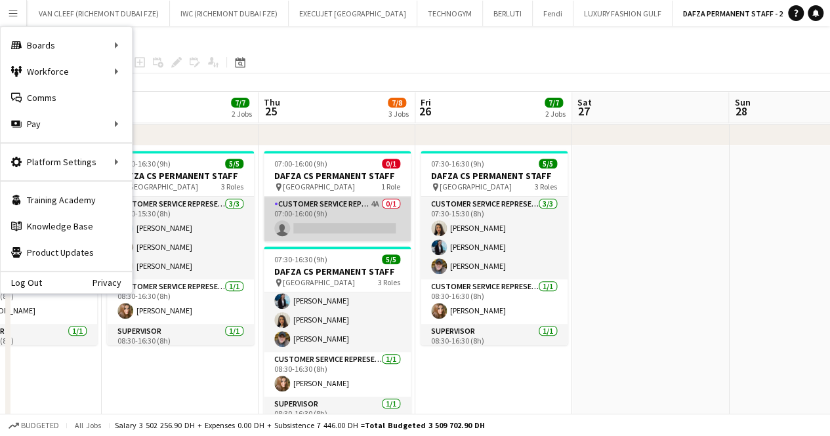
click at [381, 230] on app-card-role "Customer Service Representative 4A 0/1 07:00-16:00 (9h) single-neutral-actions" at bounding box center [337, 219] width 147 height 45
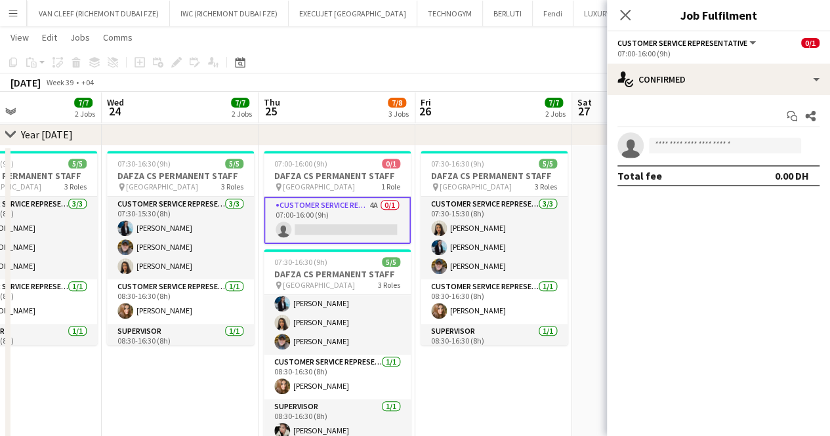
click at [389, 210] on app-card-role "Customer Service Representative 4A 0/1 07:00-16:00 (9h) single-neutral-actions" at bounding box center [337, 220] width 147 height 47
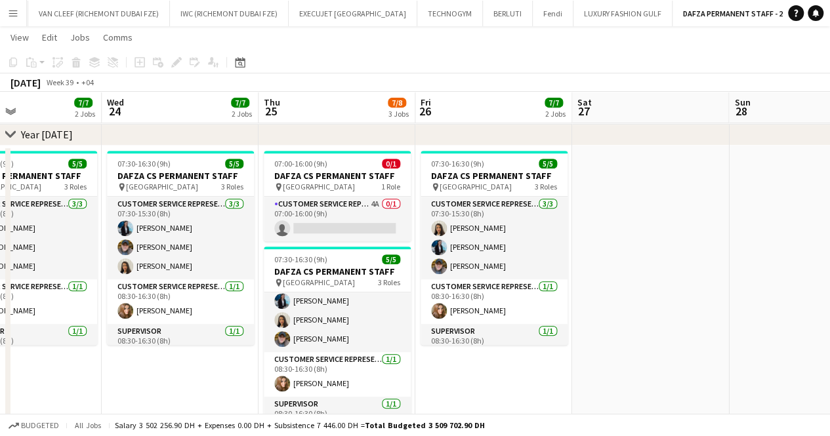
click at [365, 241] on app-date-cell "07:00-16:00 (9h) 0/1 DAFZA CS PERMANENT STAFF pin [GEOGRAPHIC_DATA] Free Zone 1…" at bounding box center [337, 313] width 157 height 335
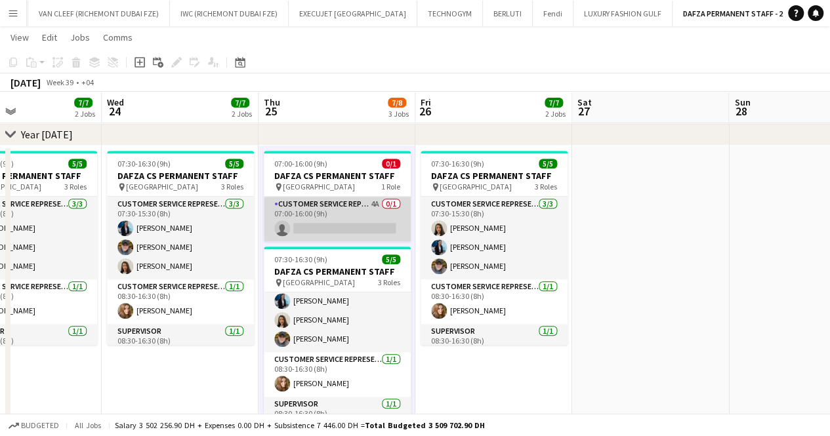
click at [388, 207] on app-card-role "Customer Service Representative 4A 0/1 07:00-16:00 (9h) single-neutral-actions" at bounding box center [337, 219] width 147 height 45
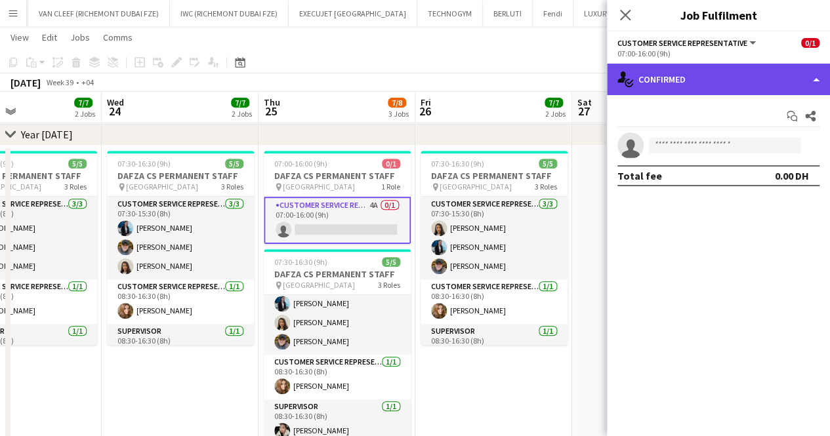
click at [661, 74] on div "single-neutral-actions-check-2 Confirmed" at bounding box center [718, 79] width 223 height 31
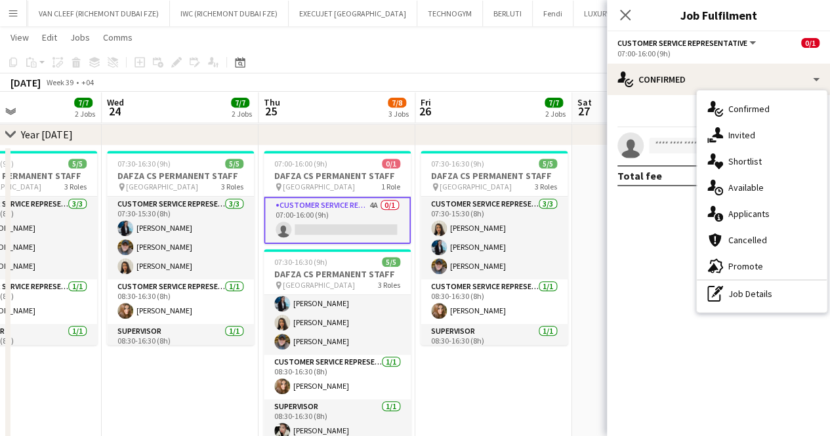
click at [778, 208] on div "single-neutral-actions-information Applicants" at bounding box center [762, 214] width 130 height 26
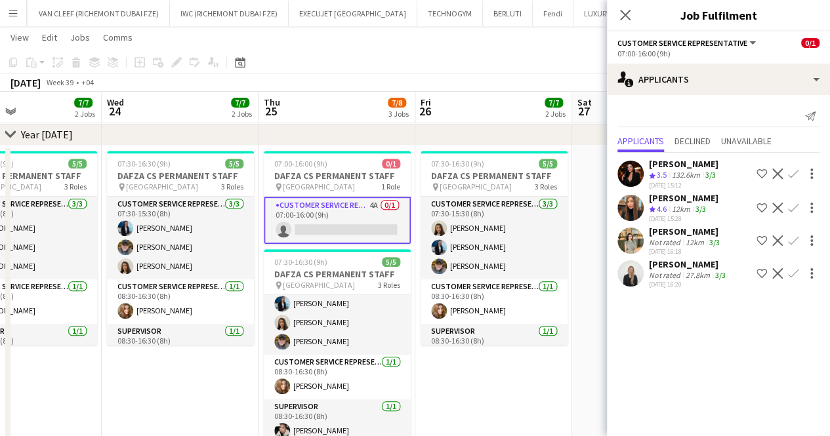
click at [677, 255] on div "[PERSON_NAME] Crew rating 3.5 132.6km 3/3 [DATE] 15:12 Shortlist crew Decline C…" at bounding box center [718, 222] width 223 height 138
click at [659, 266] on div "[PERSON_NAME]" at bounding box center [688, 265] width 79 height 12
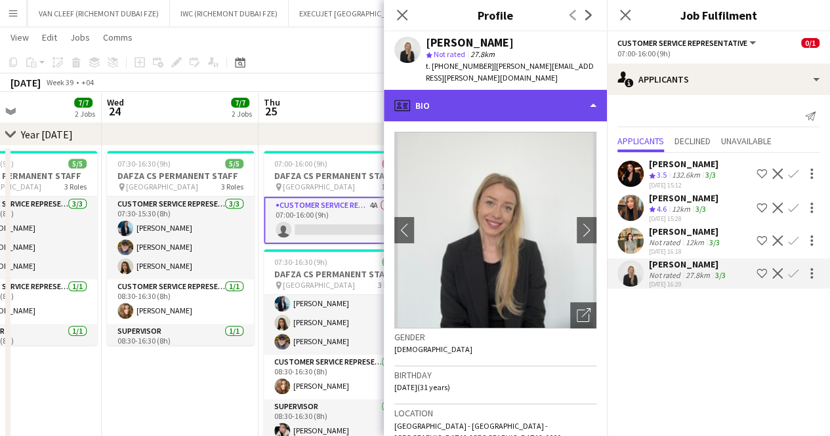
click at [496, 90] on div "profile Bio" at bounding box center [495, 105] width 223 height 31
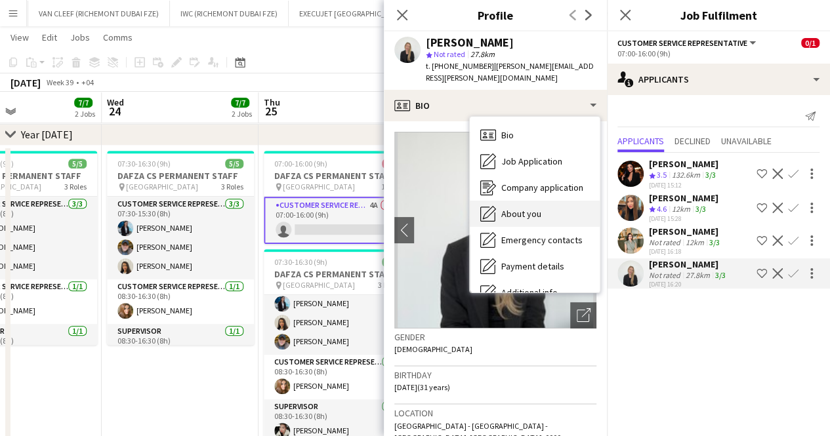
click at [532, 208] on span "About you" at bounding box center [521, 214] width 40 height 12
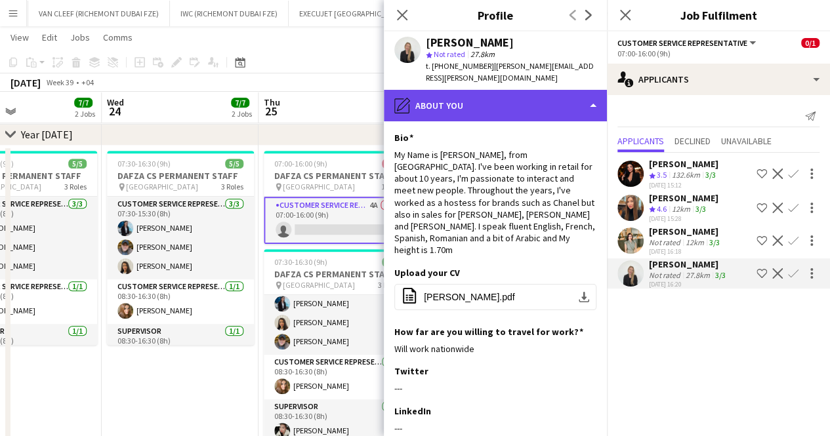
click at [484, 95] on div "pencil4 About you" at bounding box center [495, 105] width 223 height 31
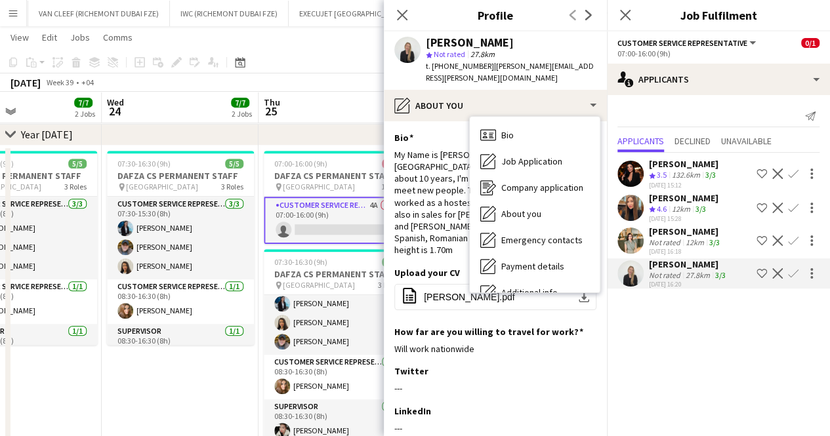
click at [446, 161] on div "My Name is [PERSON_NAME], from [GEOGRAPHIC_DATA]. I've been working in retail f…" at bounding box center [495, 203] width 202 height 108
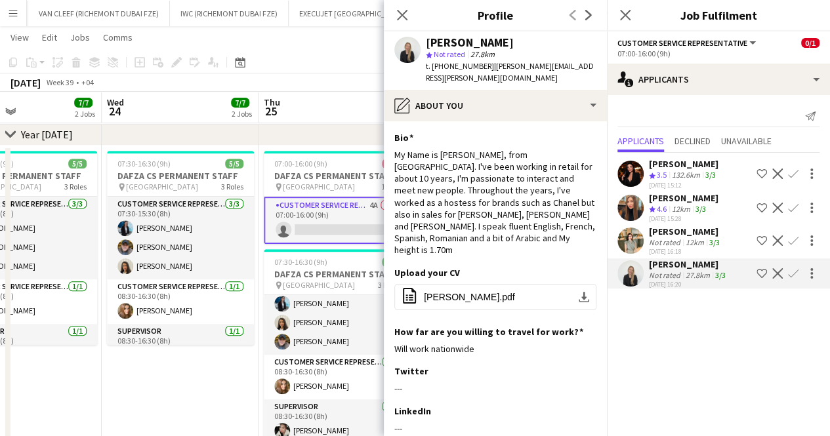
click at [656, 241] on div "Not rated" at bounding box center [666, 243] width 34 height 10
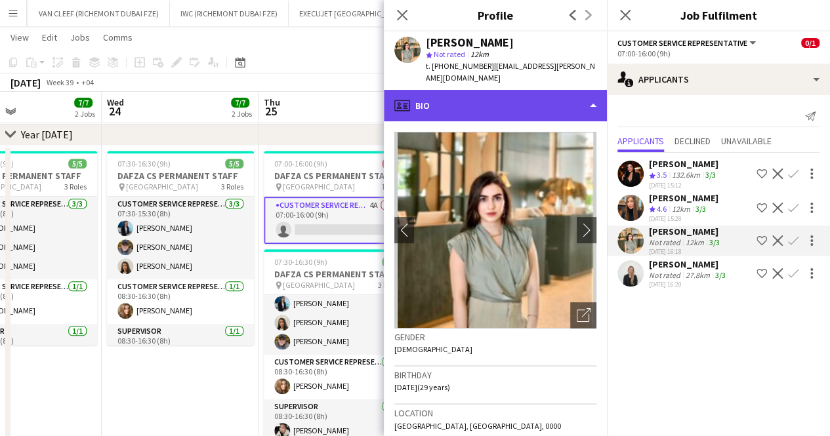
drag, startPoint x: 480, startPoint y: 103, endPoint x: 488, endPoint y: 99, distance: 9.4
click at [479, 103] on div "profile Bio" at bounding box center [495, 105] width 223 height 31
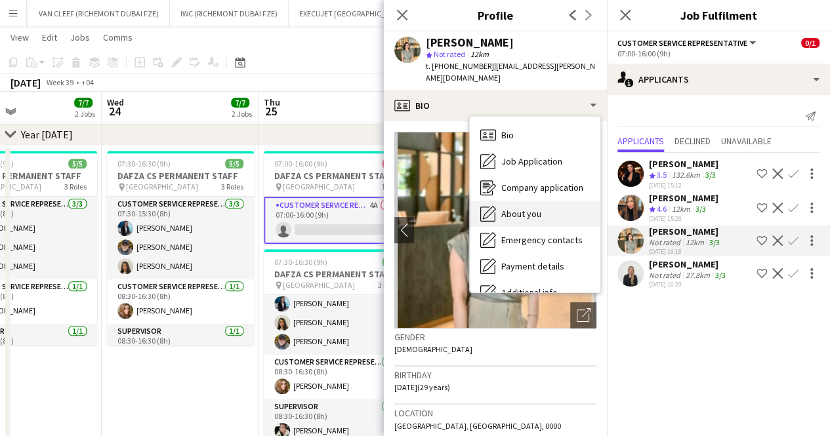
click at [518, 208] on span "About you" at bounding box center [521, 214] width 40 height 12
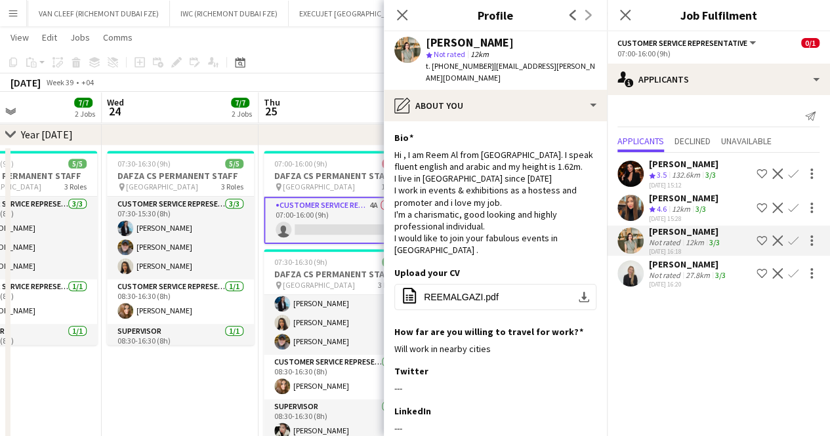
click at [343, 75] on div "[DATE] Week 39 • +04" at bounding box center [415, 82] width 830 height 18
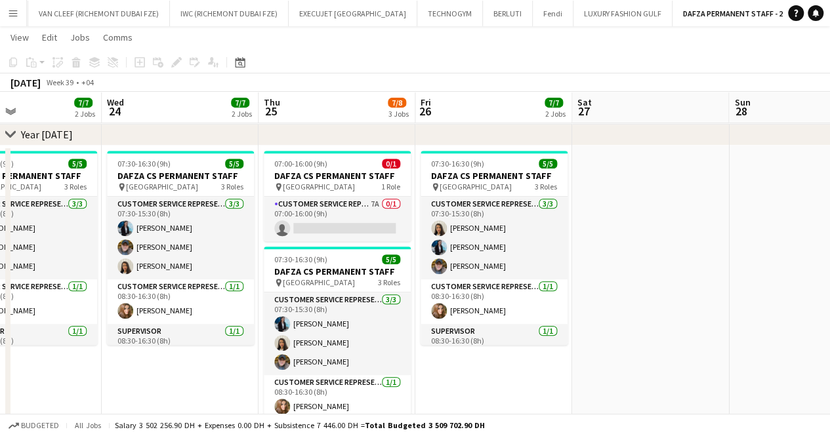
click at [21, 15] on button "Menu" at bounding box center [13, 13] width 26 height 26
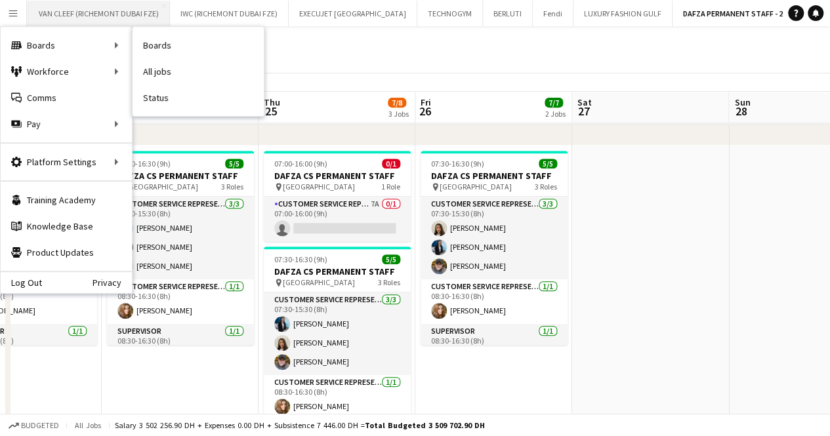
drag, startPoint x: 161, startPoint y: 44, endPoint x: 150, endPoint y: 16, distance: 29.5
click at [161, 43] on link "Boards" at bounding box center [198, 45] width 131 height 26
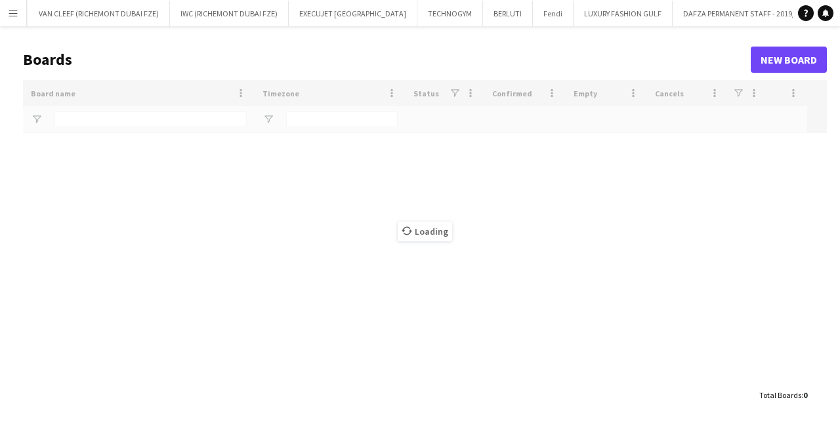
type input "*****"
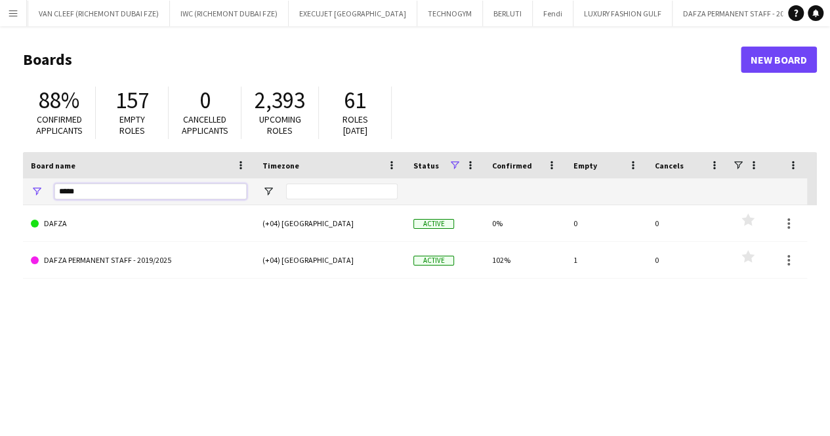
drag, startPoint x: 104, startPoint y: 193, endPoint x: 38, endPoint y: 188, distance: 66.4
click at [38, 188] on div "*****" at bounding box center [139, 191] width 232 height 26
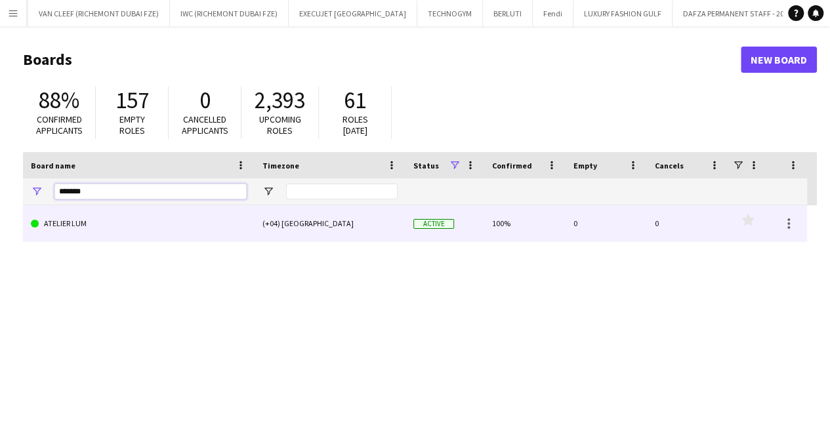
type input "*******"
click at [119, 226] on link "ATELIER LUM" at bounding box center [139, 223] width 216 height 37
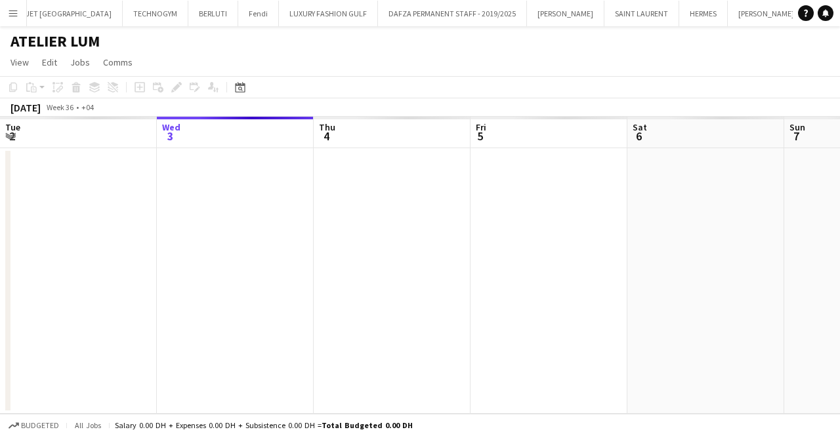
scroll to position [0, 476]
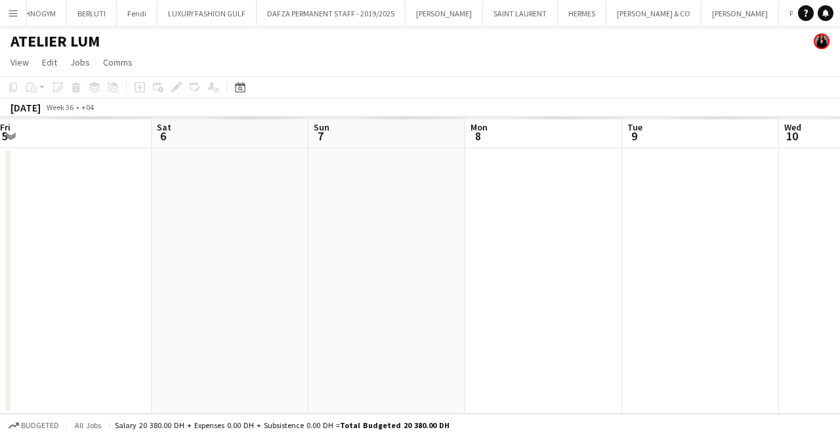
drag, startPoint x: 595, startPoint y: 278, endPoint x: 341, endPoint y: 278, distance: 253.9
click at [76, 272] on app-calendar-viewport "Tue 2 Wed 3 Thu 4 Fri 5 Sat 6 Sun 7 Mon 8 Tue 9 Wed 10 Thu 11 Fri 12" at bounding box center [420, 265] width 840 height 297
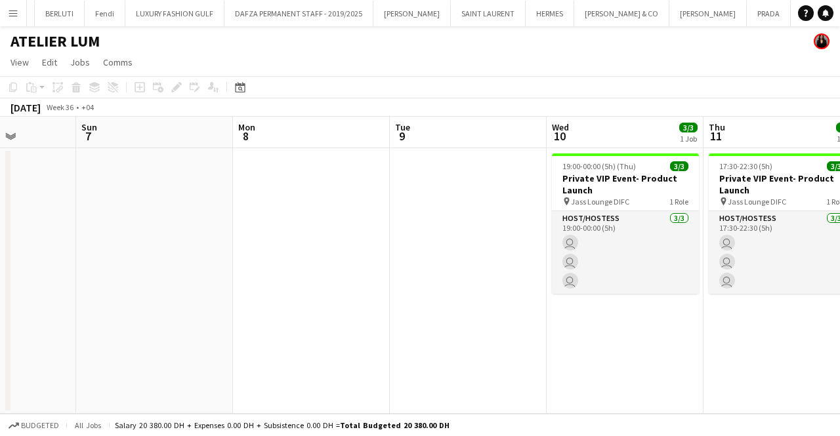
drag, startPoint x: 394, startPoint y: 280, endPoint x: 192, endPoint y: 282, distance: 202.1
click at [67, 280] on app-calendar-viewport "Tue 2 Wed 3 Thu 4 Fri 5 Sat 6 Sun 7 Mon 8 Tue 9 Wed 10 3/3 1 Job Thu 11 3/3 1 J…" at bounding box center [420, 265] width 840 height 297
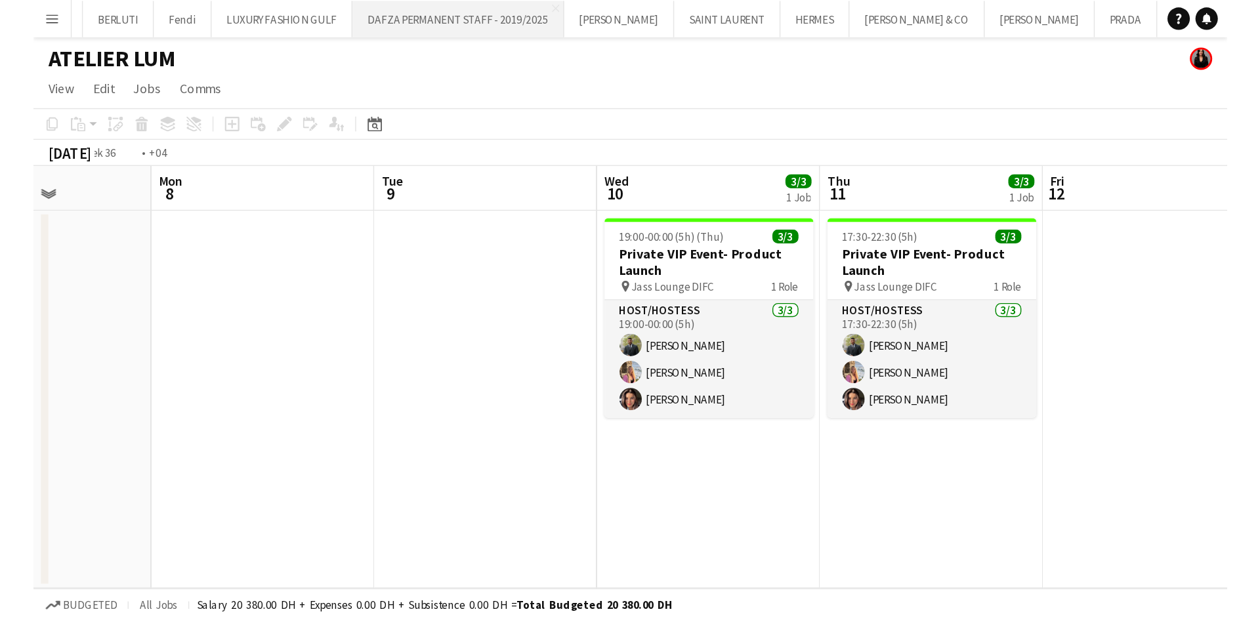
scroll to position [0, 545]
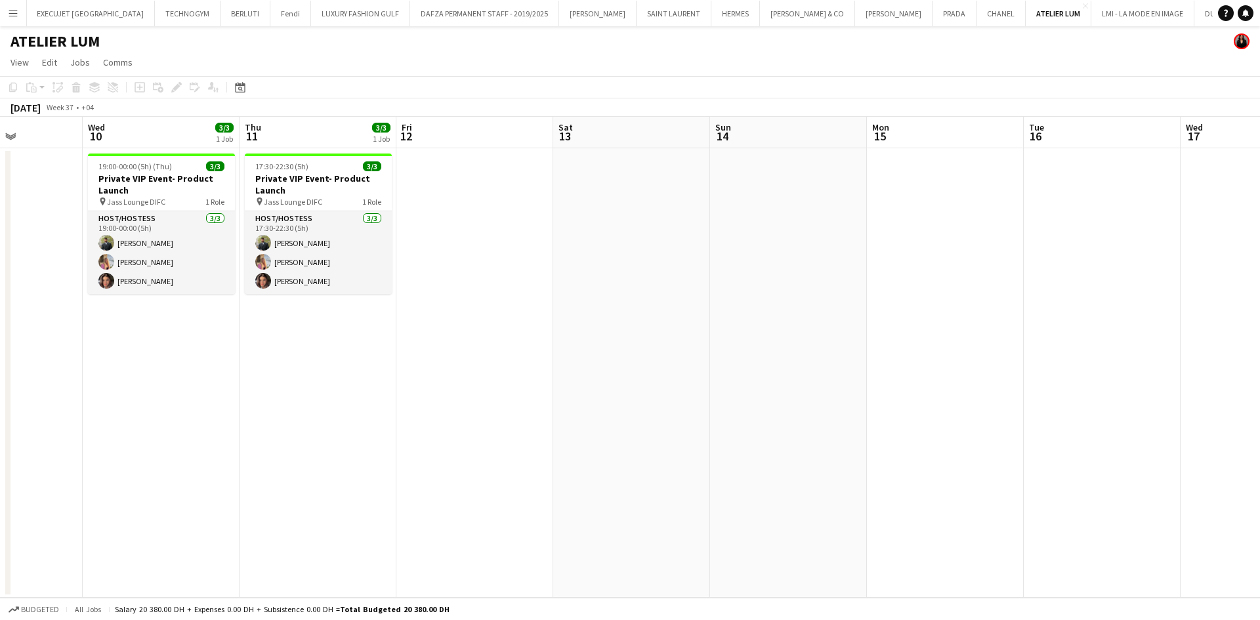
drag, startPoint x: 322, startPoint y: 178, endPoint x: 251, endPoint y: 152, distance: 75.6
click at [322, 178] on h3 "Private VIP Event- Product Launch" at bounding box center [318, 185] width 147 height 24
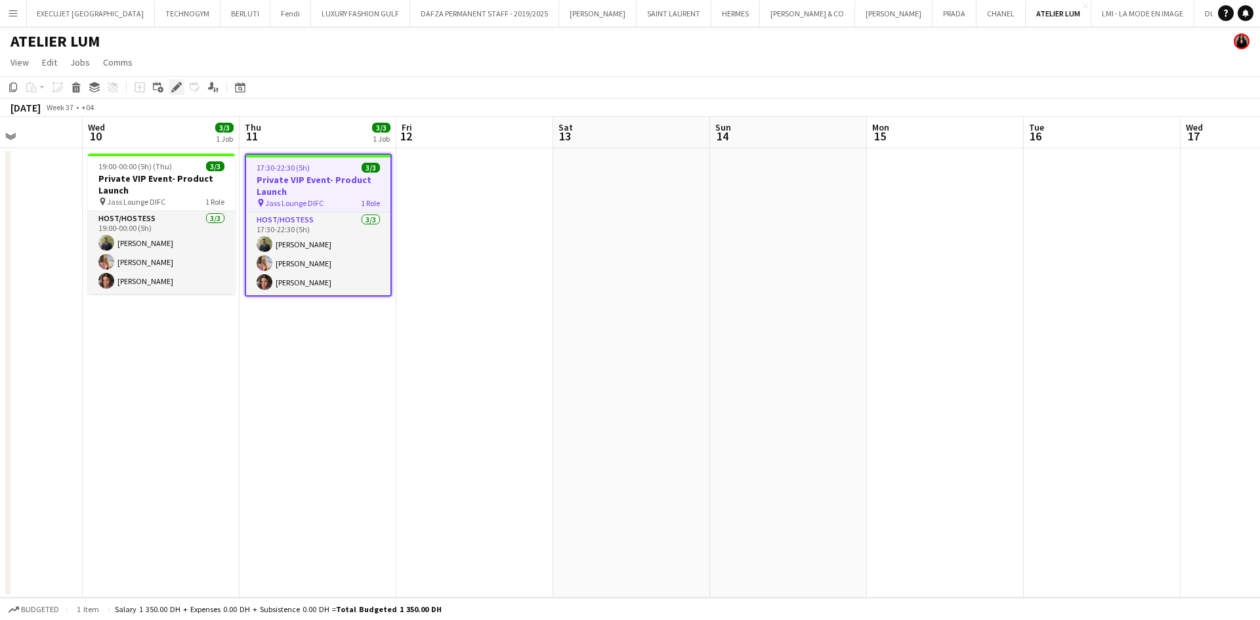
click at [177, 92] on icon "Edit" at bounding box center [176, 87] width 10 height 10
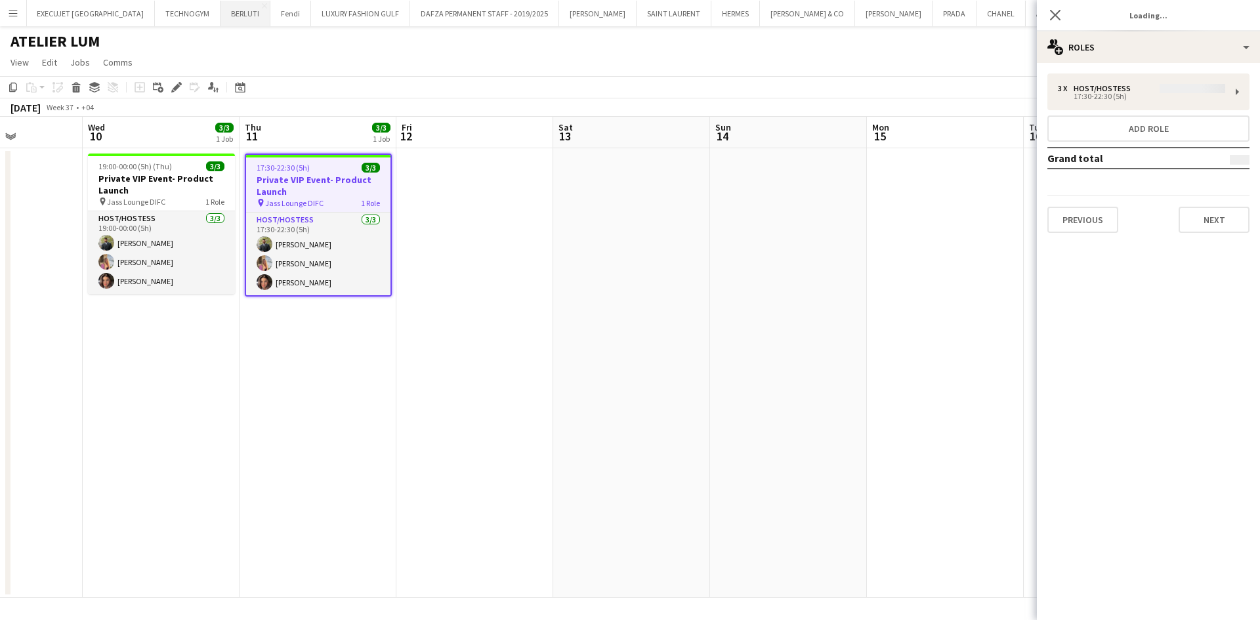
type input "**********"
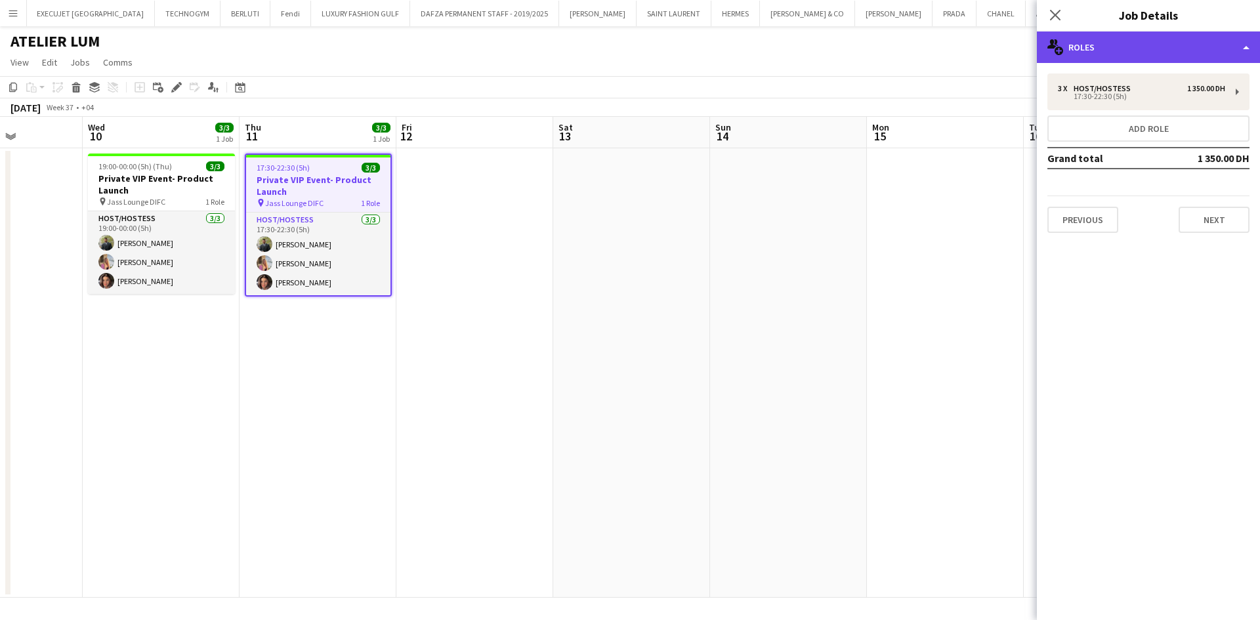
click at [839, 58] on div "multiple-users-add Roles" at bounding box center [1148, 46] width 223 height 31
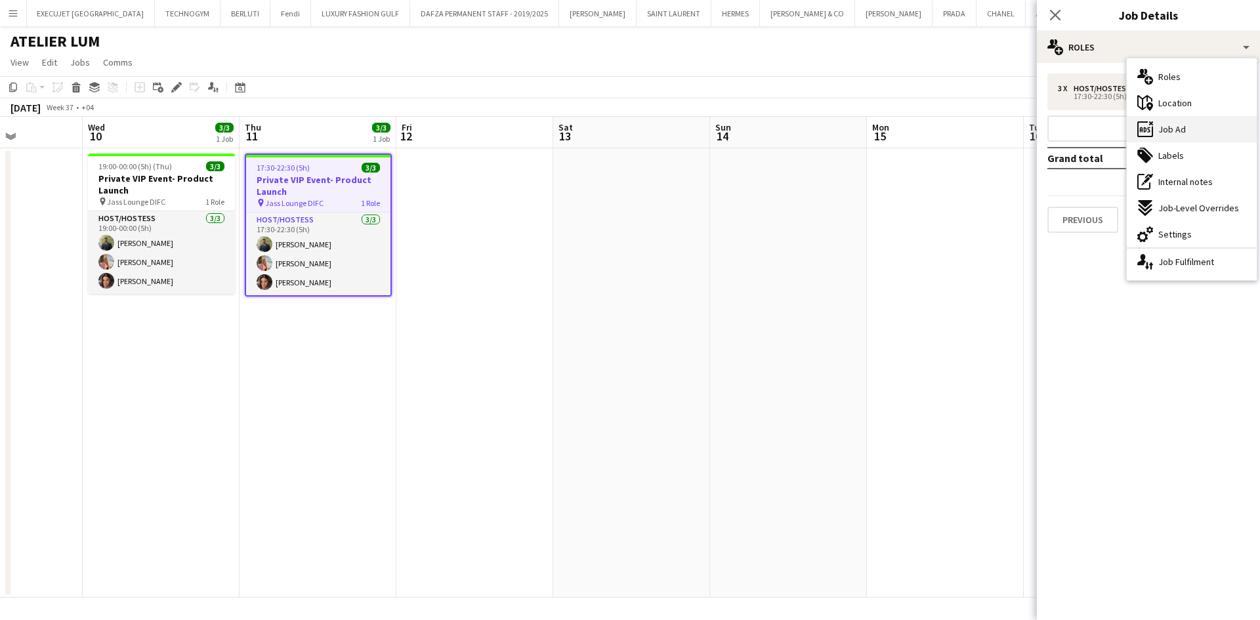
click at [839, 131] on span "Job Ad" at bounding box center [1172, 129] width 28 height 12
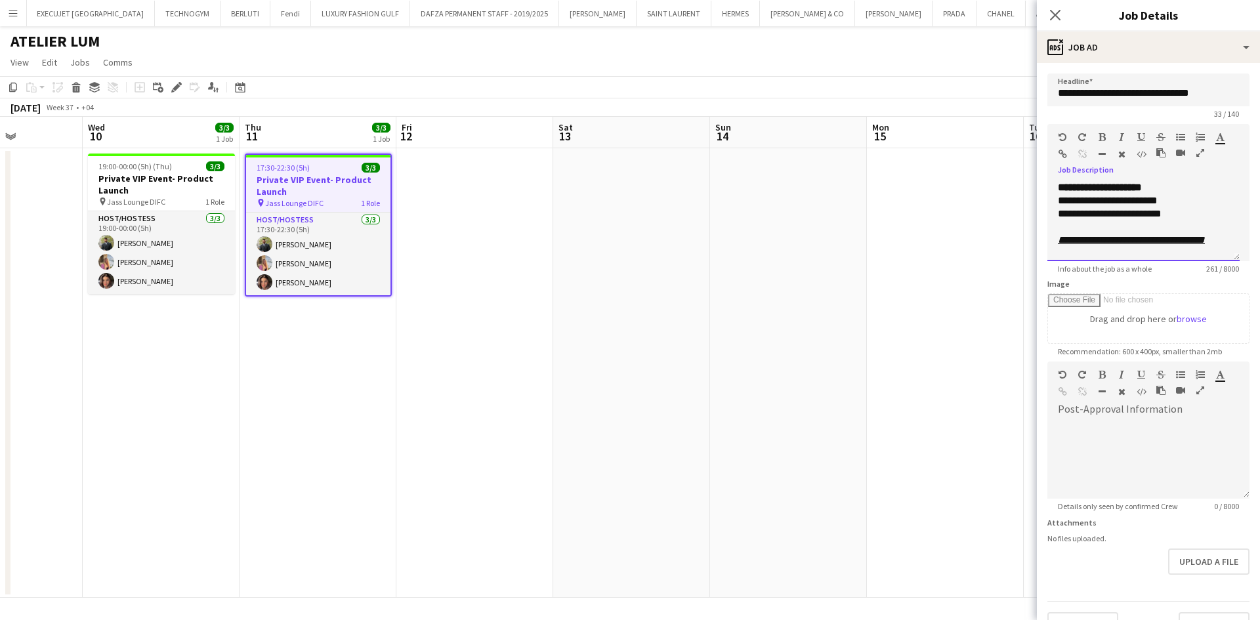
scroll to position [102, 0]
drag, startPoint x: 1090, startPoint y: 243, endPoint x: 1047, endPoint y: 196, distance: 63.2
click at [839, 196] on div "**********" at bounding box center [1143, 221] width 192 height 79
copy div "**********"
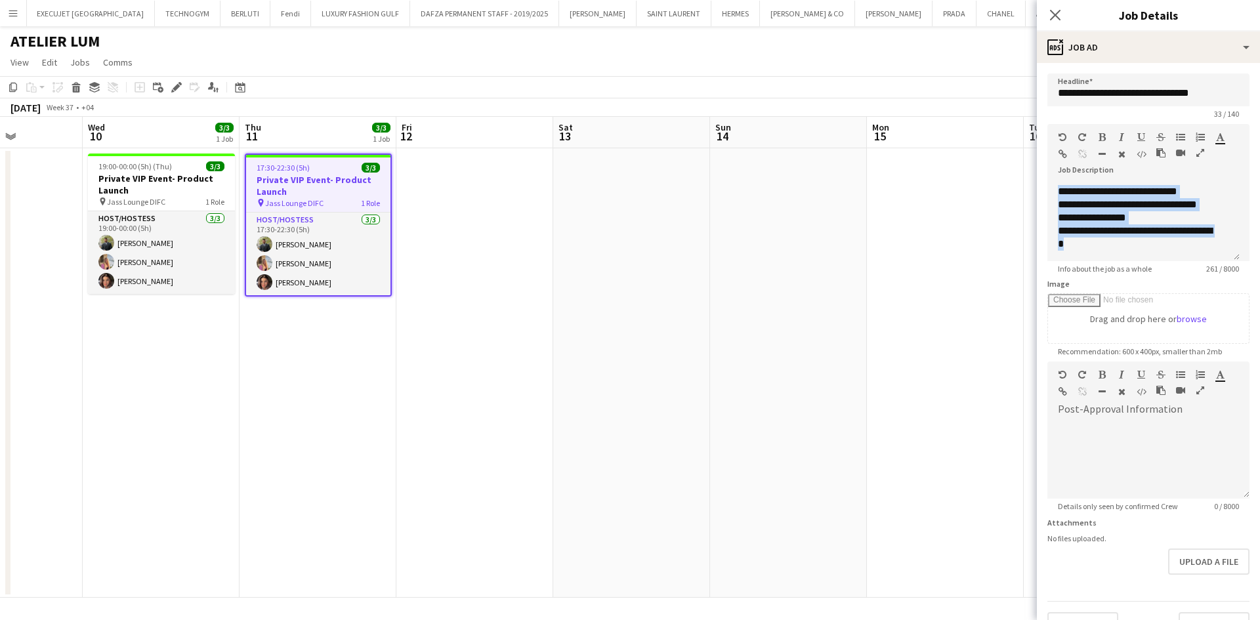
click at [257, 198] on div "pin [GEOGRAPHIC_DATA] DIFC" at bounding box center [290, 203] width 67 height 10
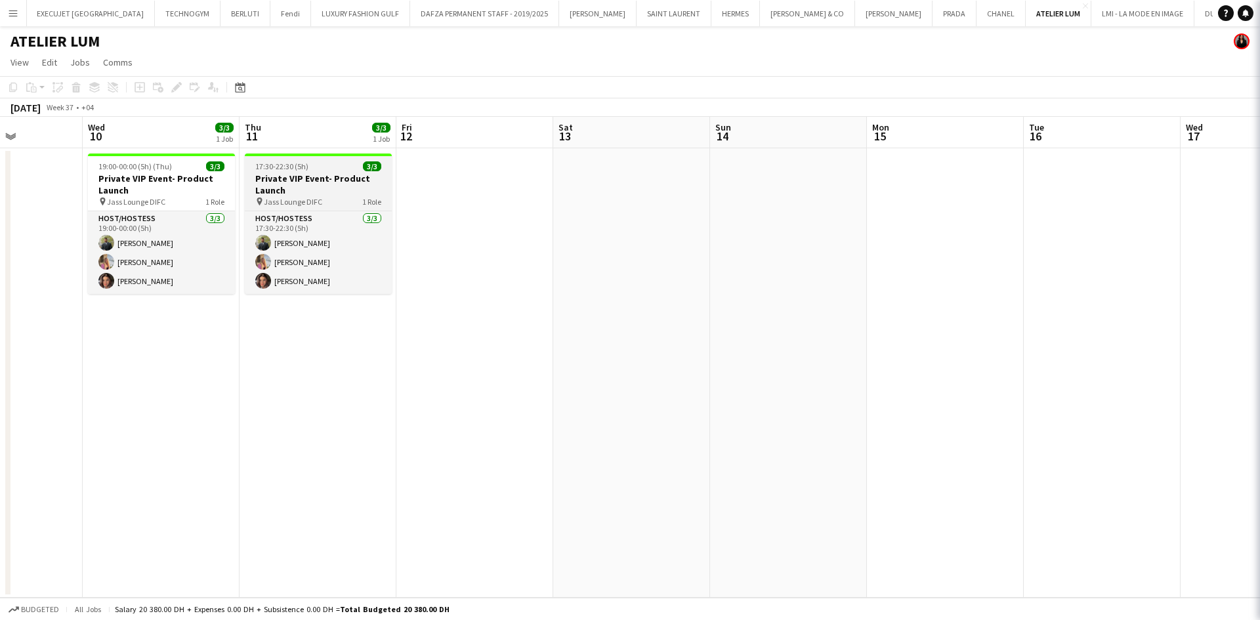
click at [268, 195] on h3 "Private VIP Event- Product Launch" at bounding box center [318, 185] width 147 height 24
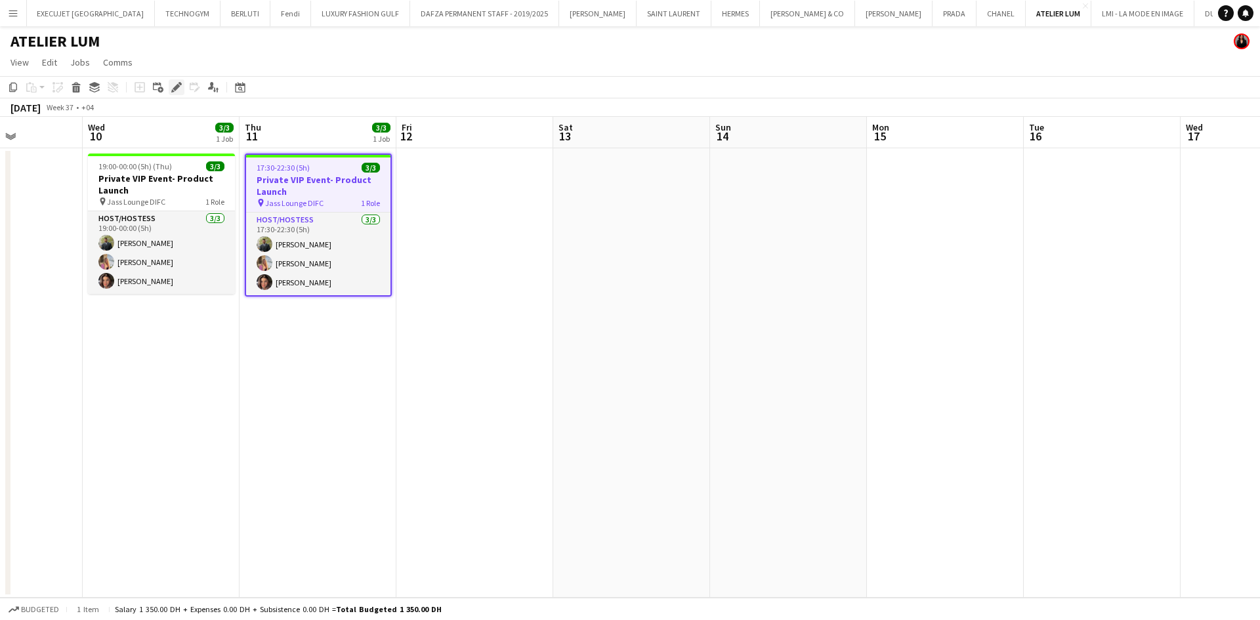
click at [173, 92] on icon at bounding box center [172, 90] width 3 height 3
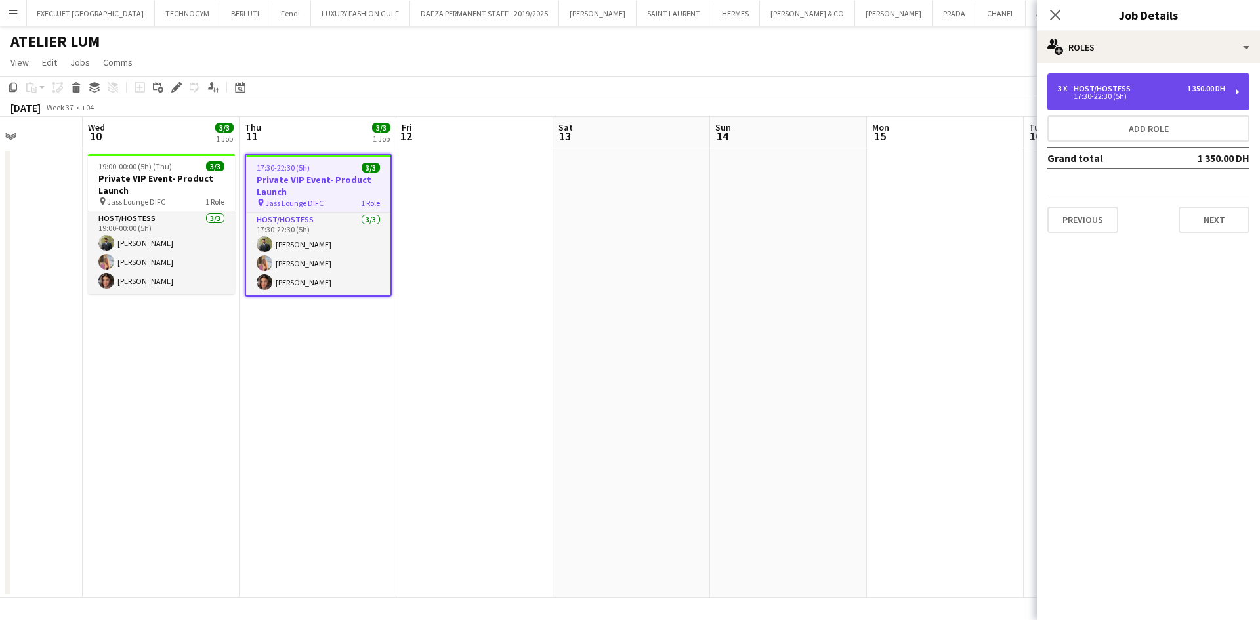
click at [839, 87] on div "Host/Hostess" at bounding box center [1105, 88] width 62 height 9
